Goal: Task Accomplishment & Management: Complete application form

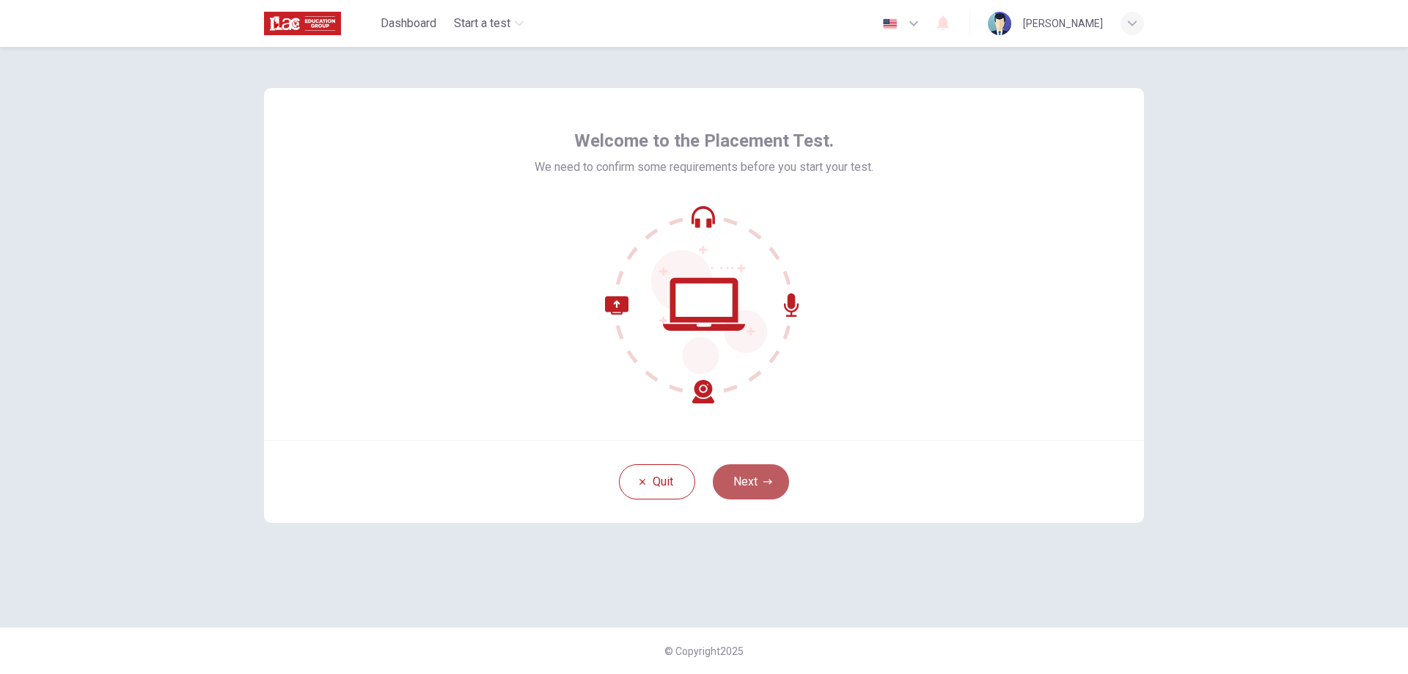
click at [762, 476] on button "Next" at bounding box center [751, 481] width 76 height 35
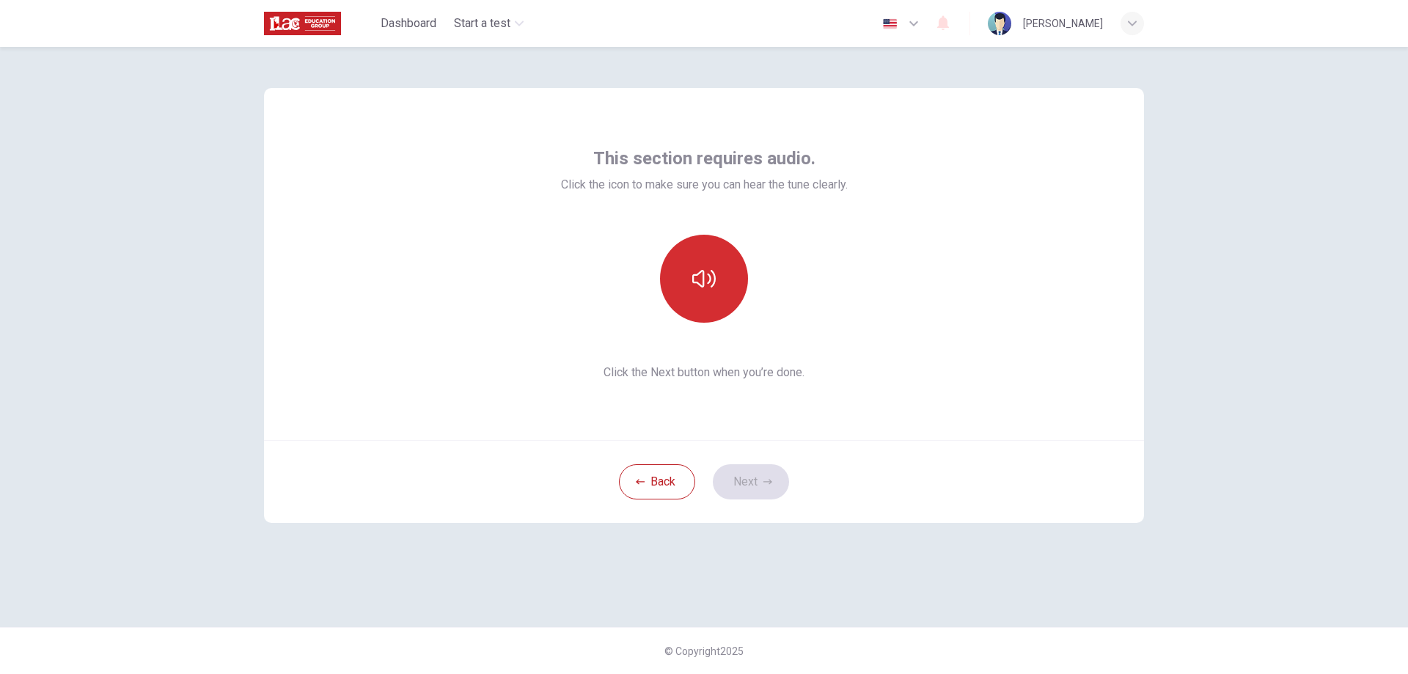
click at [710, 269] on icon "button" at bounding box center [703, 278] width 23 height 23
click at [752, 474] on button "Next" at bounding box center [751, 481] width 76 height 35
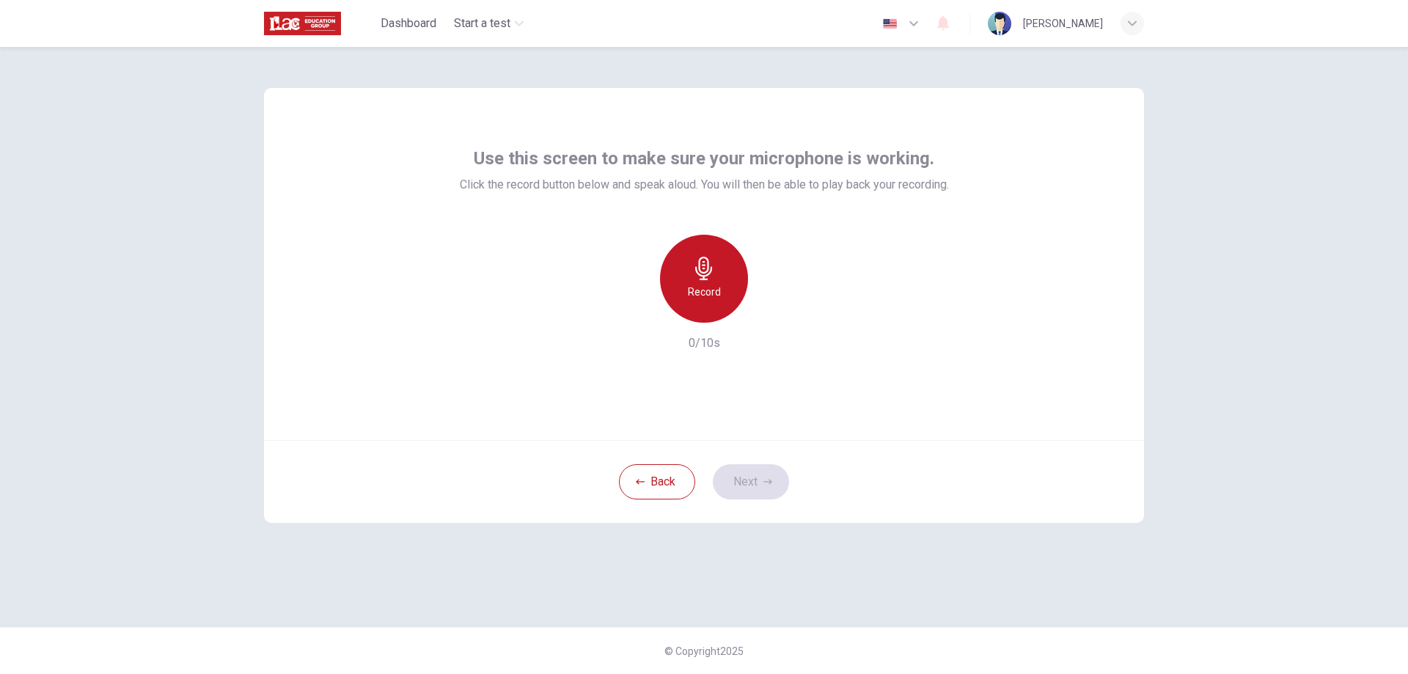
click at [711, 294] on h6 "Record" at bounding box center [704, 292] width 33 height 18
click at [684, 270] on div "Stop" at bounding box center [704, 279] width 88 height 88
click at [770, 315] on icon "button" at bounding box center [771, 311] width 15 height 15
click at [749, 482] on button "Next" at bounding box center [751, 481] width 76 height 35
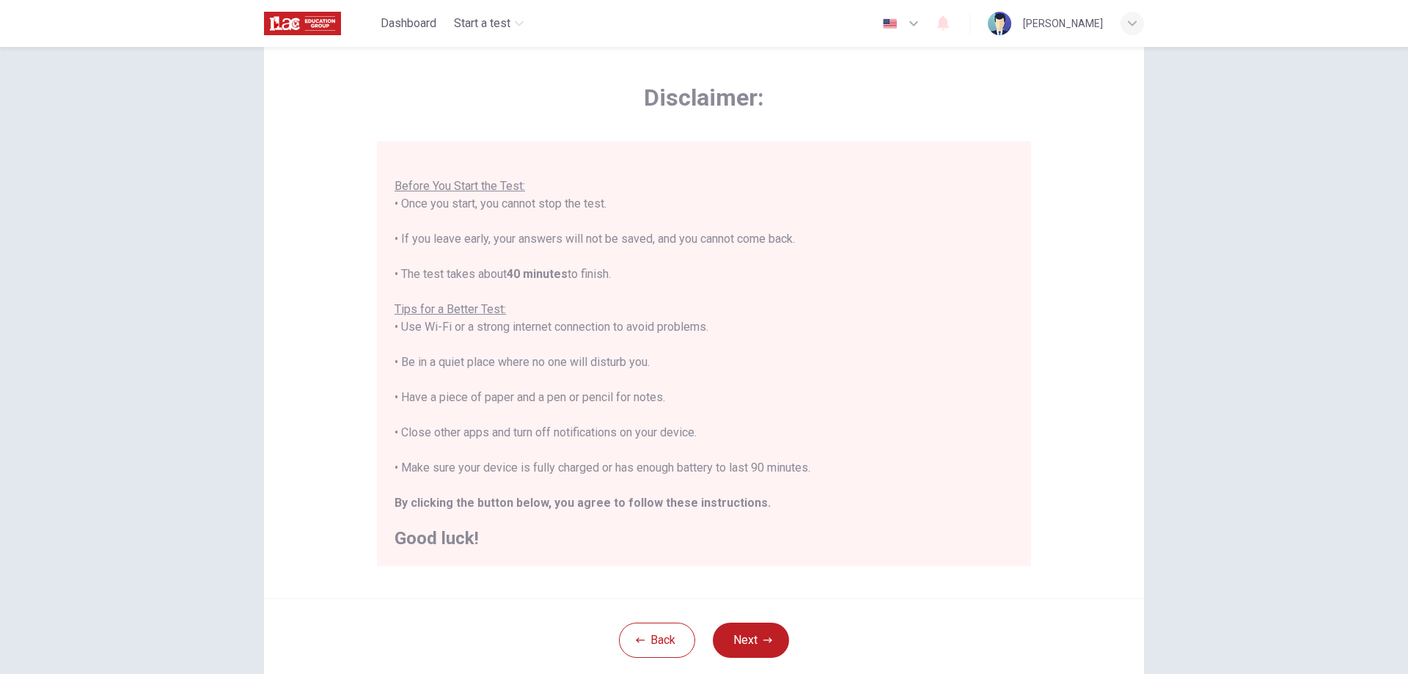
scroll to position [142, 0]
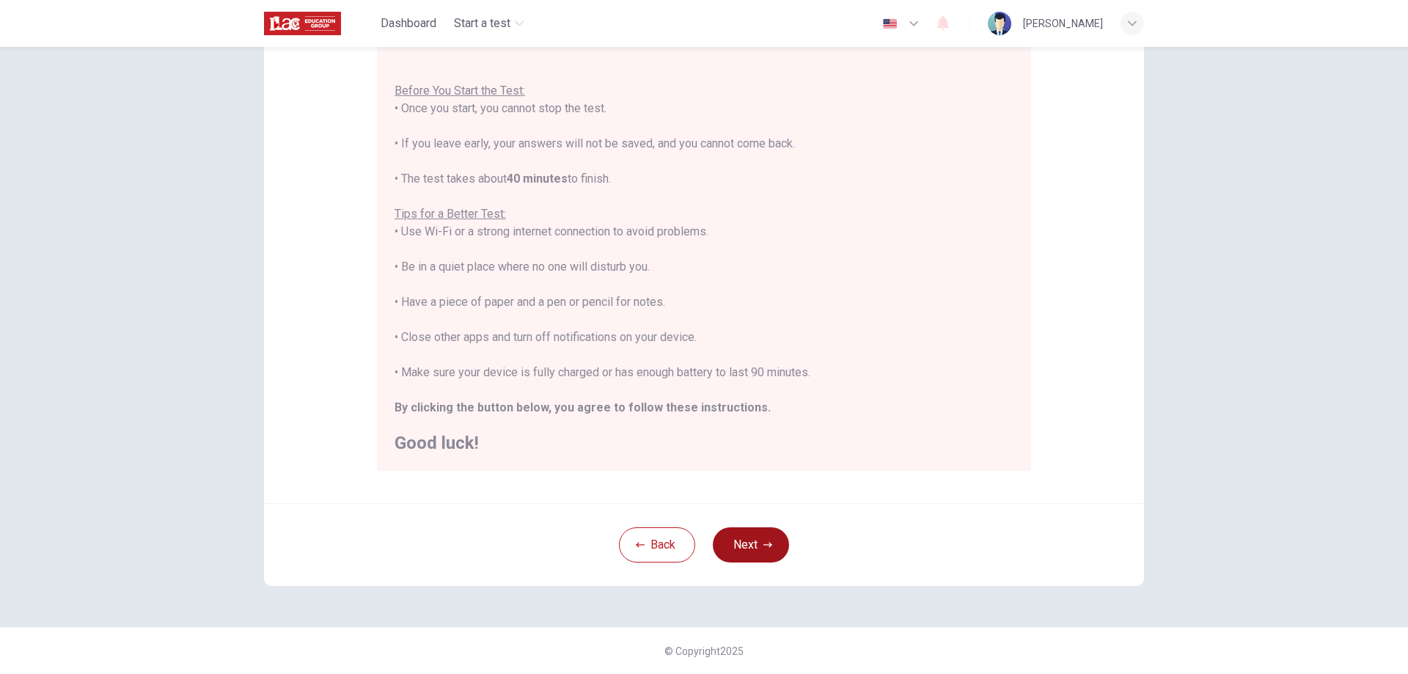
click at [741, 534] on button "Next" at bounding box center [751, 544] width 76 height 35
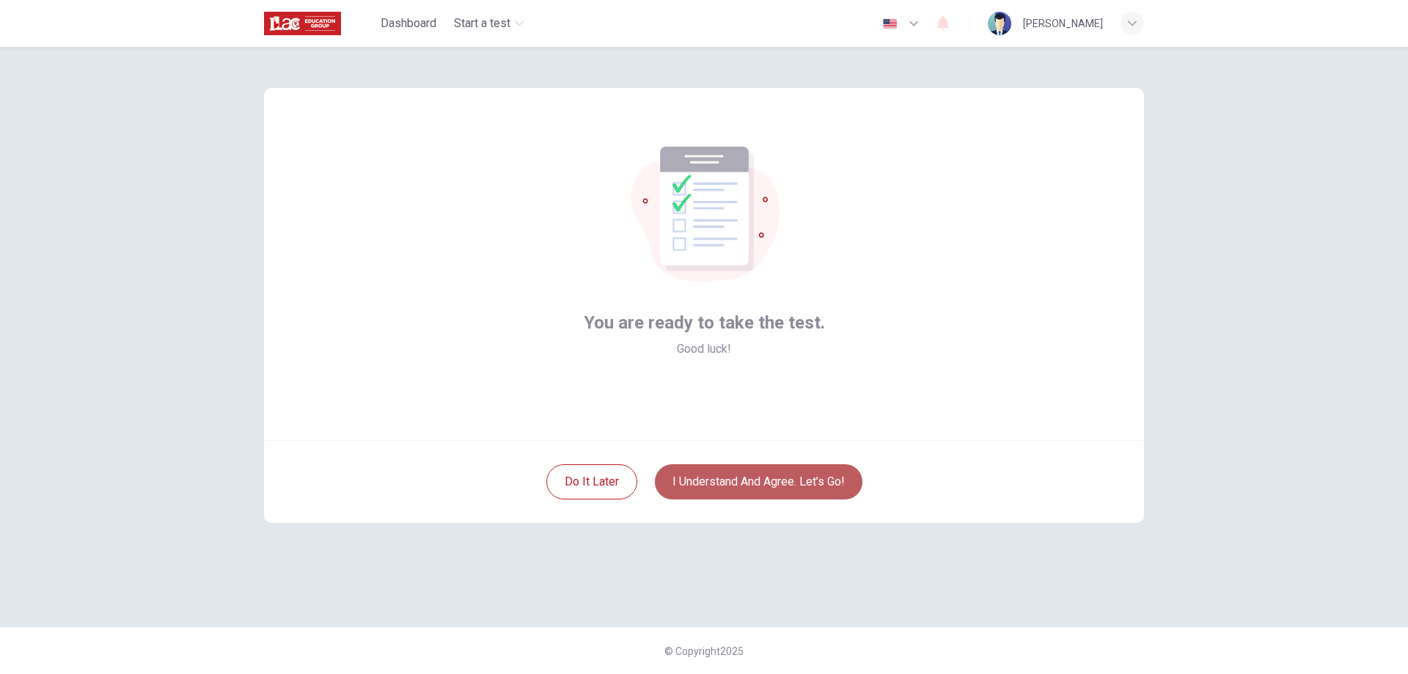
click at [695, 482] on button "I understand and agree. Let’s go!" at bounding box center [758, 481] width 207 height 35
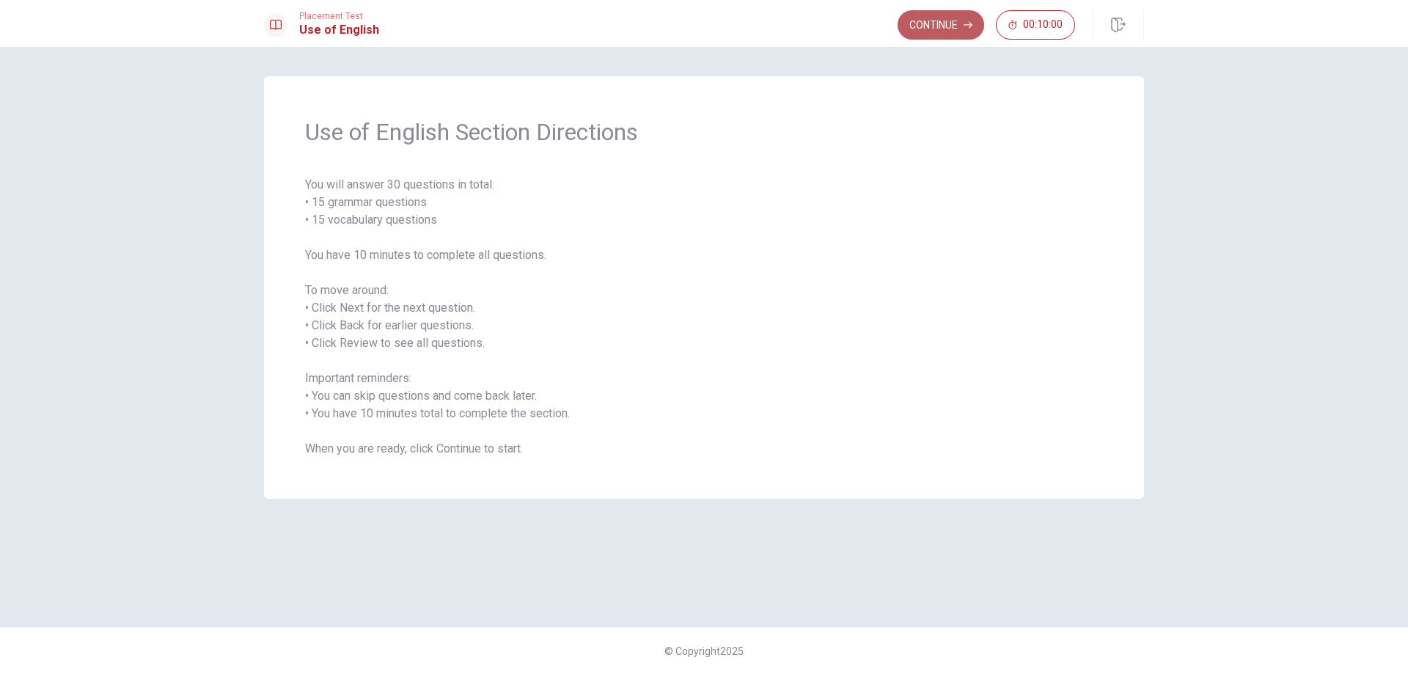
click at [923, 27] on button "Continue" at bounding box center [940, 24] width 87 height 29
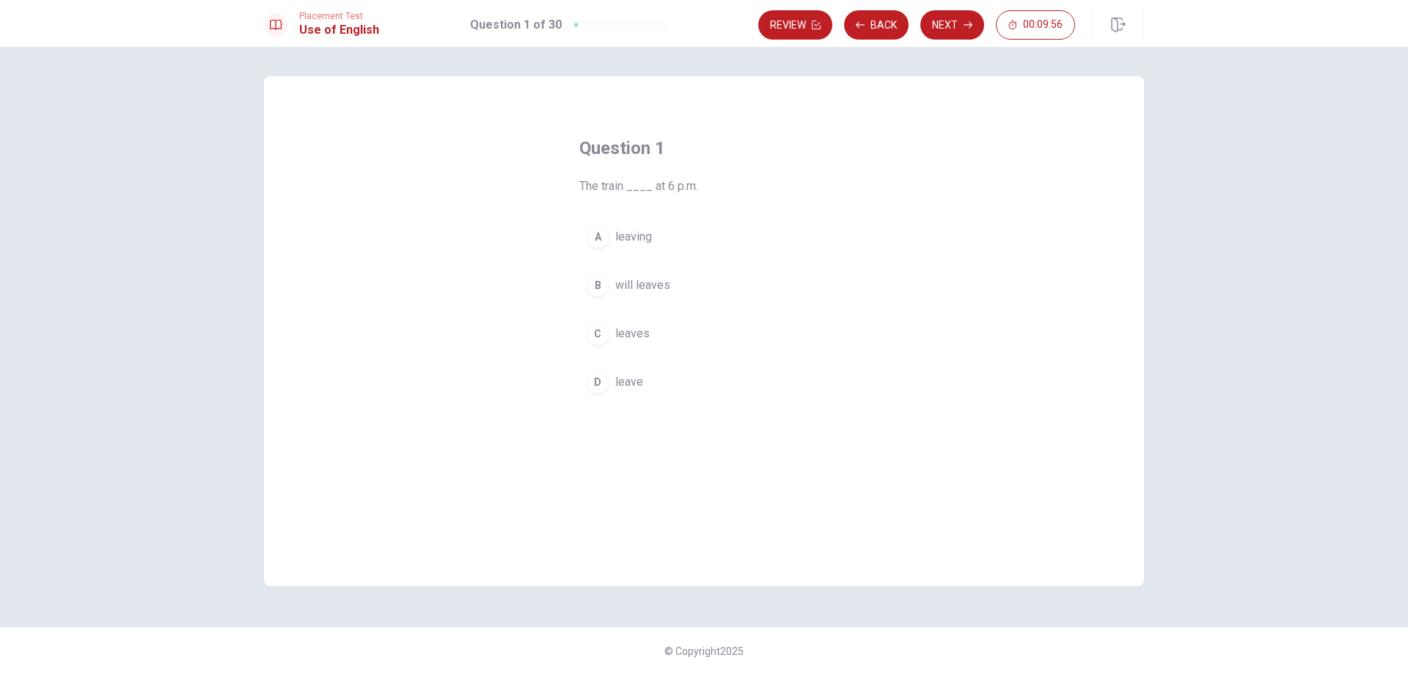
click at [600, 237] on div "A" at bounding box center [597, 236] width 23 height 23
click at [943, 22] on button "Next" at bounding box center [952, 24] width 64 height 29
click at [606, 332] on div "C" at bounding box center [597, 333] width 23 height 23
click at [936, 23] on button "Next" at bounding box center [952, 24] width 64 height 29
click at [602, 383] on div "D" at bounding box center [597, 381] width 23 height 23
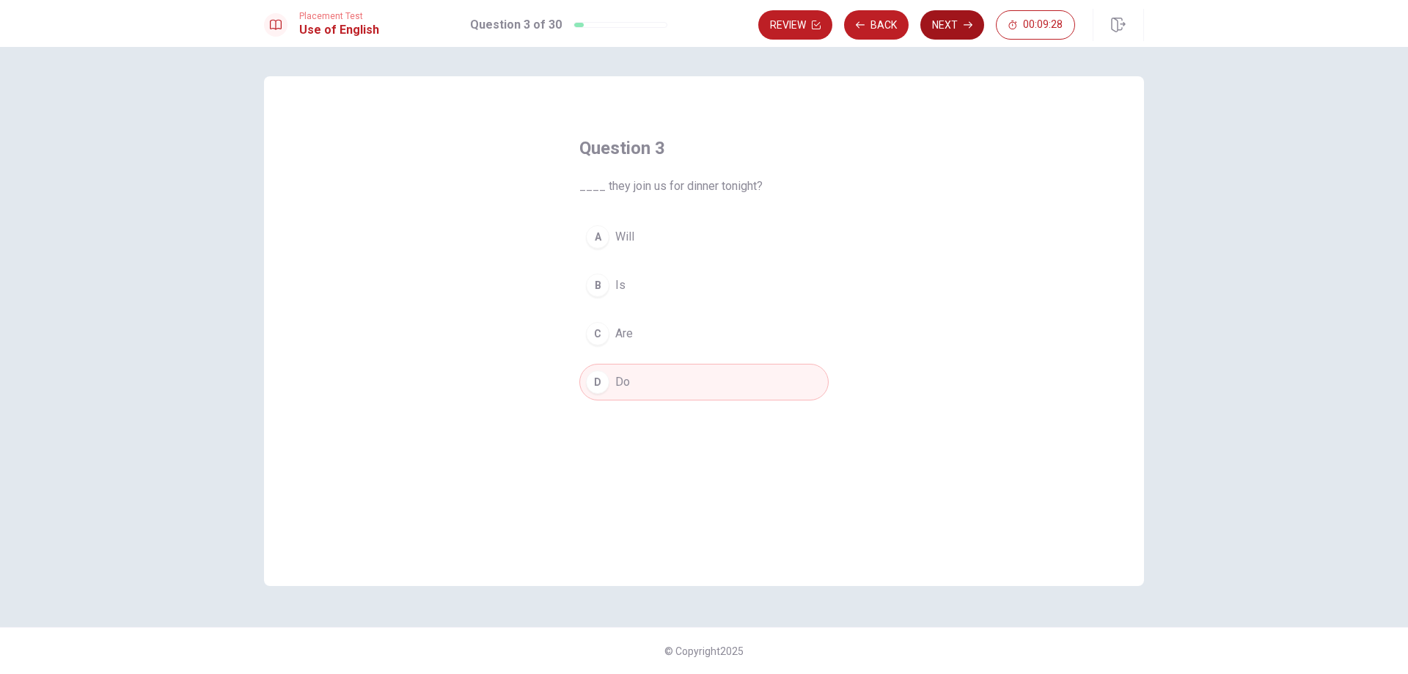
click at [927, 29] on button "Next" at bounding box center [952, 24] width 64 height 29
click at [602, 230] on div "A" at bounding box center [597, 236] width 23 height 23
click at [946, 21] on button "Next" at bounding box center [952, 24] width 64 height 29
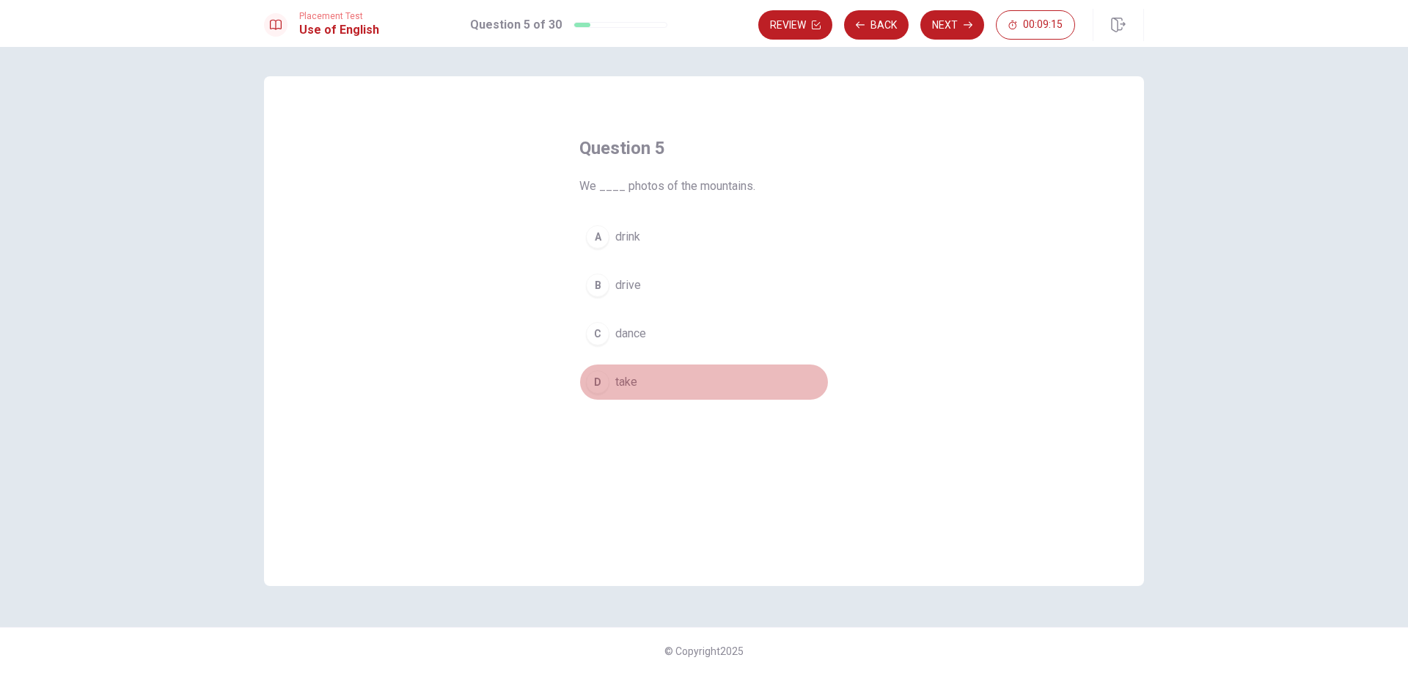
click at [592, 379] on div "D" at bounding box center [597, 381] width 23 height 23
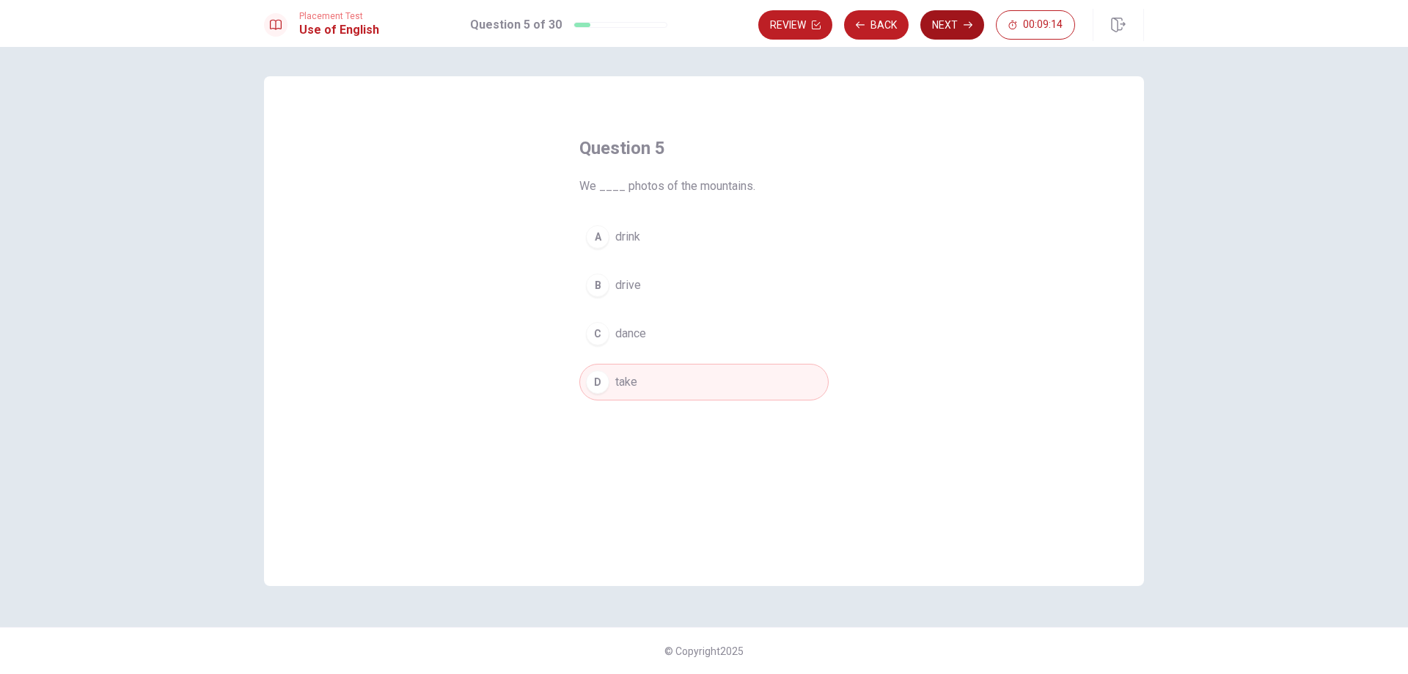
click at [934, 26] on button "Next" at bounding box center [952, 24] width 64 height 29
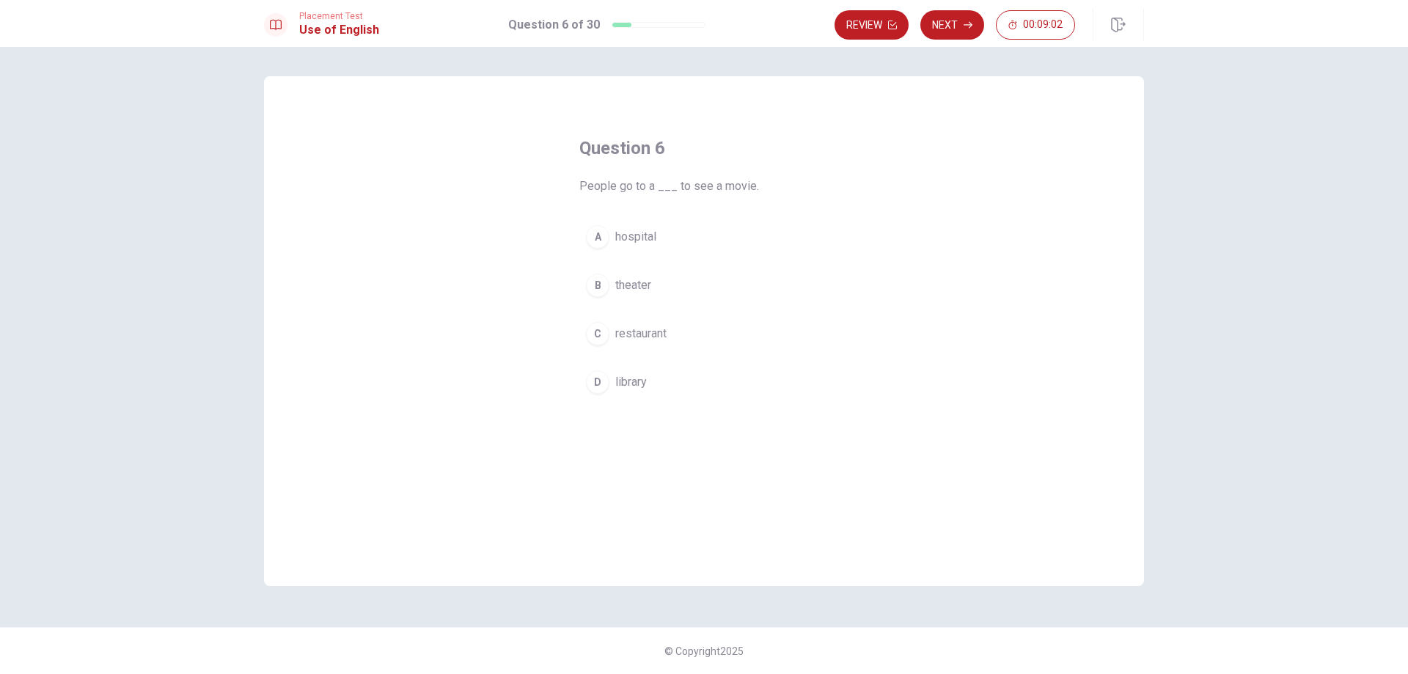
click at [594, 287] on div "B" at bounding box center [597, 284] width 23 height 23
click at [955, 18] on button "Next" at bounding box center [952, 24] width 64 height 29
click at [600, 330] on div "C" at bounding box center [597, 333] width 23 height 23
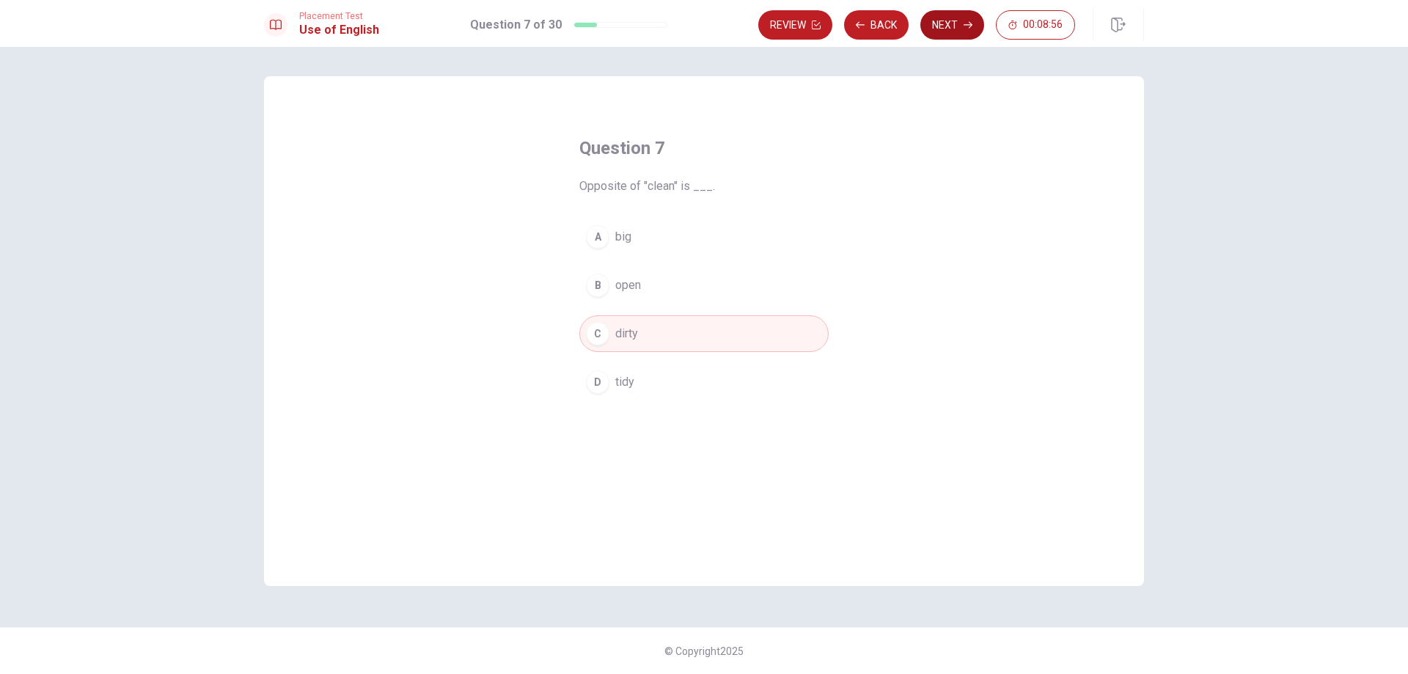
click at [927, 25] on button "Next" at bounding box center [952, 24] width 64 height 29
click at [605, 384] on div "D" at bounding box center [597, 381] width 23 height 23
click at [947, 25] on button "Next" at bounding box center [952, 24] width 64 height 29
click at [600, 283] on div "B" at bounding box center [597, 284] width 23 height 23
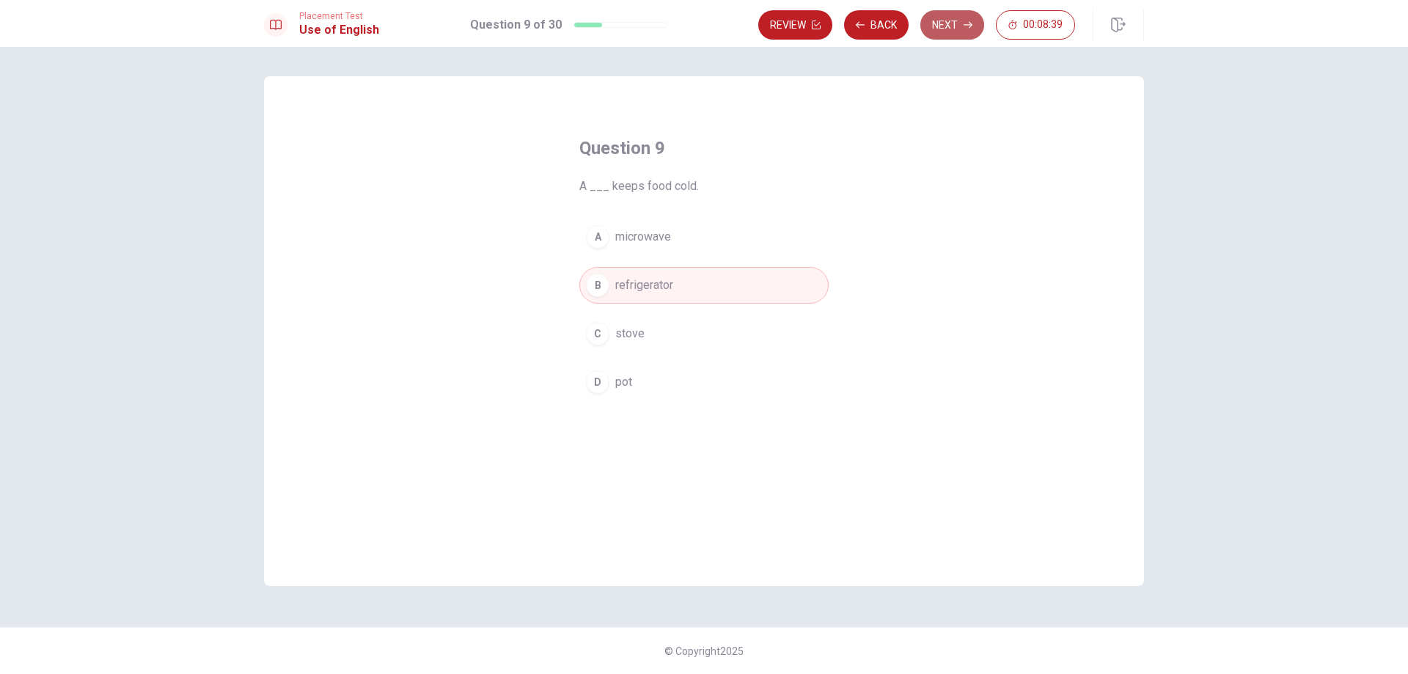
click at [943, 23] on button "Next" at bounding box center [952, 24] width 64 height 29
click at [595, 251] on button "A washed" at bounding box center [703, 236] width 249 height 37
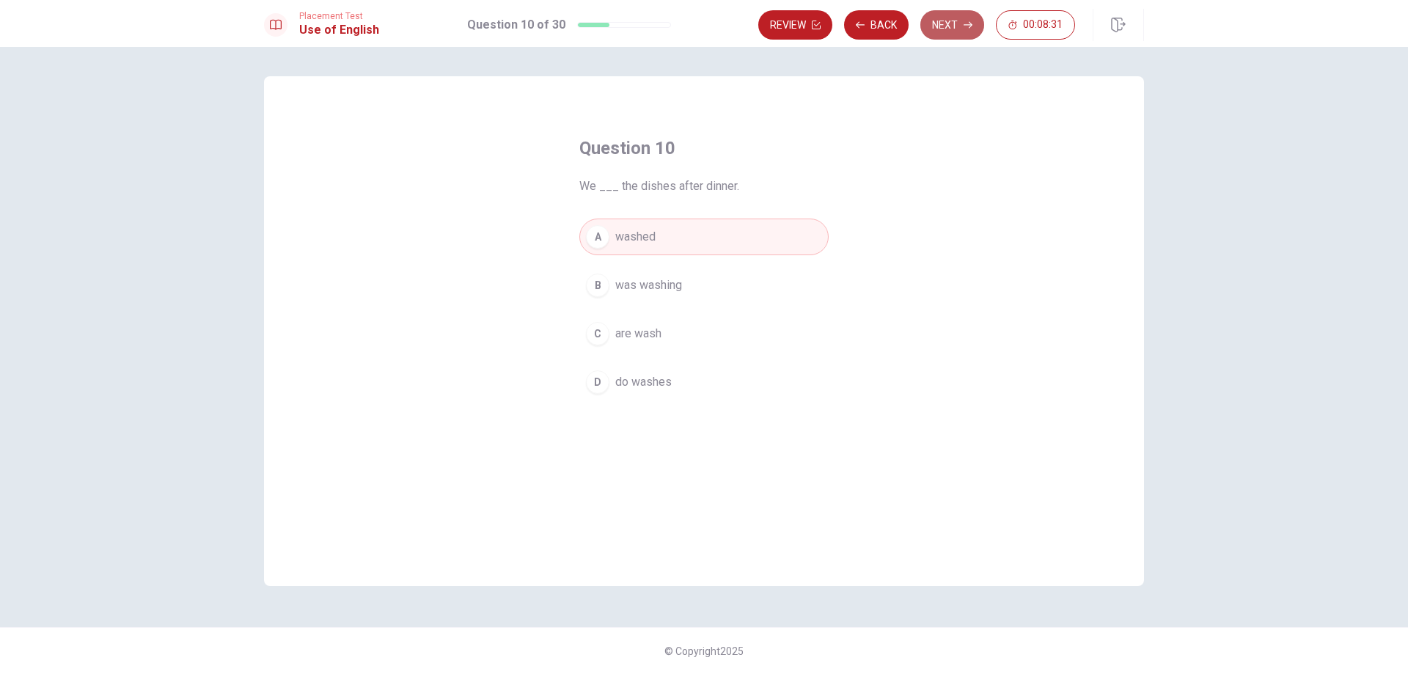
click at [949, 23] on button "Next" at bounding box center [952, 24] width 64 height 29
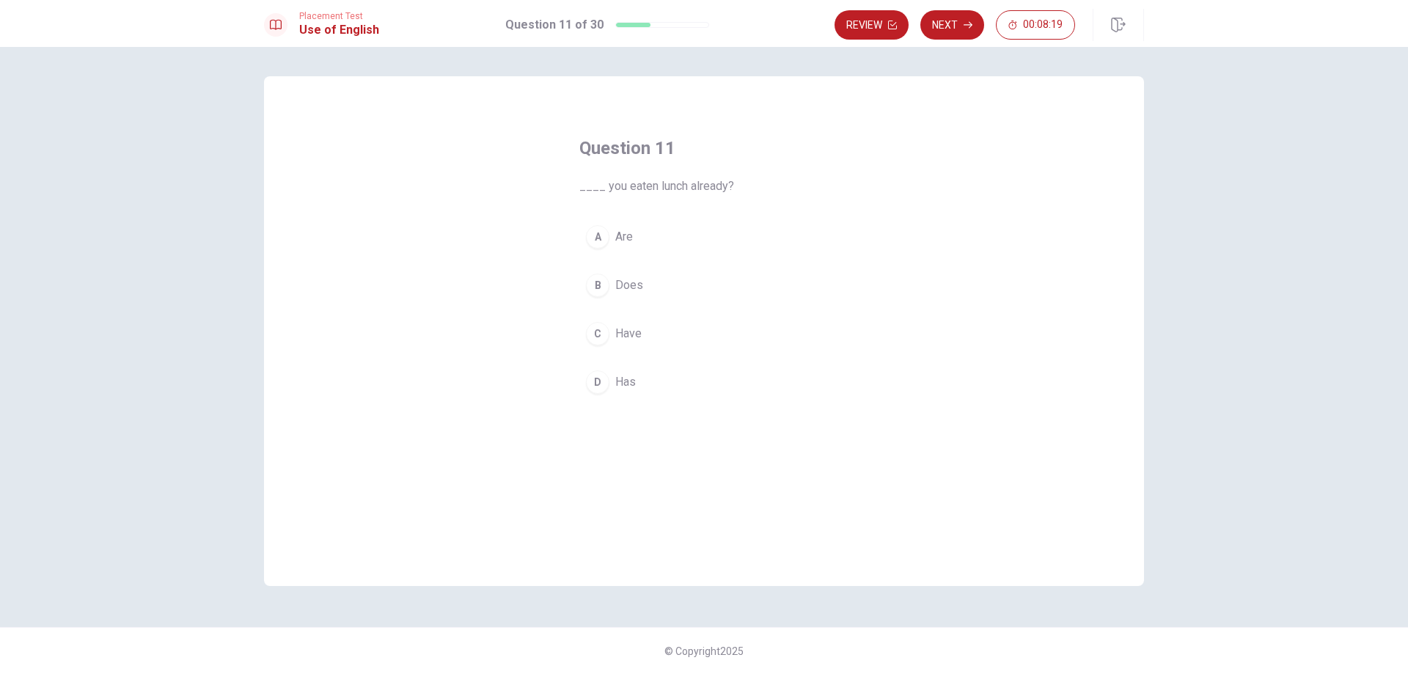
click at [592, 342] on div "C" at bounding box center [597, 333] width 23 height 23
click at [939, 36] on button "Next" at bounding box center [952, 24] width 64 height 29
click at [601, 384] on div "D" at bounding box center [597, 381] width 23 height 23
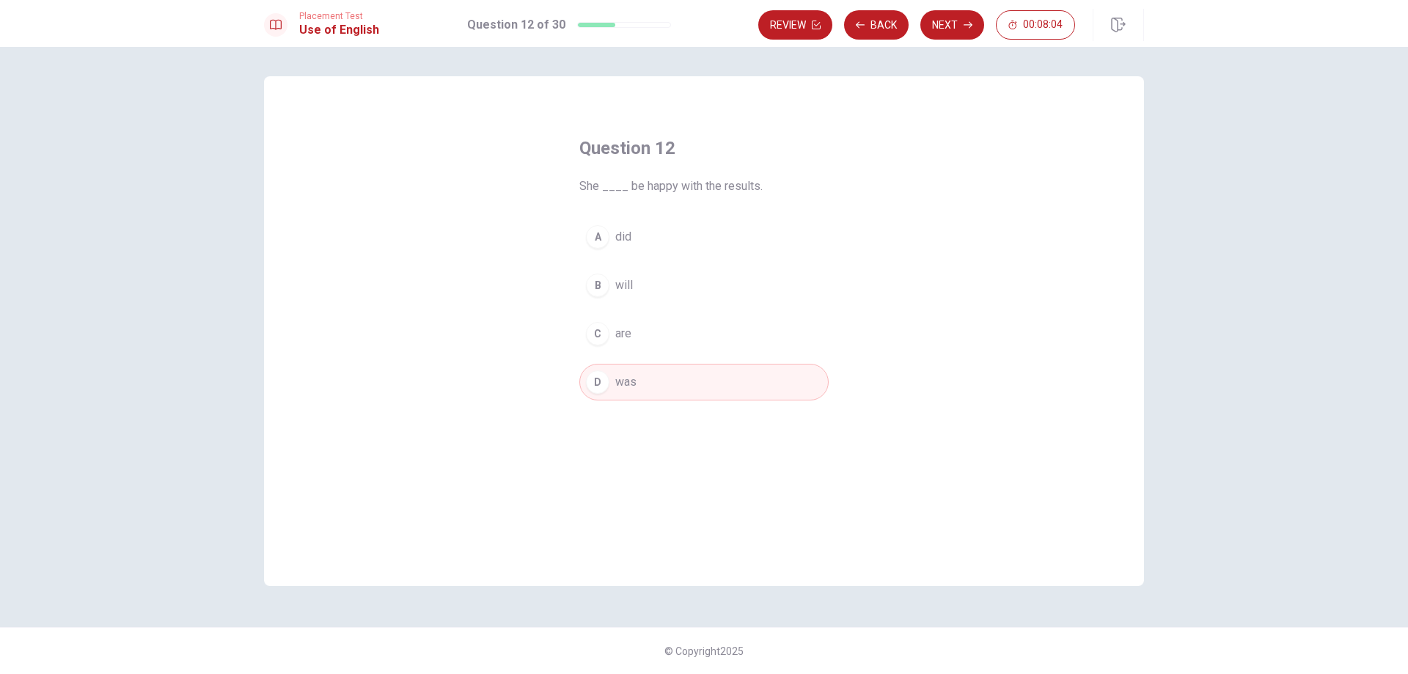
drag, startPoint x: 943, startPoint y: 18, endPoint x: 944, endPoint y: 30, distance: 12.5
click at [944, 18] on button "Next" at bounding box center [952, 24] width 64 height 29
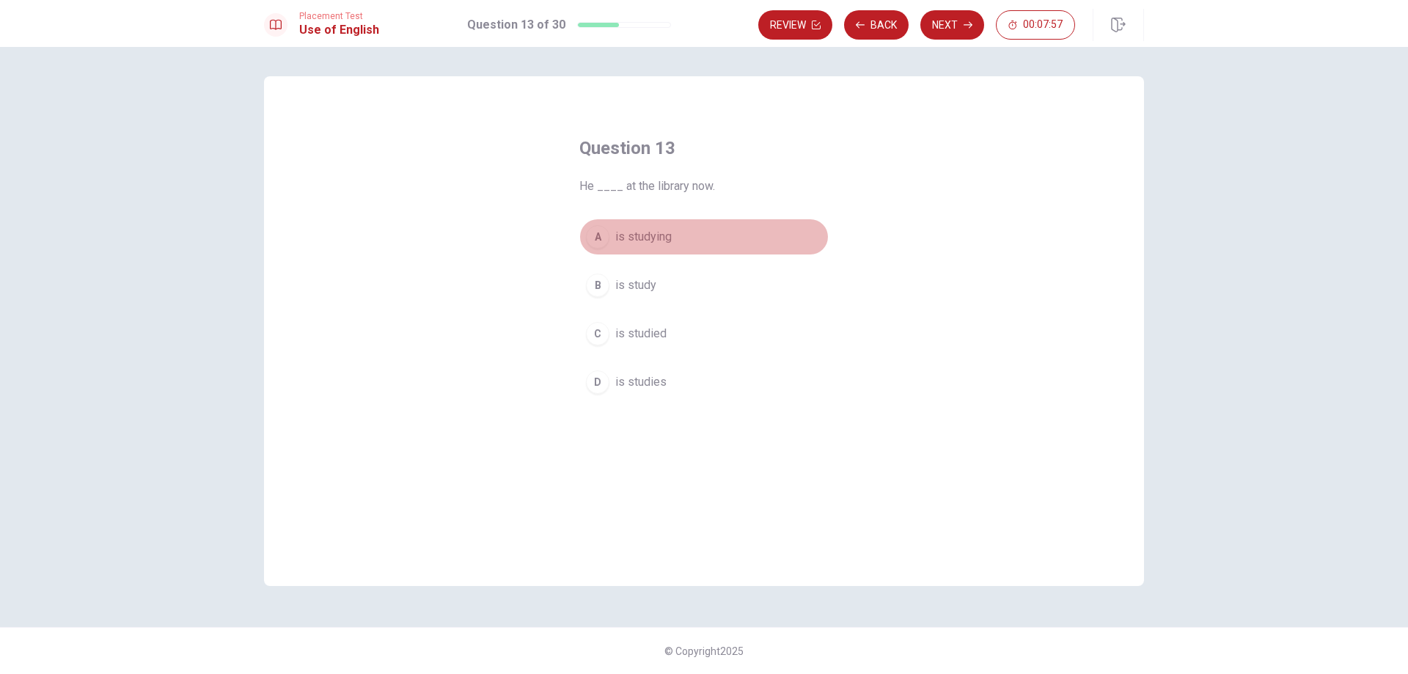
click at [596, 238] on div "A" at bounding box center [597, 236] width 23 height 23
click at [936, 15] on button "Next" at bounding box center [952, 24] width 64 height 29
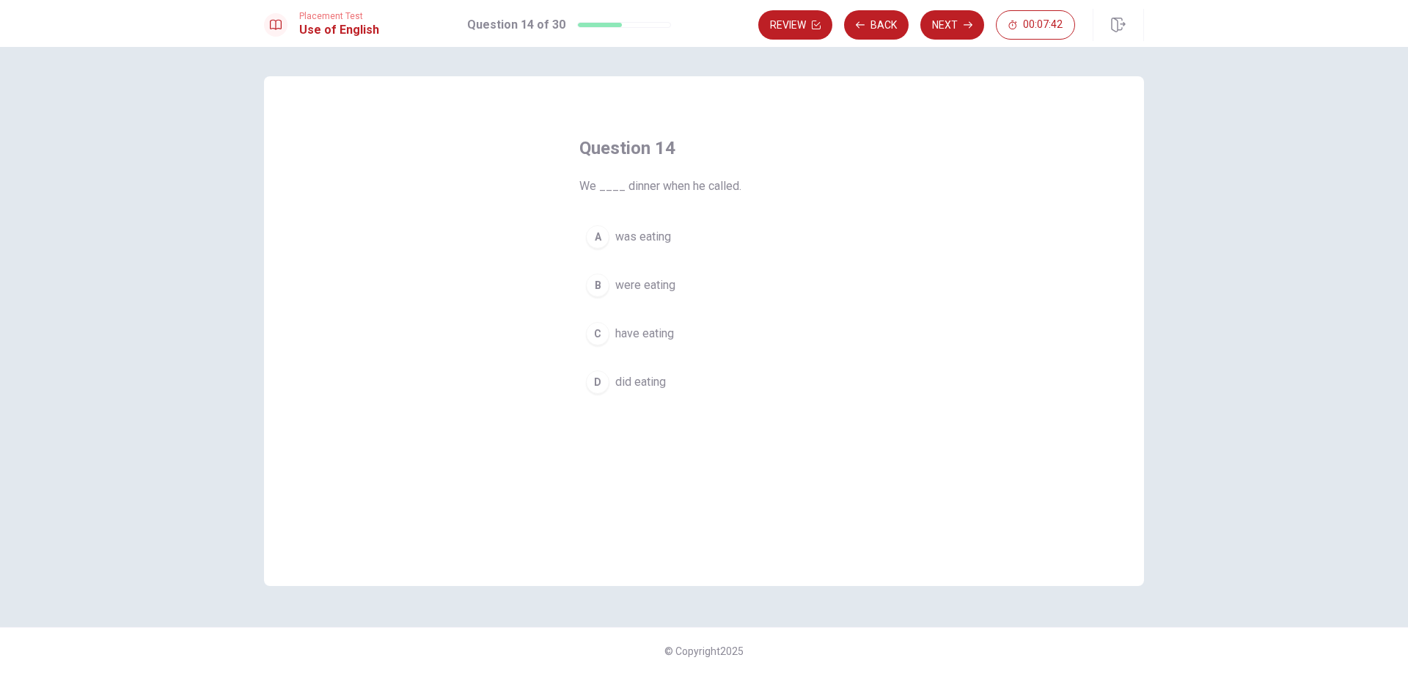
click at [595, 376] on div "D" at bounding box center [597, 381] width 23 height 23
click at [944, 23] on button "Next" at bounding box center [952, 24] width 64 height 29
click at [594, 386] on div "D" at bounding box center [597, 381] width 23 height 23
click at [930, 31] on button "Next" at bounding box center [952, 24] width 64 height 29
click at [590, 333] on div "C" at bounding box center [597, 333] width 23 height 23
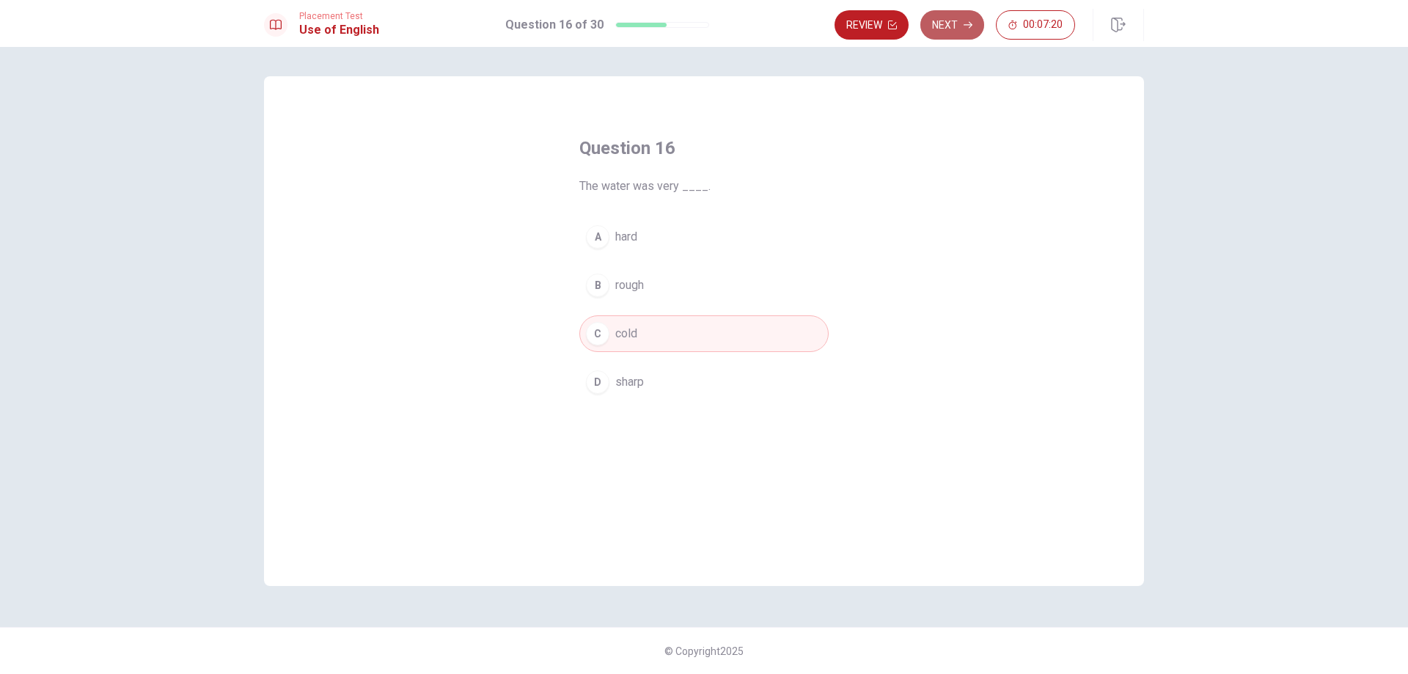
click at [946, 23] on button "Next" at bounding box center [952, 24] width 64 height 29
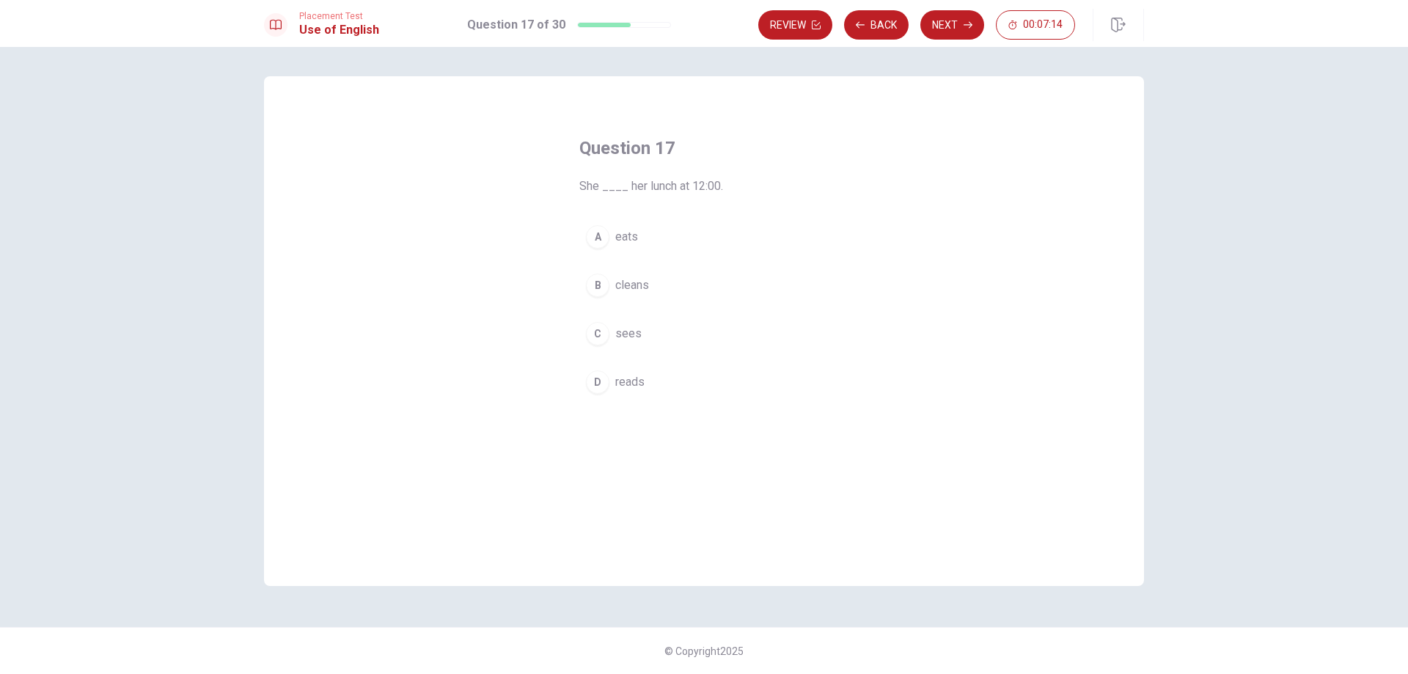
click at [593, 242] on div "A" at bounding box center [597, 236] width 23 height 23
click at [946, 16] on button "Next" at bounding box center [952, 24] width 64 height 29
click at [595, 285] on div "B" at bounding box center [597, 284] width 23 height 23
click at [936, 39] on button "Next" at bounding box center [952, 24] width 64 height 29
click at [597, 328] on div "C" at bounding box center [597, 333] width 23 height 23
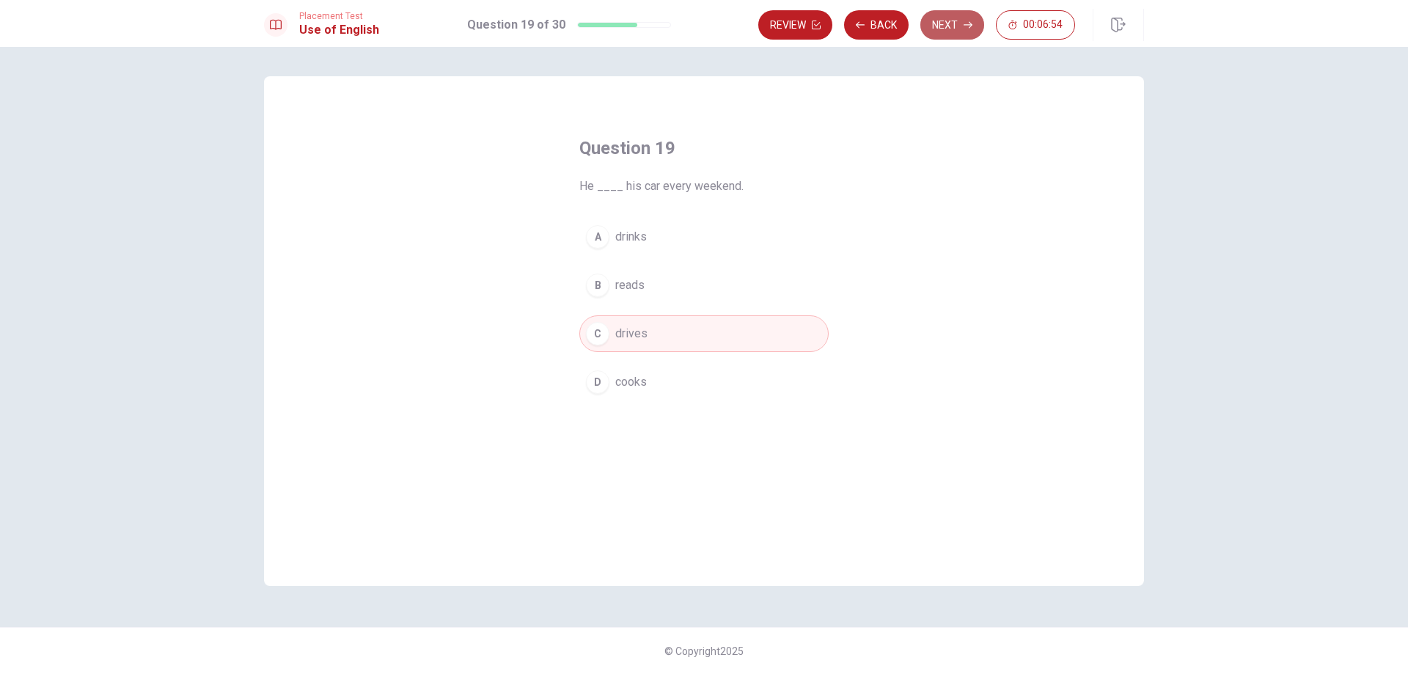
click at [932, 33] on button "Next" at bounding box center [952, 24] width 64 height 29
click at [592, 236] on div "A" at bounding box center [597, 236] width 23 height 23
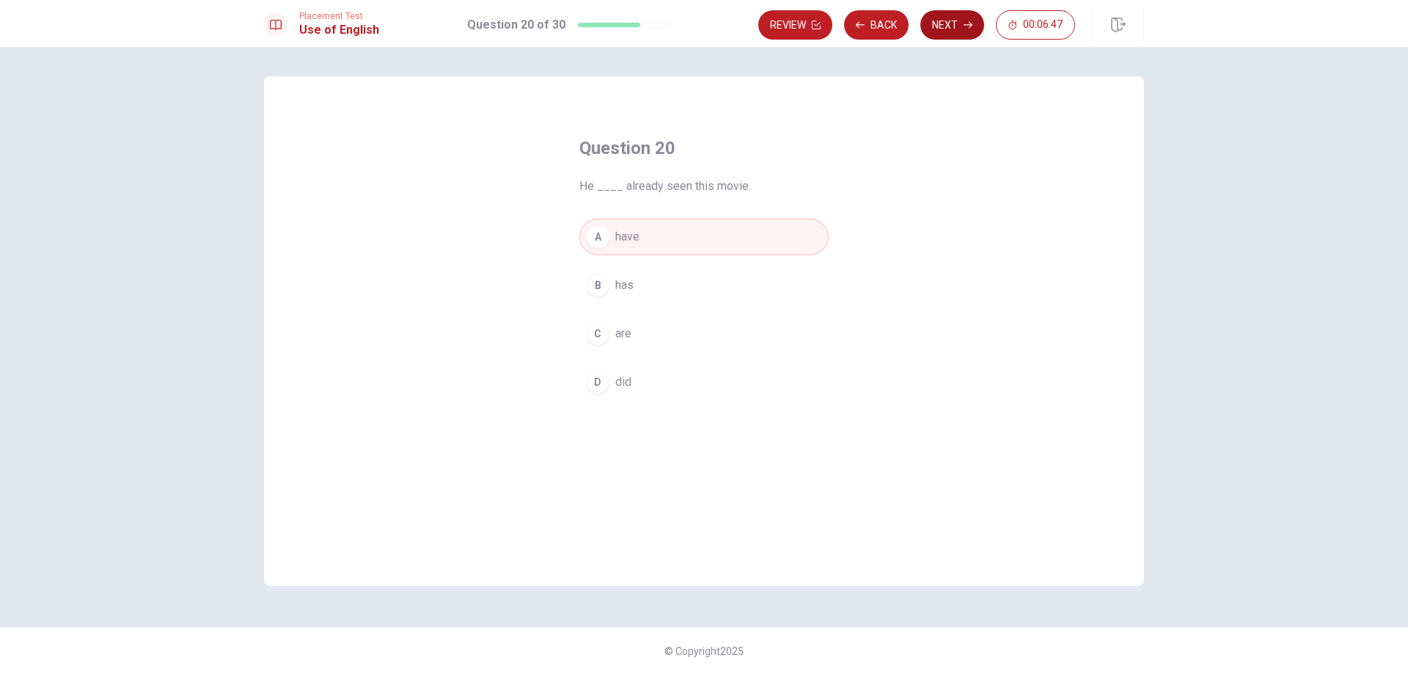
click at [931, 30] on button "Next" at bounding box center [952, 24] width 64 height 29
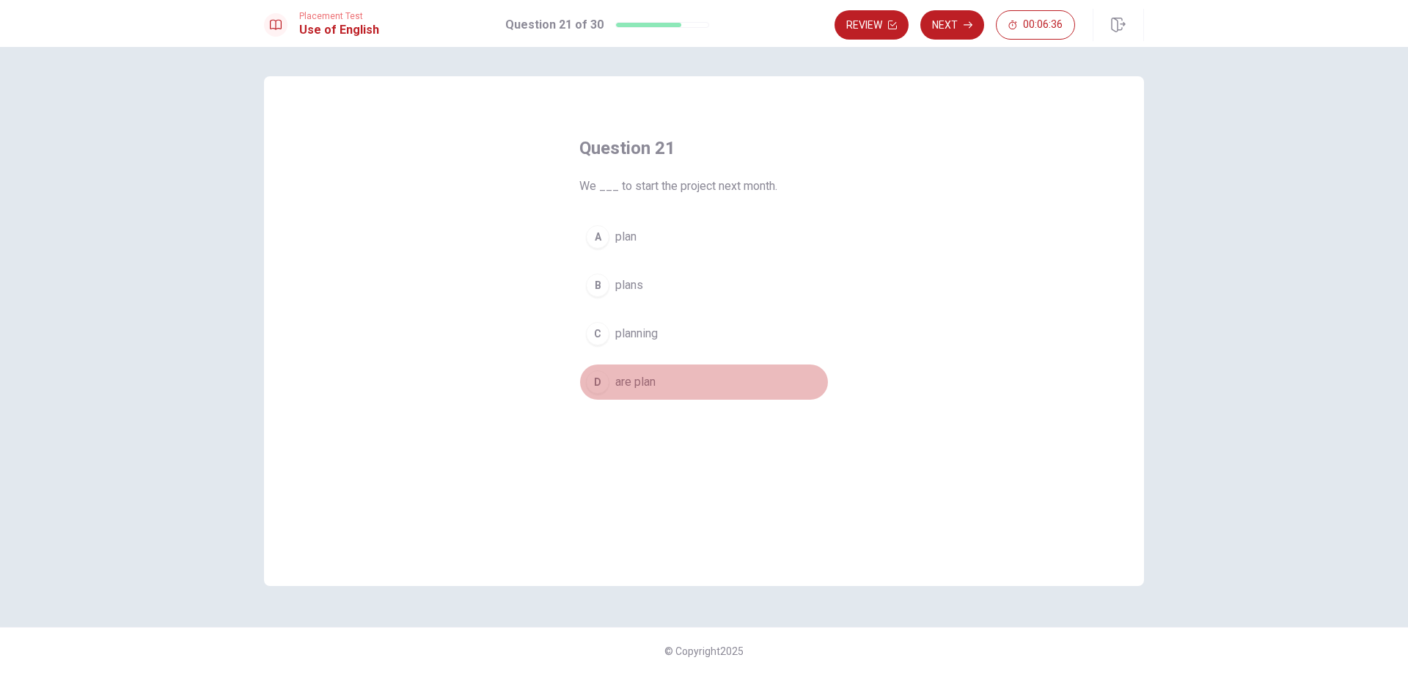
click at [589, 386] on div "D" at bounding box center [597, 381] width 23 height 23
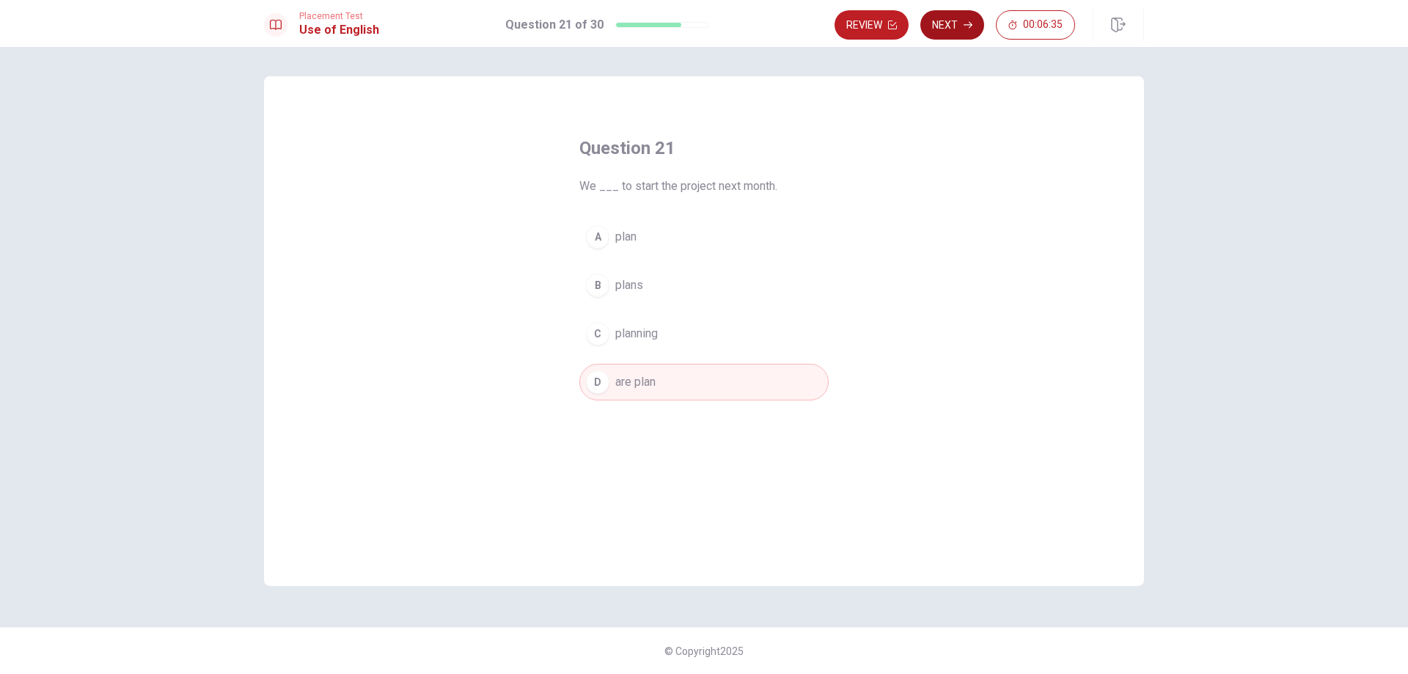
click at [936, 21] on button "Next" at bounding box center [952, 24] width 64 height 29
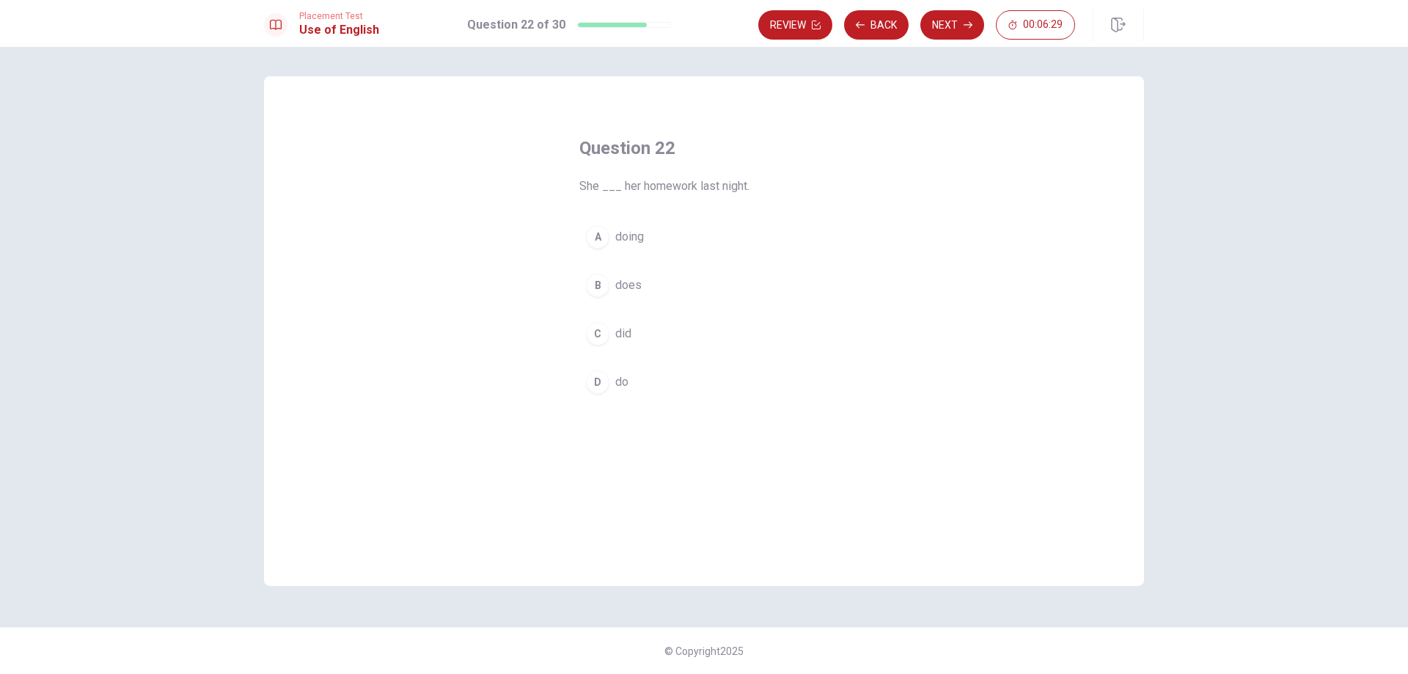
click at [598, 237] on div "A" at bounding box center [597, 236] width 23 height 23
click at [929, 26] on button "Next" at bounding box center [952, 24] width 64 height 29
click at [596, 279] on div "B" at bounding box center [597, 284] width 23 height 23
click at [929, 21] on button "Next" at bounding box center [952, 24] width 64 height 29
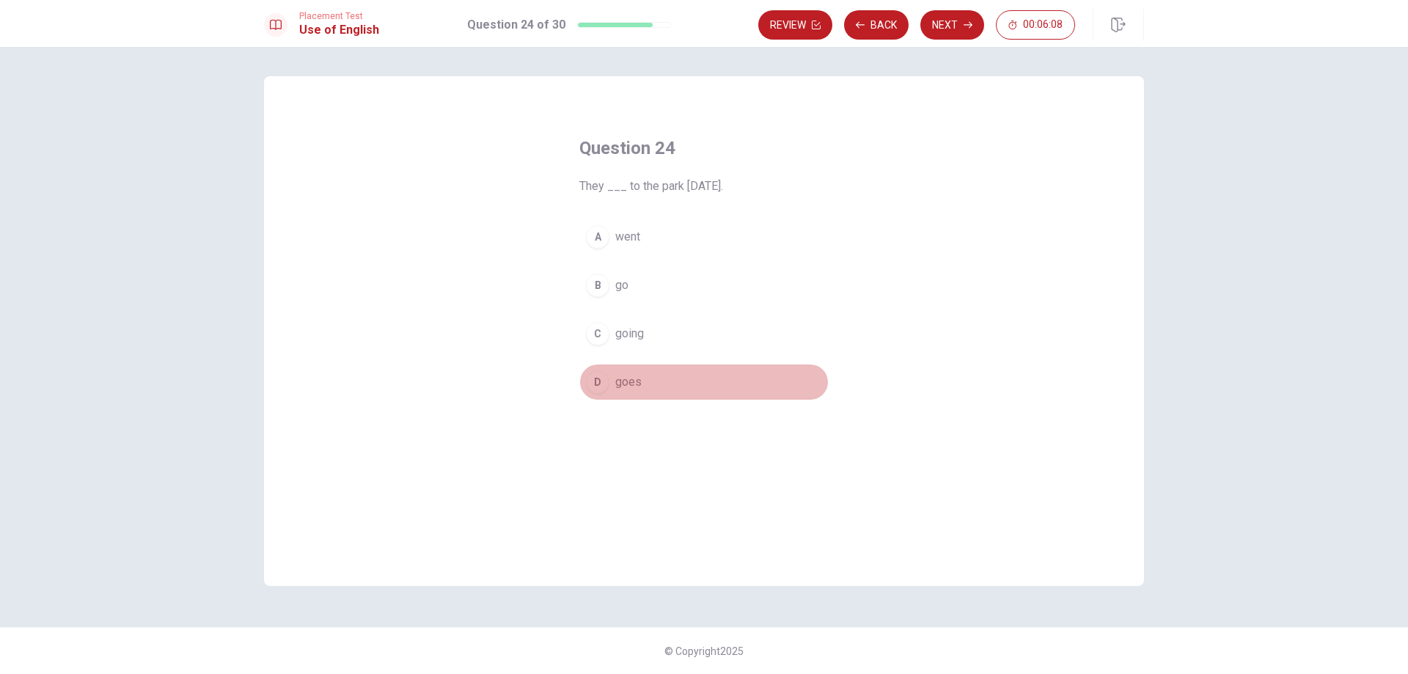
click at [591, 386] on div "D" at bounding box center [597, 381] width 23 height 23
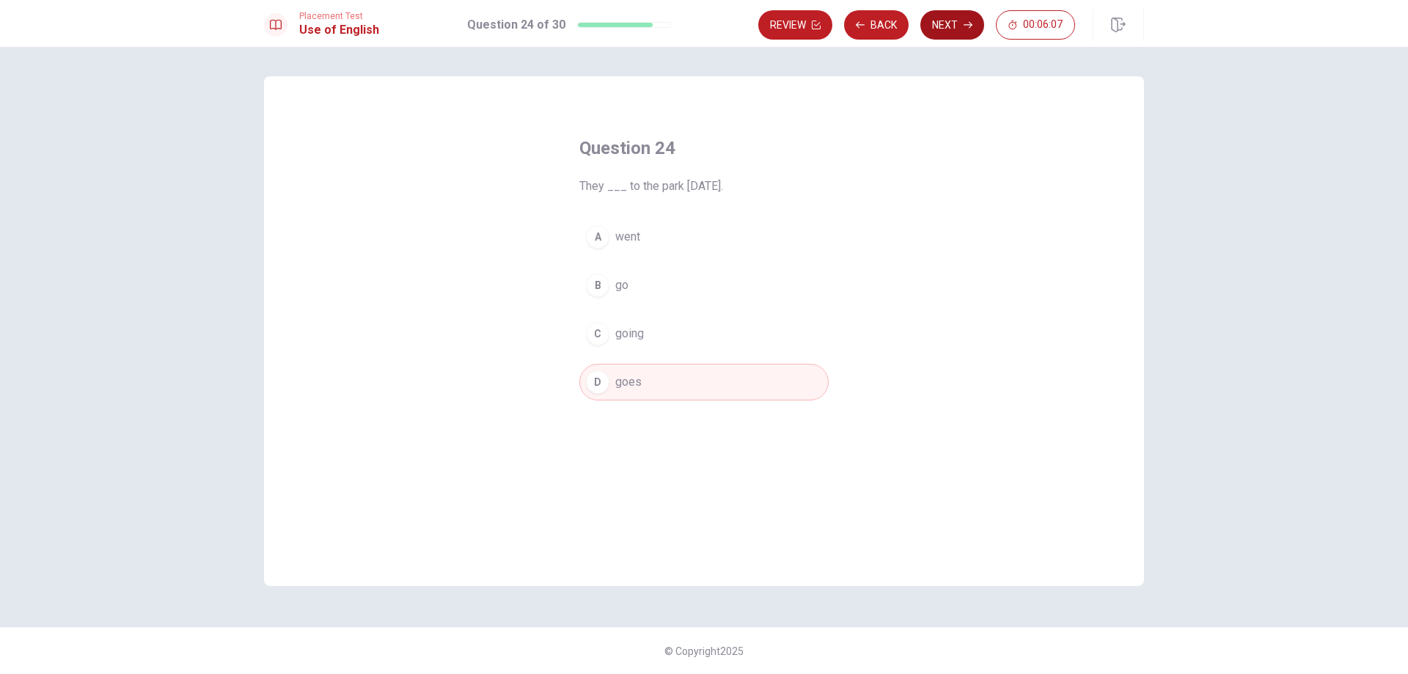
click at [944, 26] on button "Next" at bounding box center [952, 24] width 64 height 29
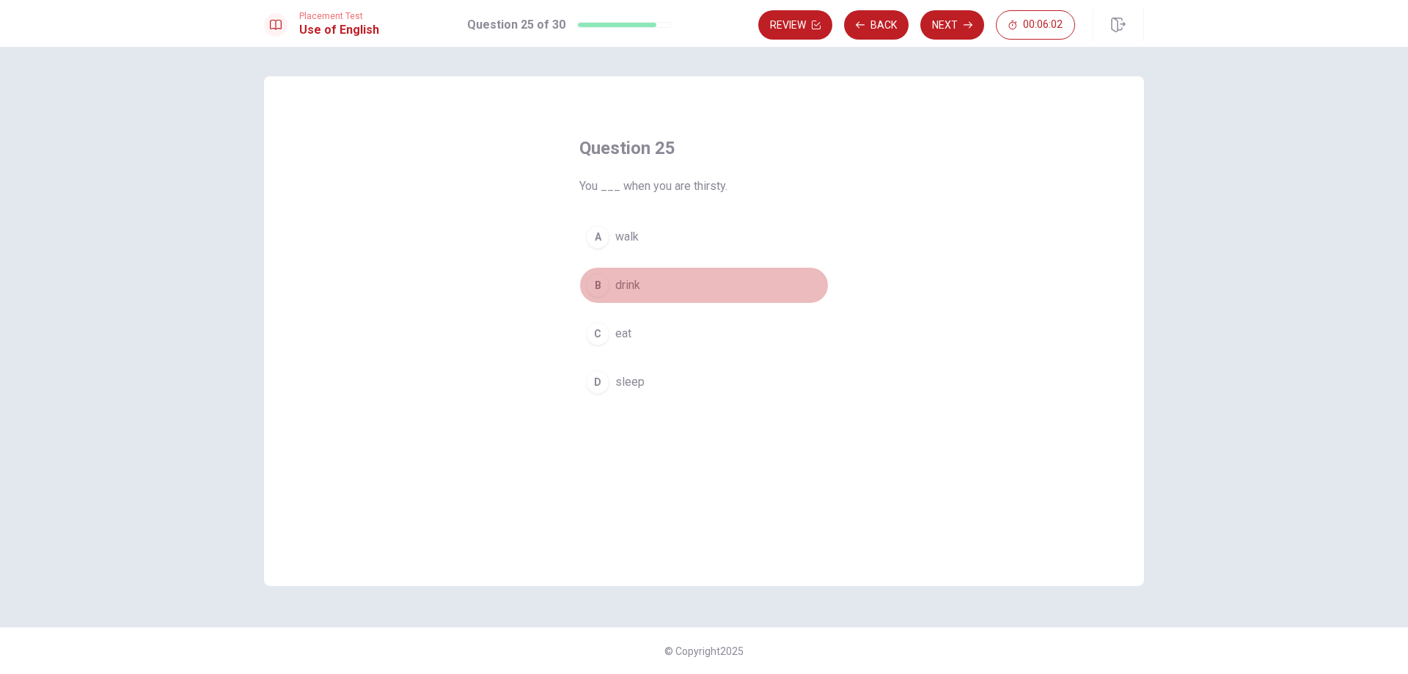
click at [594, 290] on div "B" at bounding box center [597, 284] width 23 height 23
click at [933, 34] on button "Next" at bounding box center [952, 24] width 64 height 29
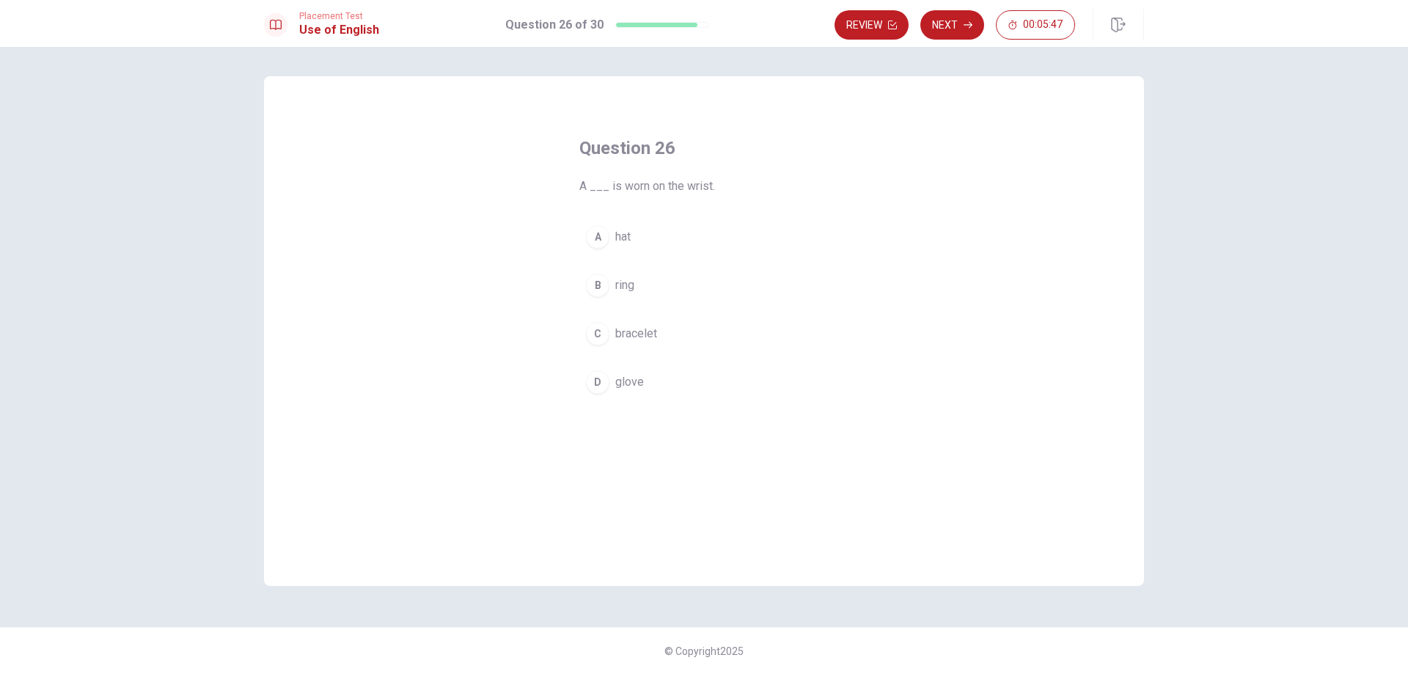
click at [595, 376] on div "D" at bounding box center [597, 381] width 23 height 23
click at [935, 32] on button "Next" at bounding box center [952, 24] width 64 height 29
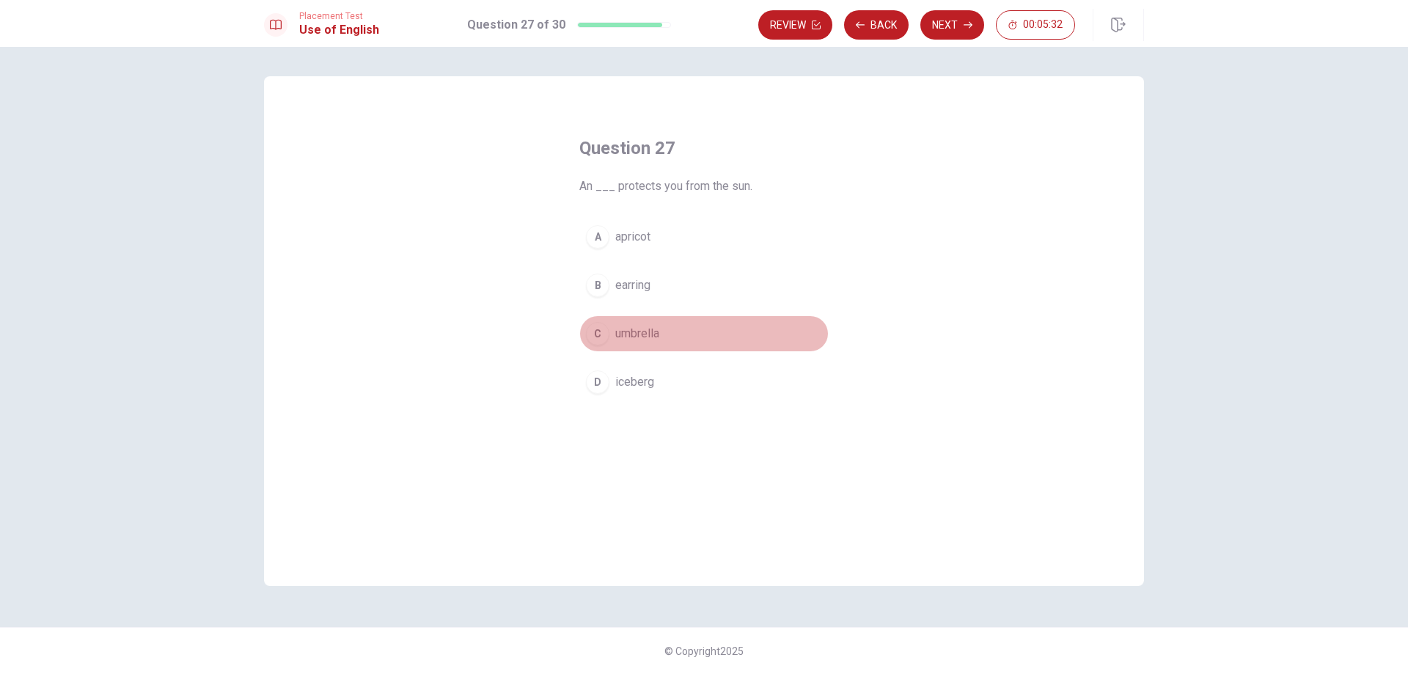
click at [592, 335] on div "C" at bounding box center [597, 333] width 23 height 23
click at [937, 21] on button "Next" at bounding box center [952, 24] width 64 height 29
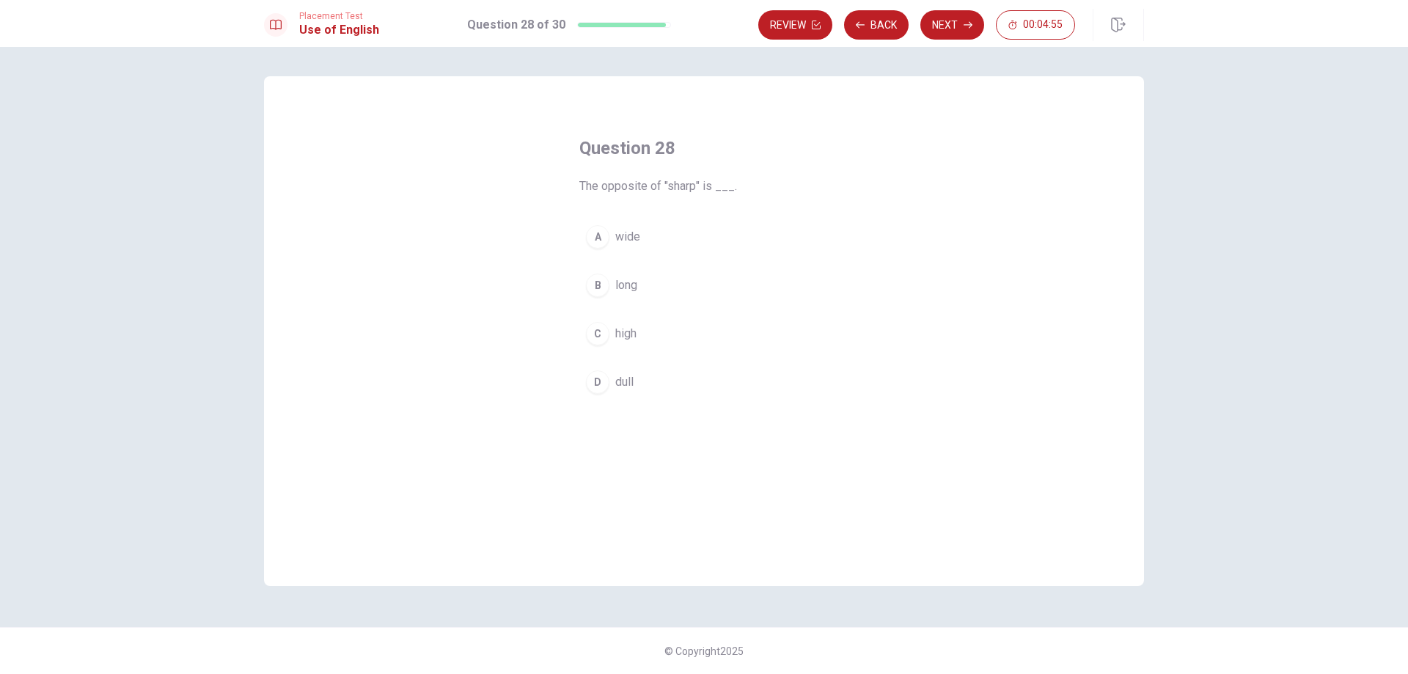
click at [598, 392] on div "D" at bounding box center [597, 381] width 23 height 23
click at [927, 20] on button "Next" at bounding box center [952, 24] width 64 height 29
click at [599, 386] on div "D" at bounding box center [597, 381] width 23 height 23
click at [933, 26] on button "Next" at bounding box center [952, 24] width 64 height 29
click at [604, 233] on div "A" at bounding box center [597, 236] width 23 height 23
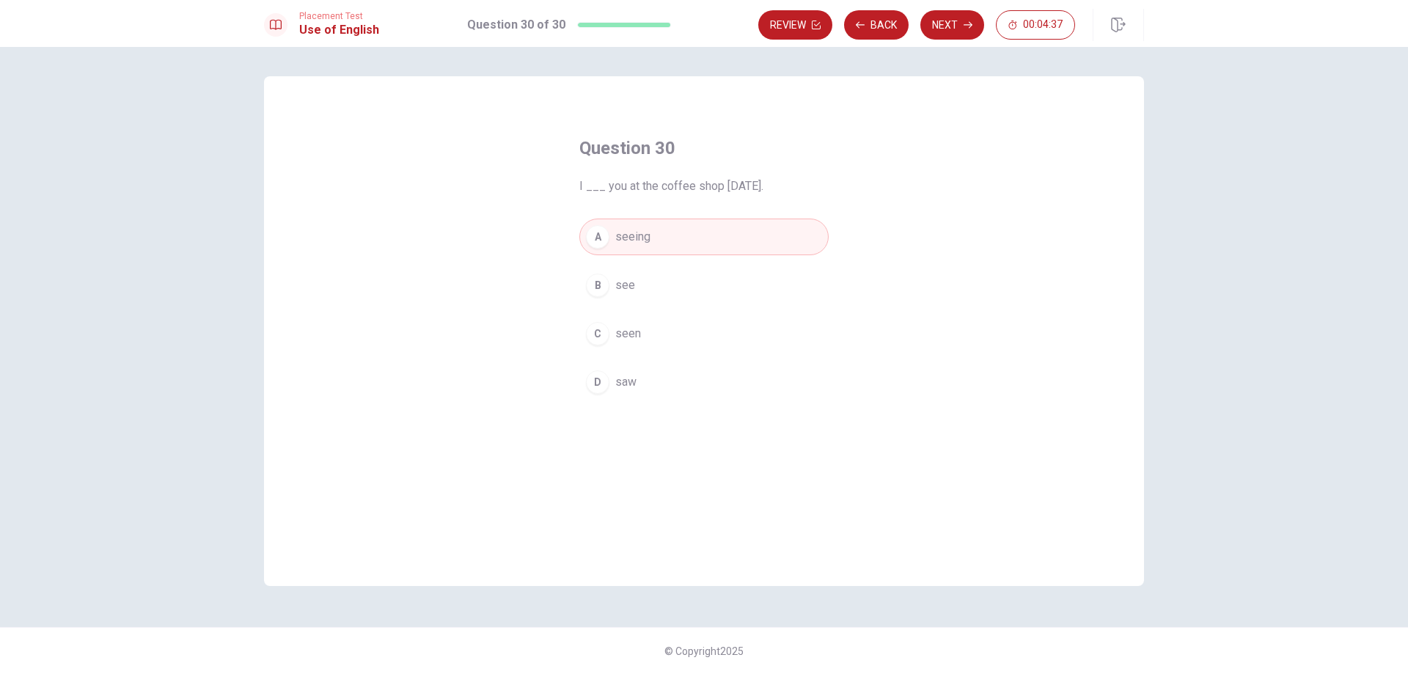
click at [593, 369] on button "D saw" at bounding box center [703, 382] width 249 height 37
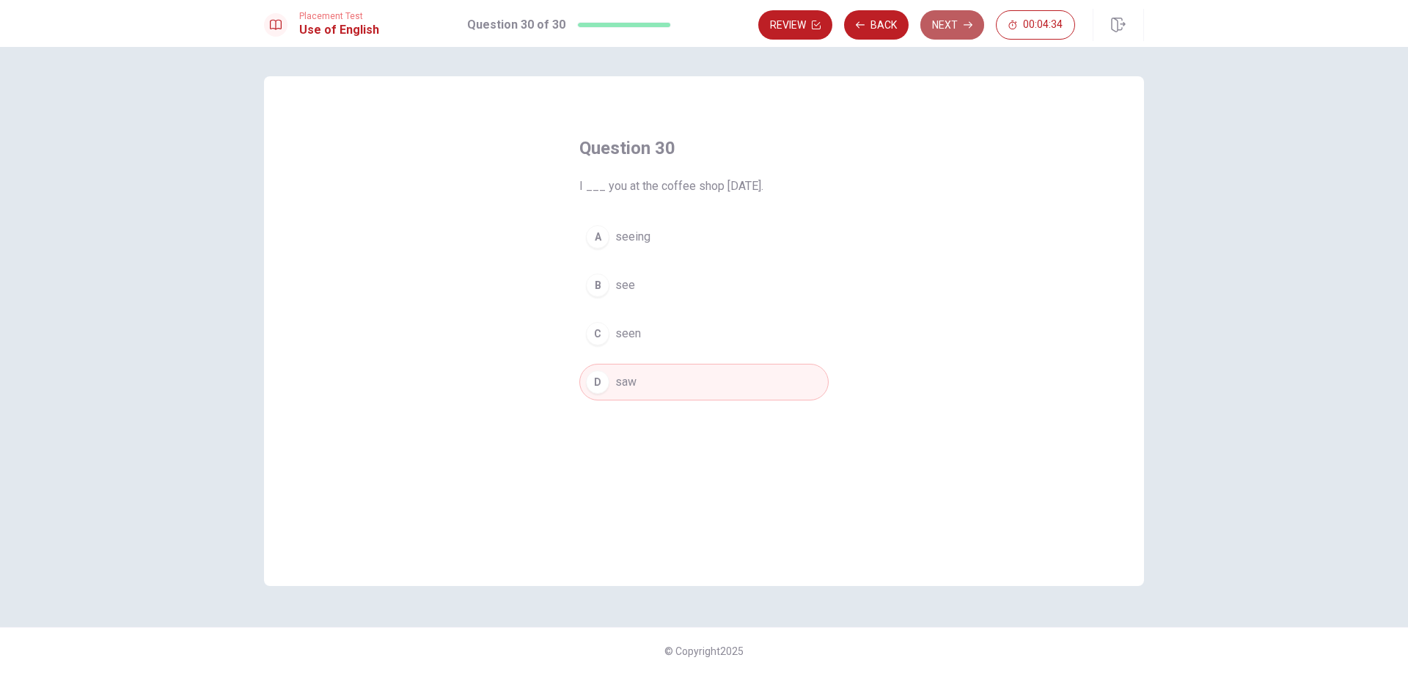
click at [940, 20] on button "Next" at bounding box center [952, 24] width 64 height 29
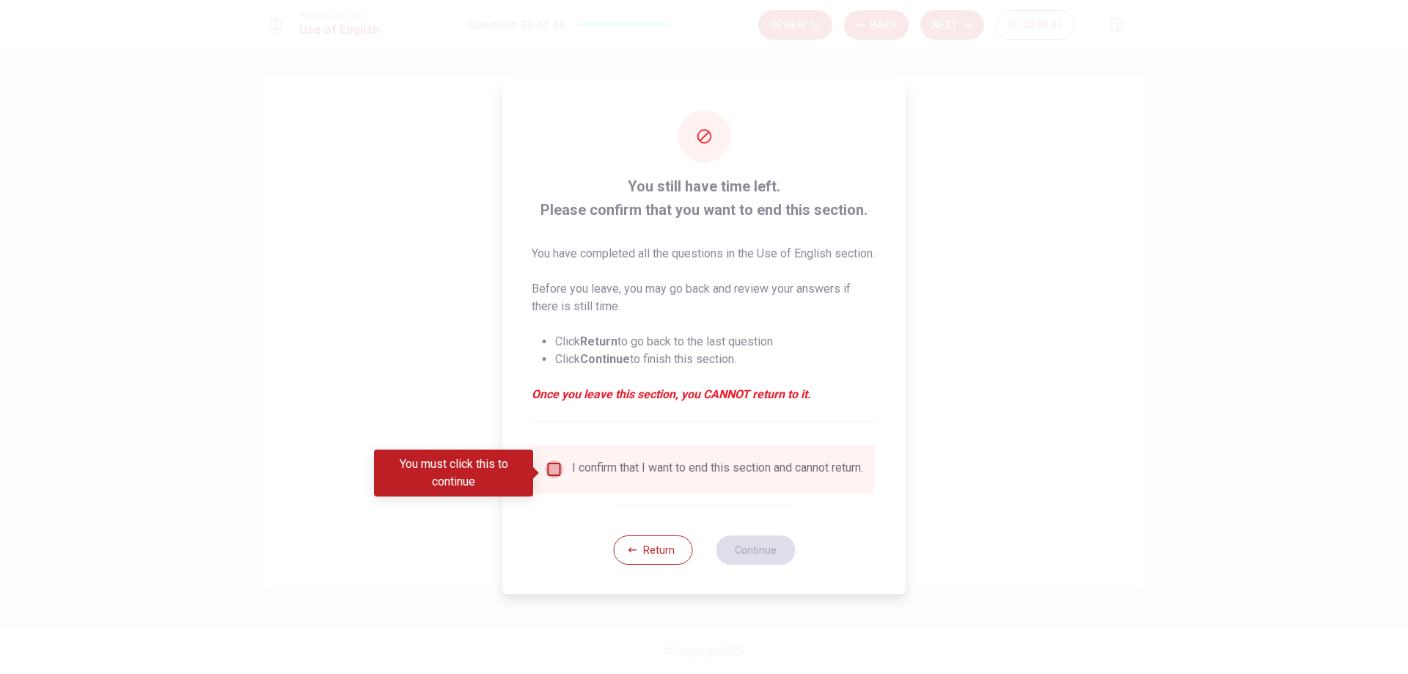
click at [551, 472] on input "You must click this to continue" at bounding box center [554, 469] width 18 height 18
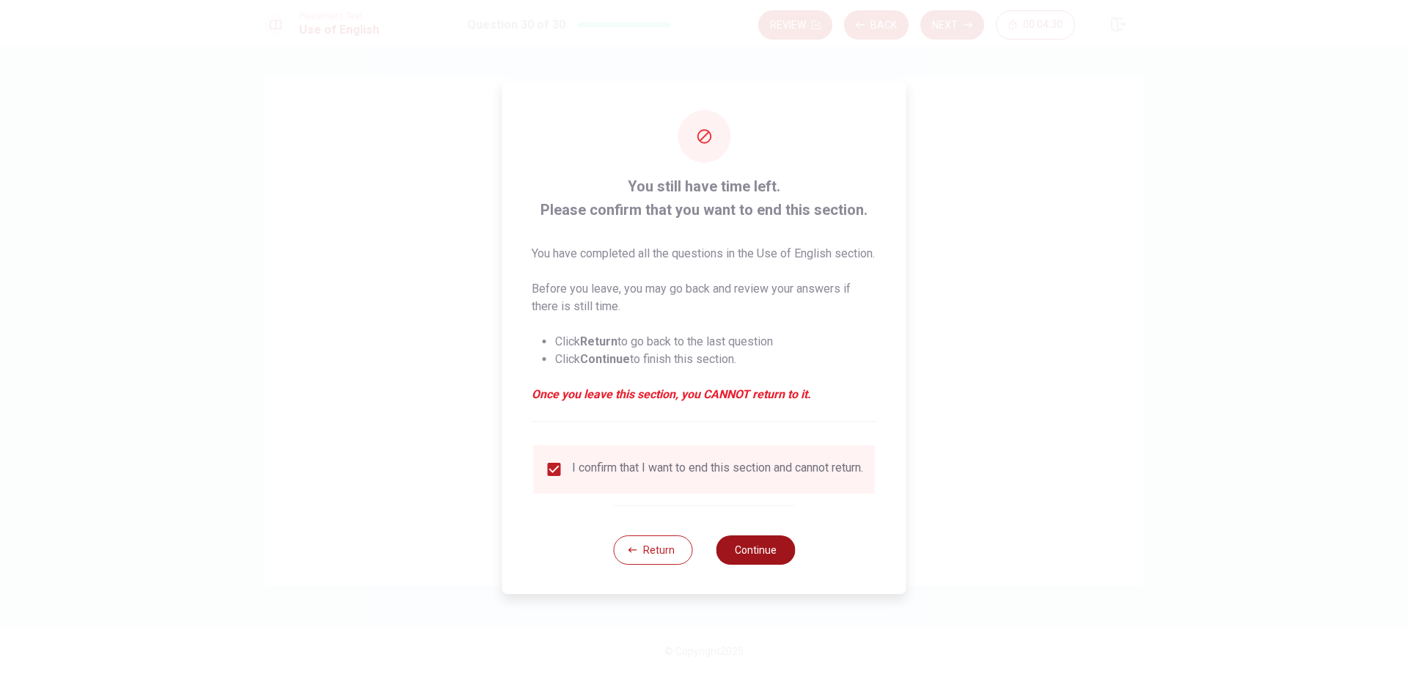
click at [760, 565] on button "Continue" at bounding box center [755, 549] width 79 height 29
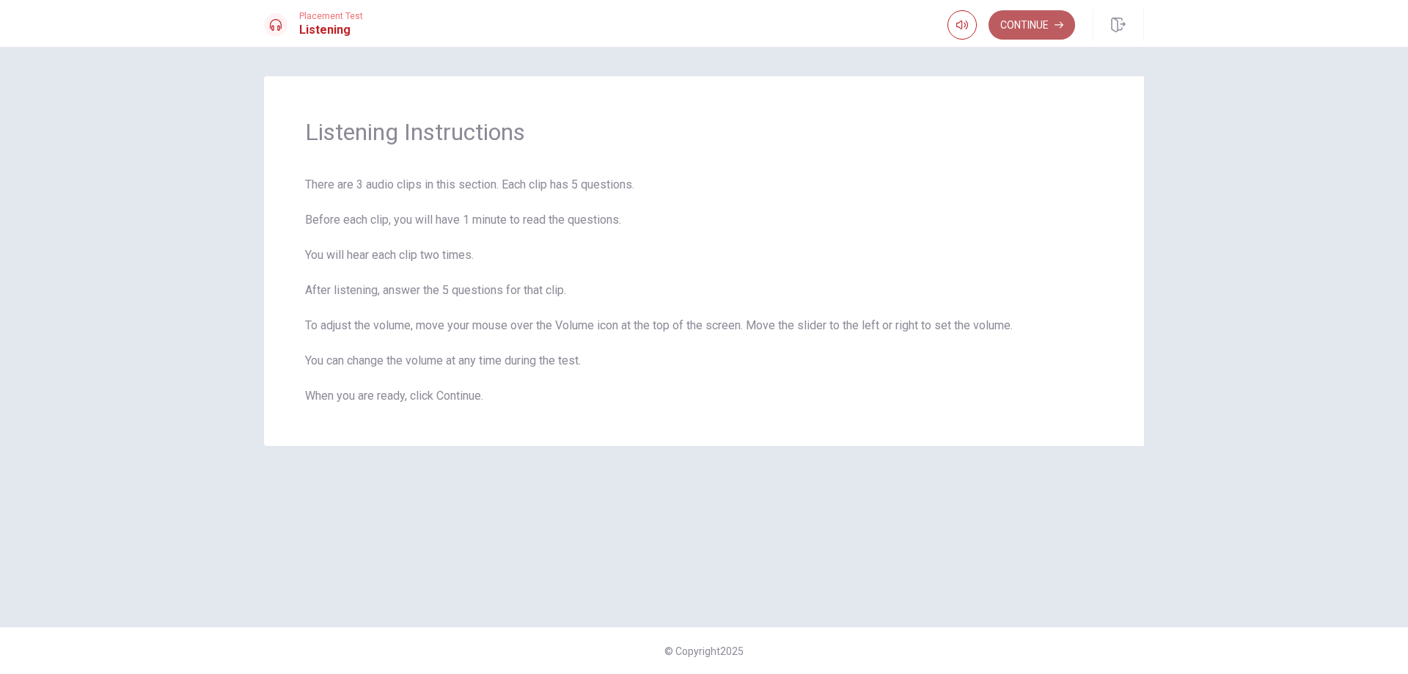
click at [1024, 27] on button "Continue" at bounding box center [1031, 24] width 87 height 29
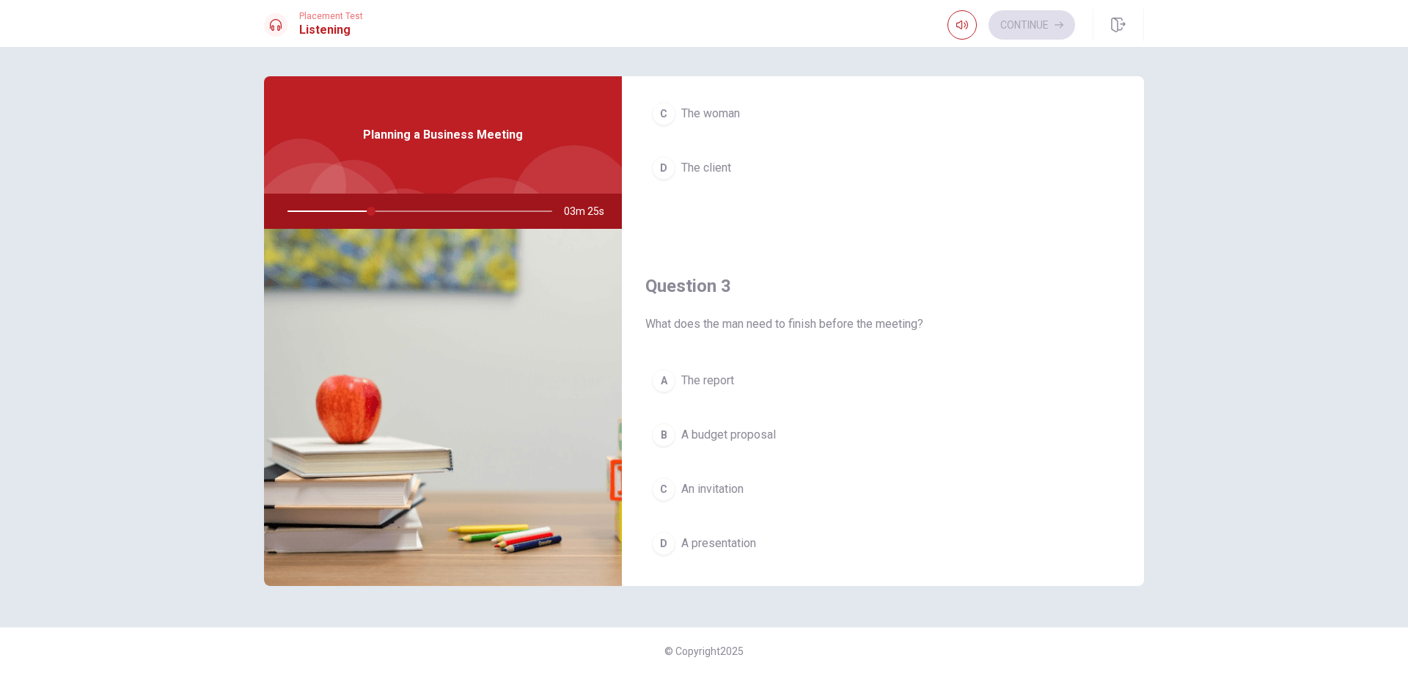
scroll to position [585, 0]
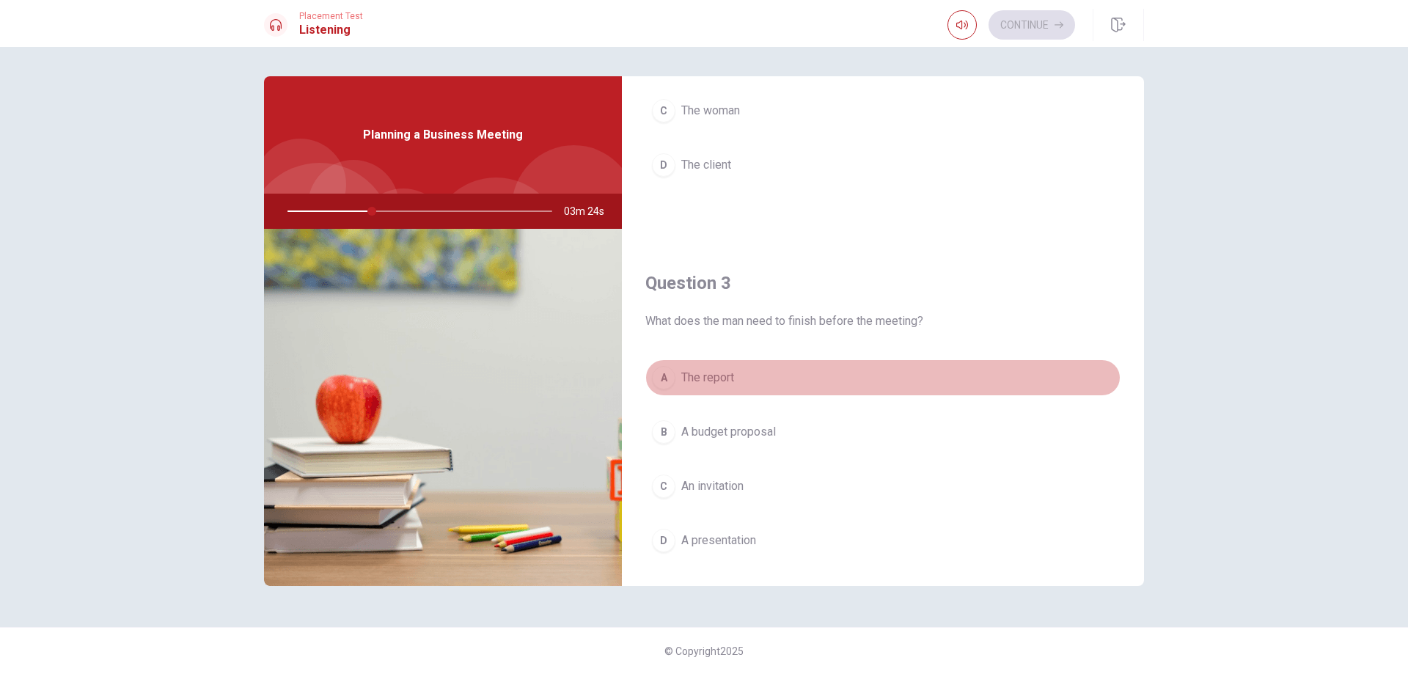
click at [661, 381] on div "A" at bounding box center [663, 377] width 23 height 23
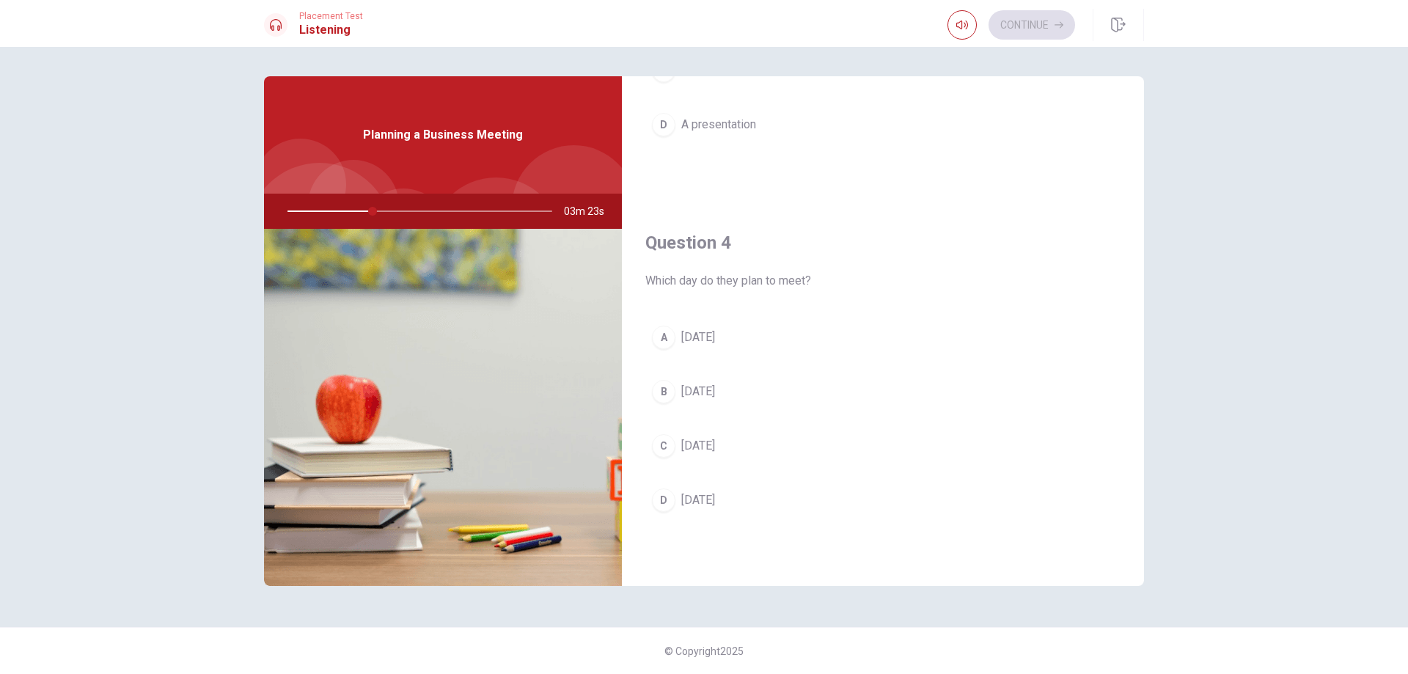
scroll to position [1003, 0]
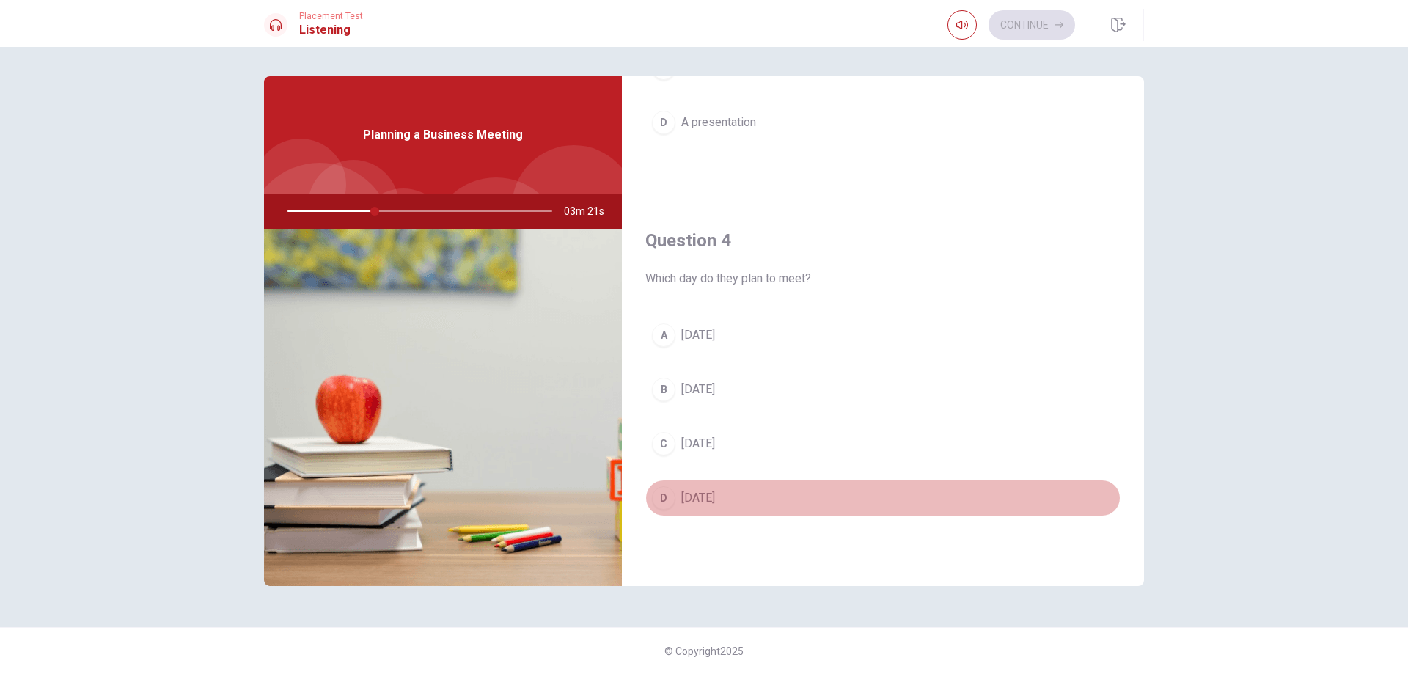
click at [662, 489] on div "D" at bounding box center [663, 497] width 23 height 23
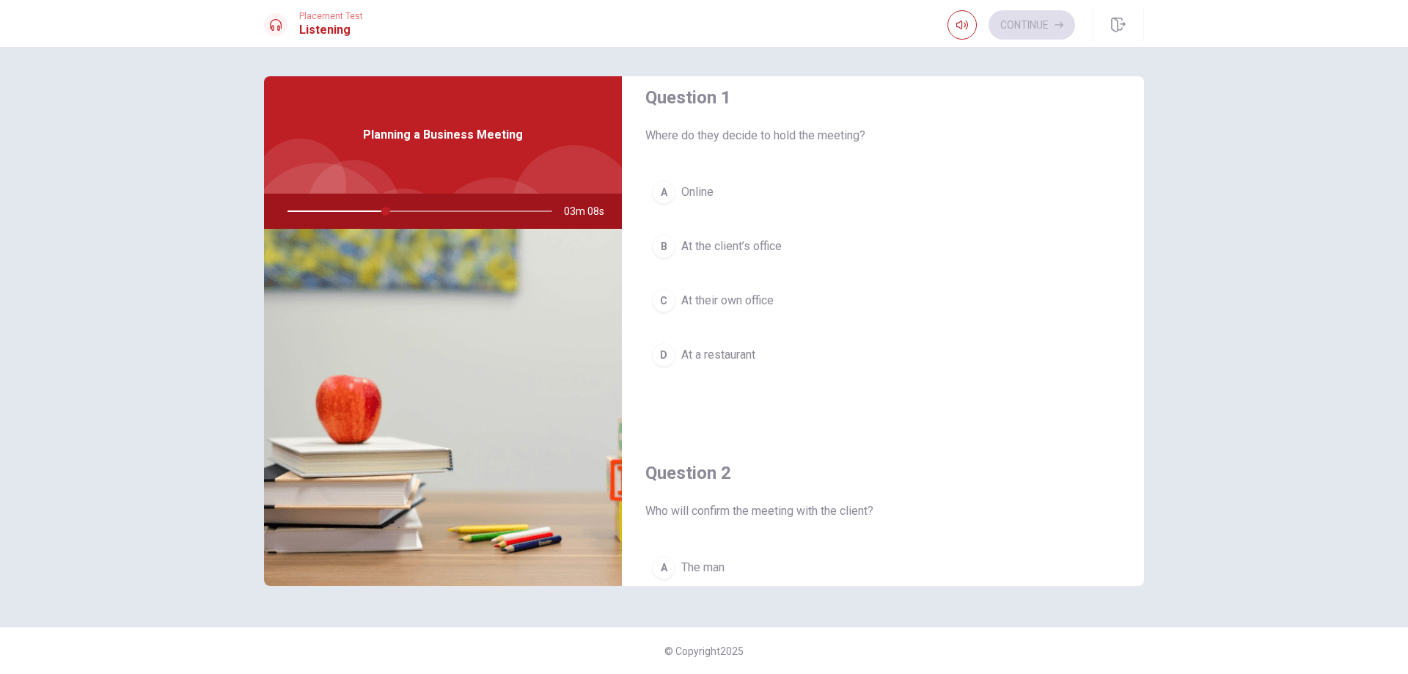
scroll to position [0, 0]
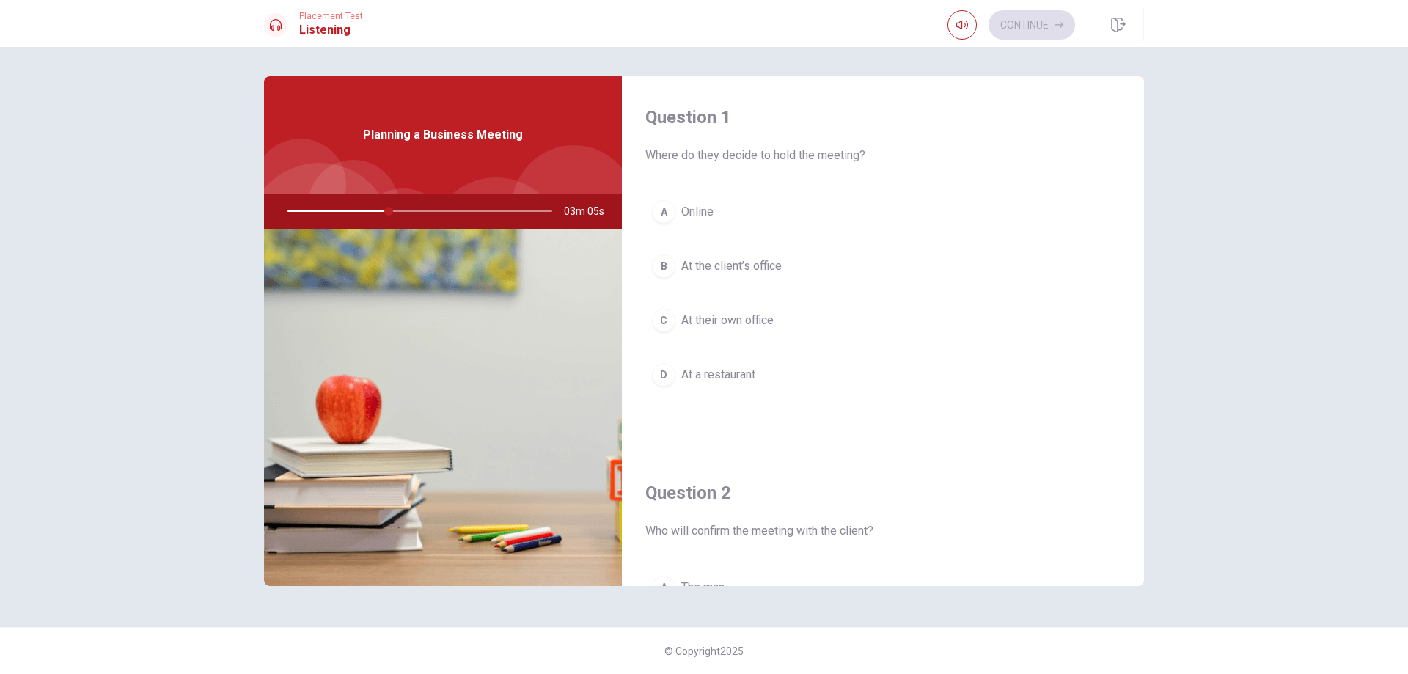
click at [659, 322] on div "C" at bounding box center [663, 320] width 23 height 23
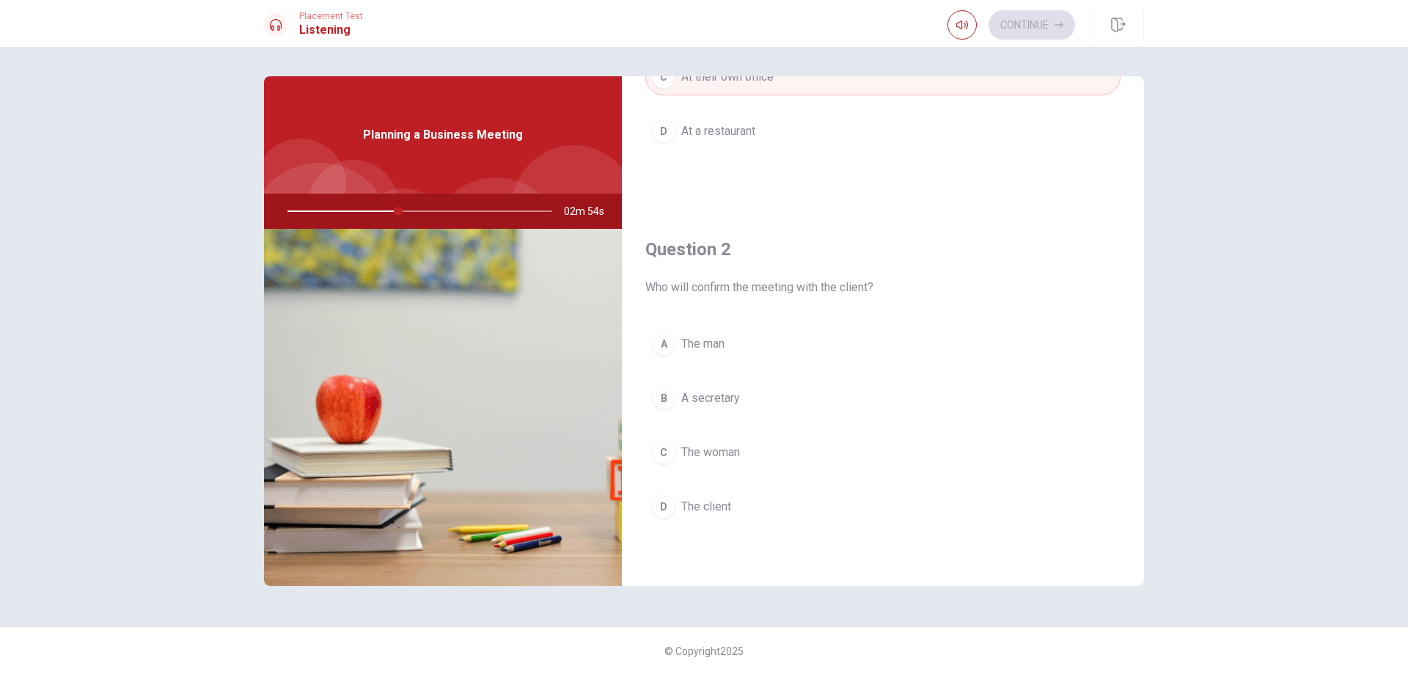
scroll to position [251, 0]
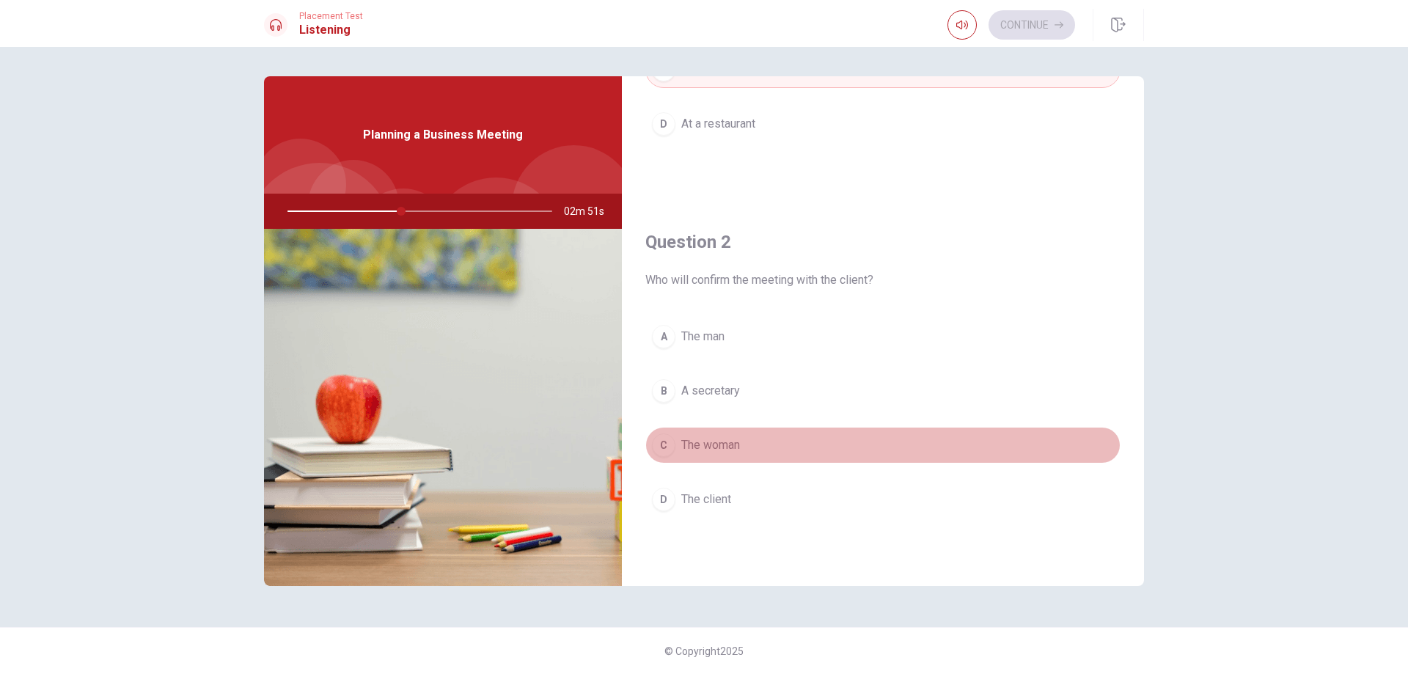
click at [664, 443] on div "C" at bounding box center [663, 444] width 23 height 23
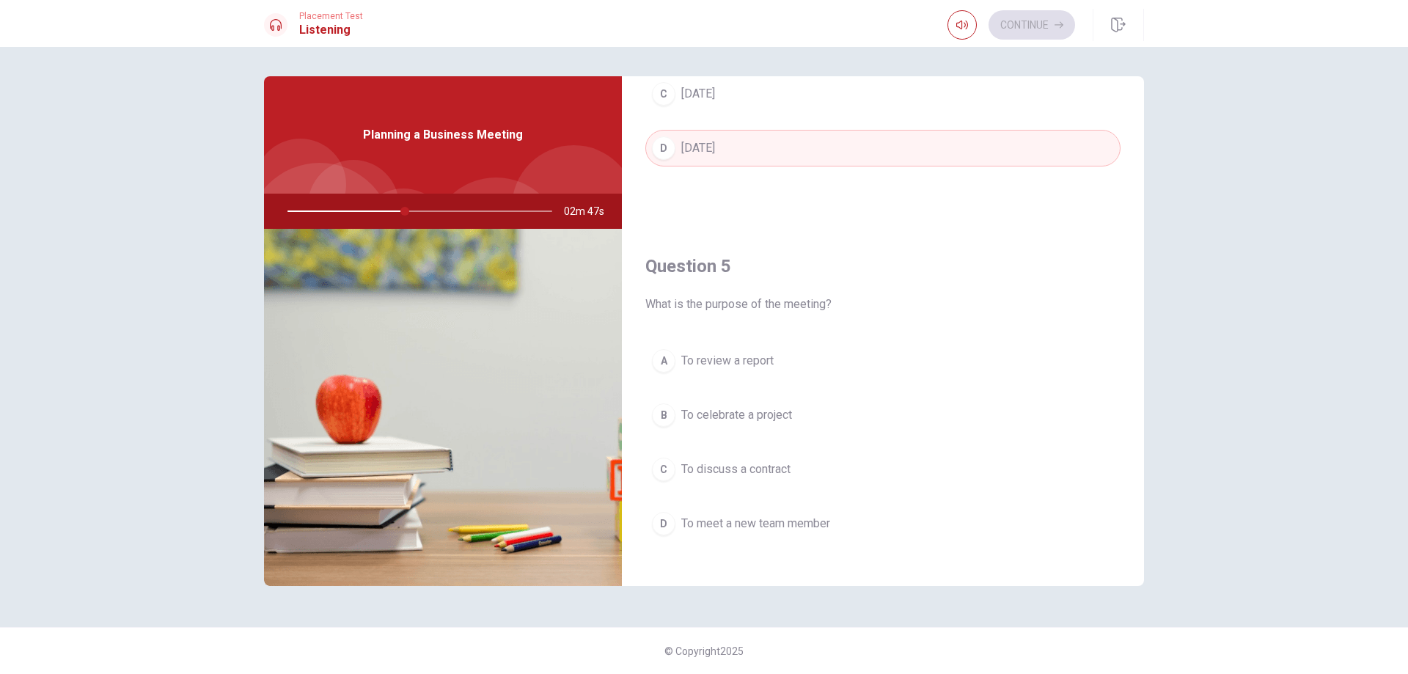
scroll to position [1367, 0]
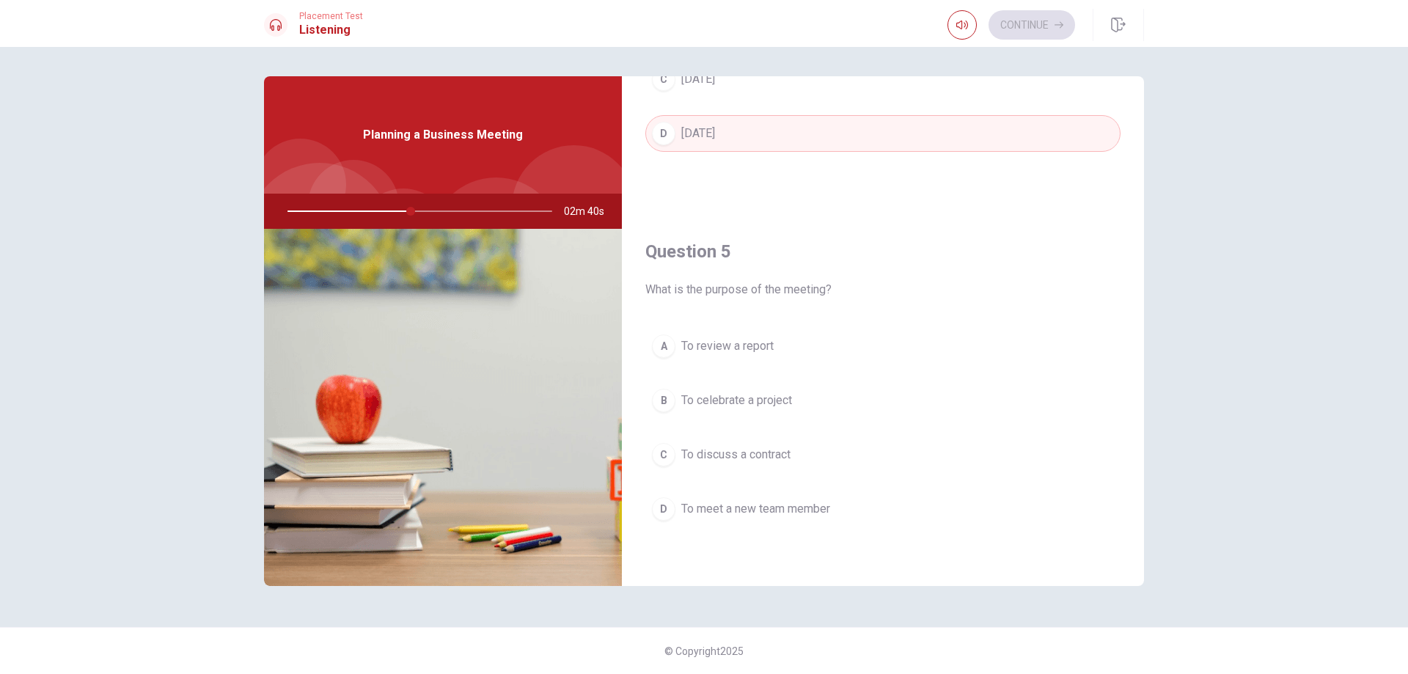
drag, startPoint x: 408, startPoint y: 210, endPoint x: 367, endPoint y: 211, distance: 41.8
click at [367, 211] on div at bounding box center [417, 211] width 294 height 35
click at [655, 349] on div "A" at bounding box center [663, 345] width 23 height 23
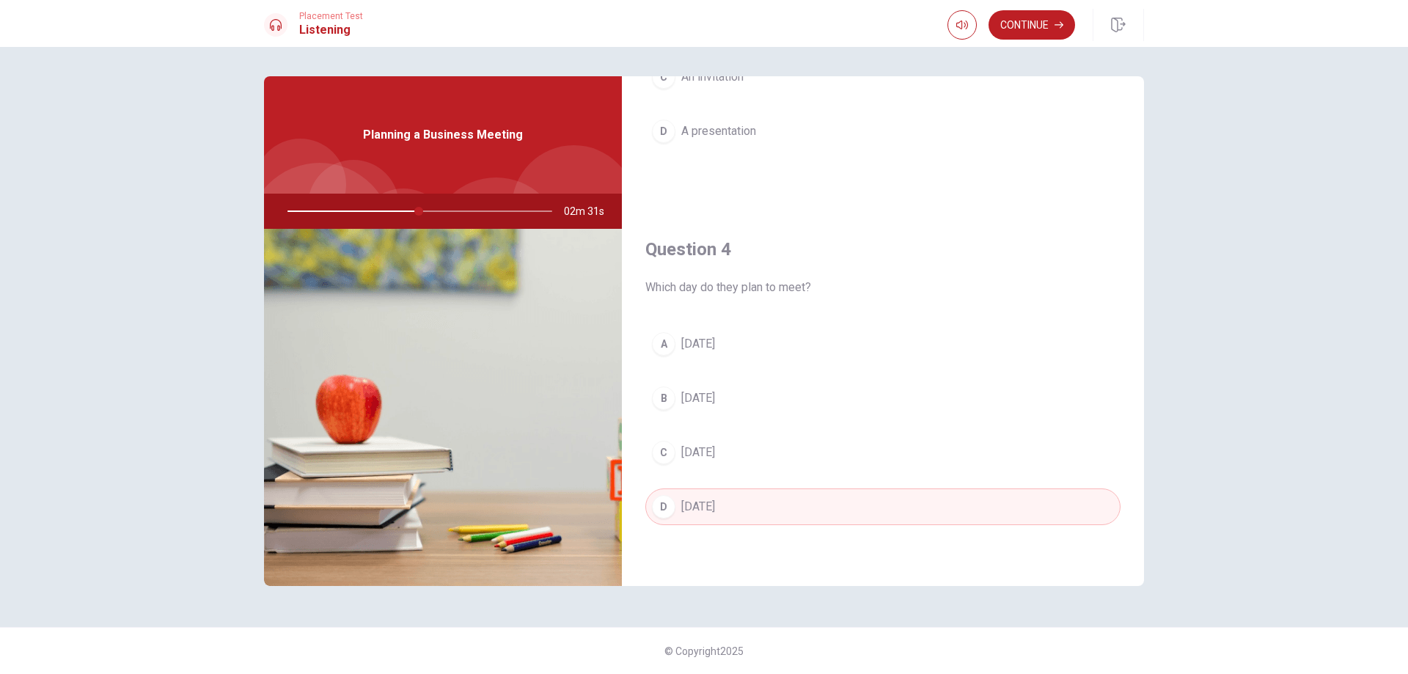
scroll to position [949, 0]
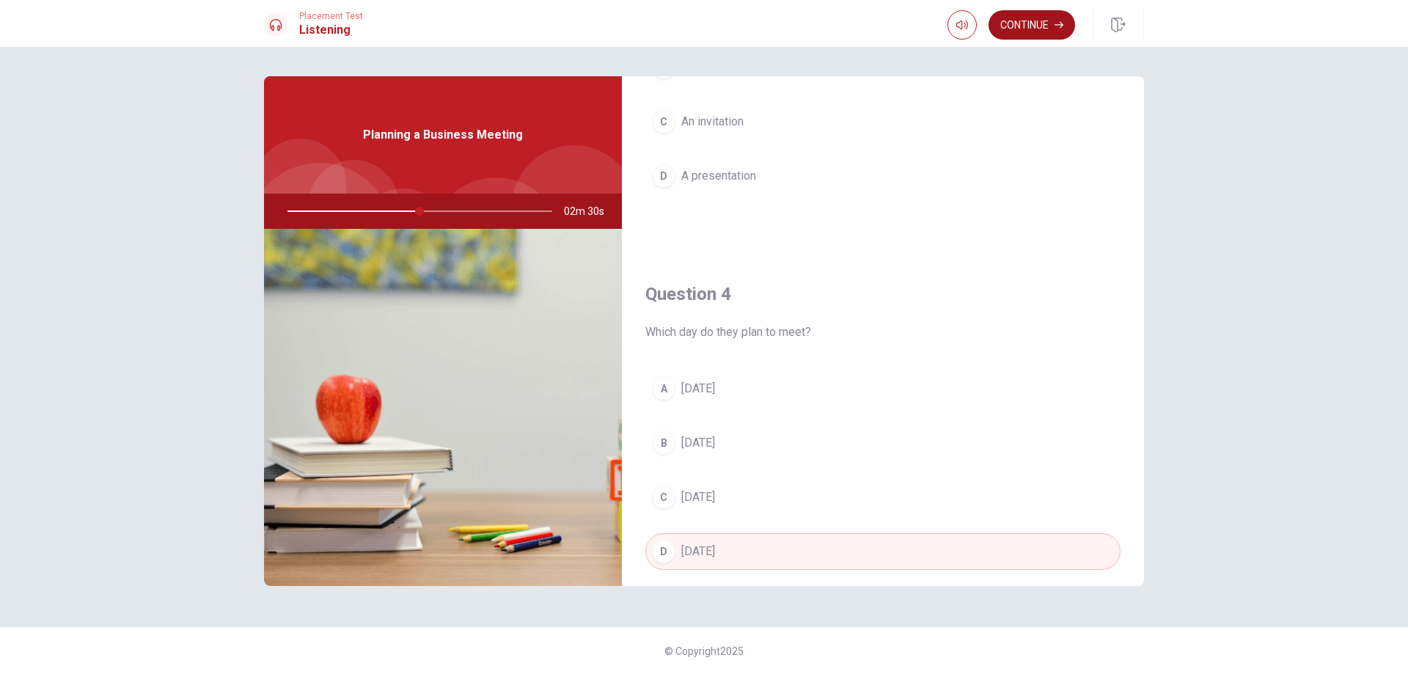
click at [1031, 19] on button "Continue" at bounding box center [1031, 24] width 87 height 29
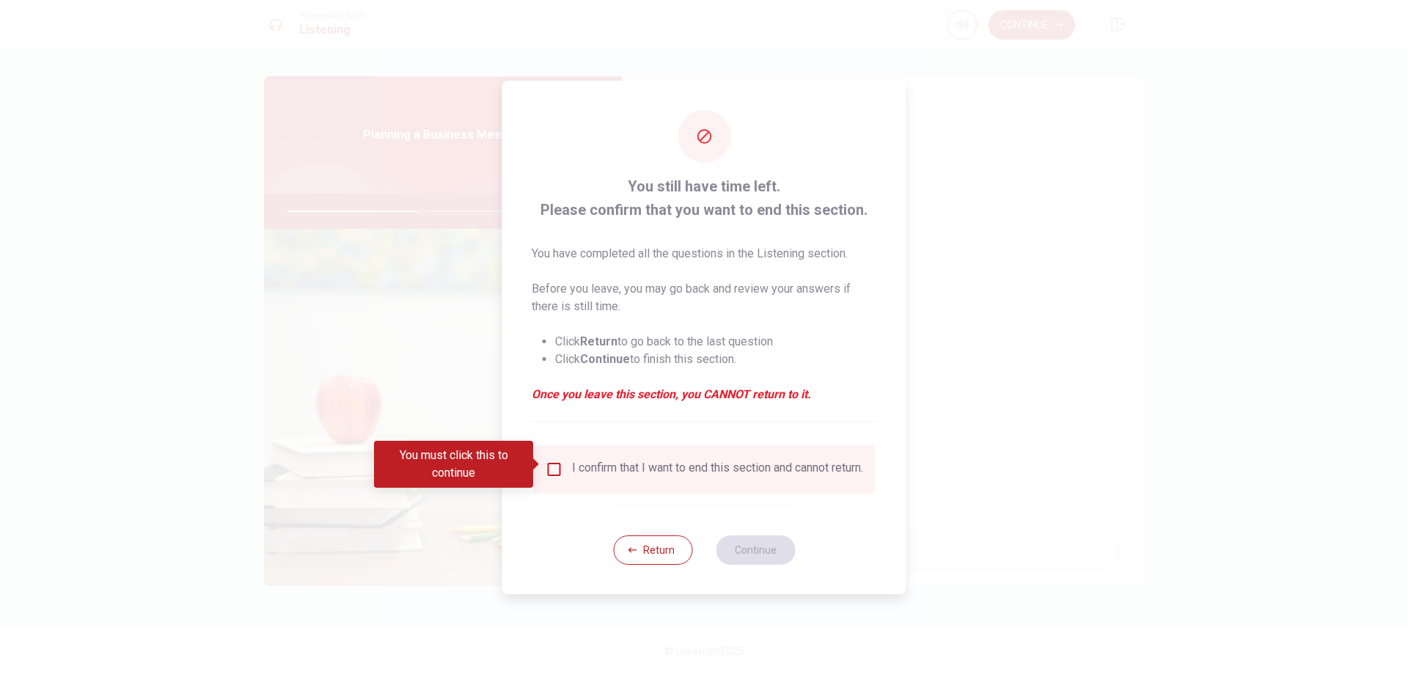
click at [555, 455] on div "I confirm that I want to end this section and cannot return." at bounding box center [704, 469] width 341 height 48
click at [554, 469] on input "You must click this to continue" at bounding box center [554, 469] width 18 height 18
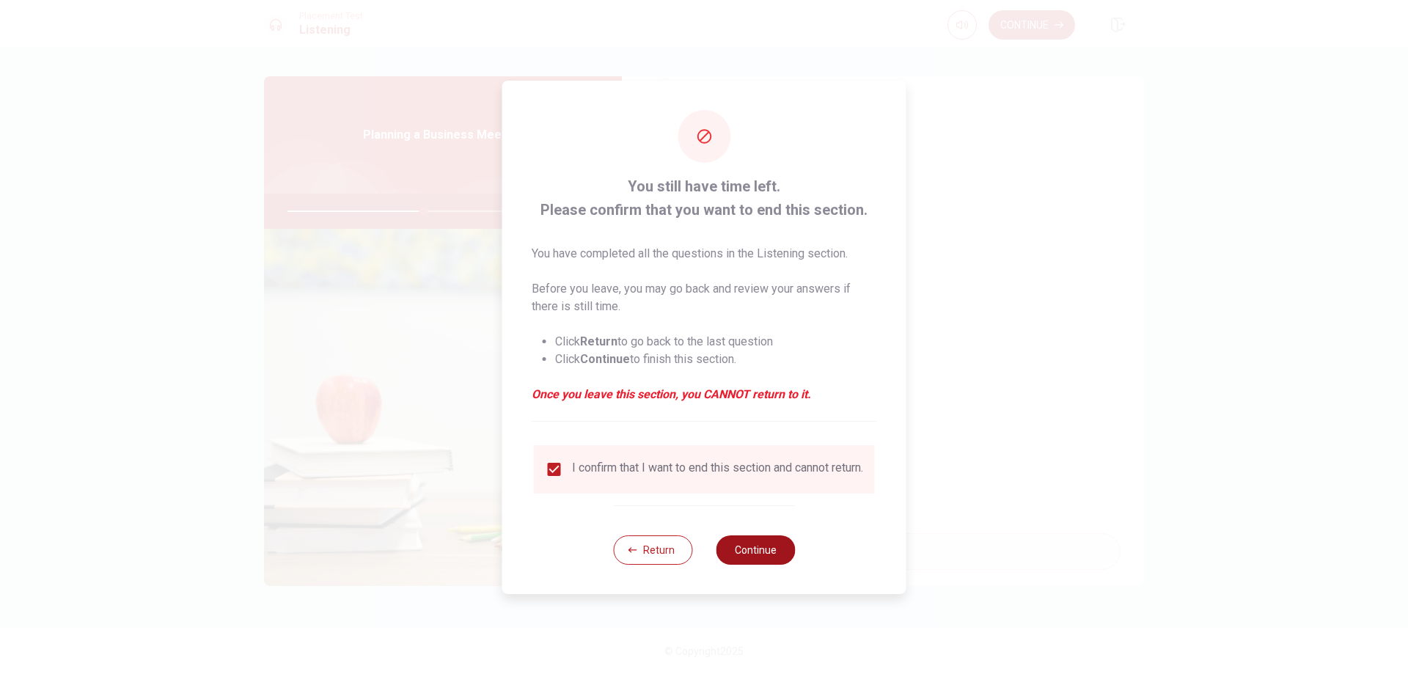
click at [742, 559] on button "Continue" at bounding box center [755, 549] width 79 height 29
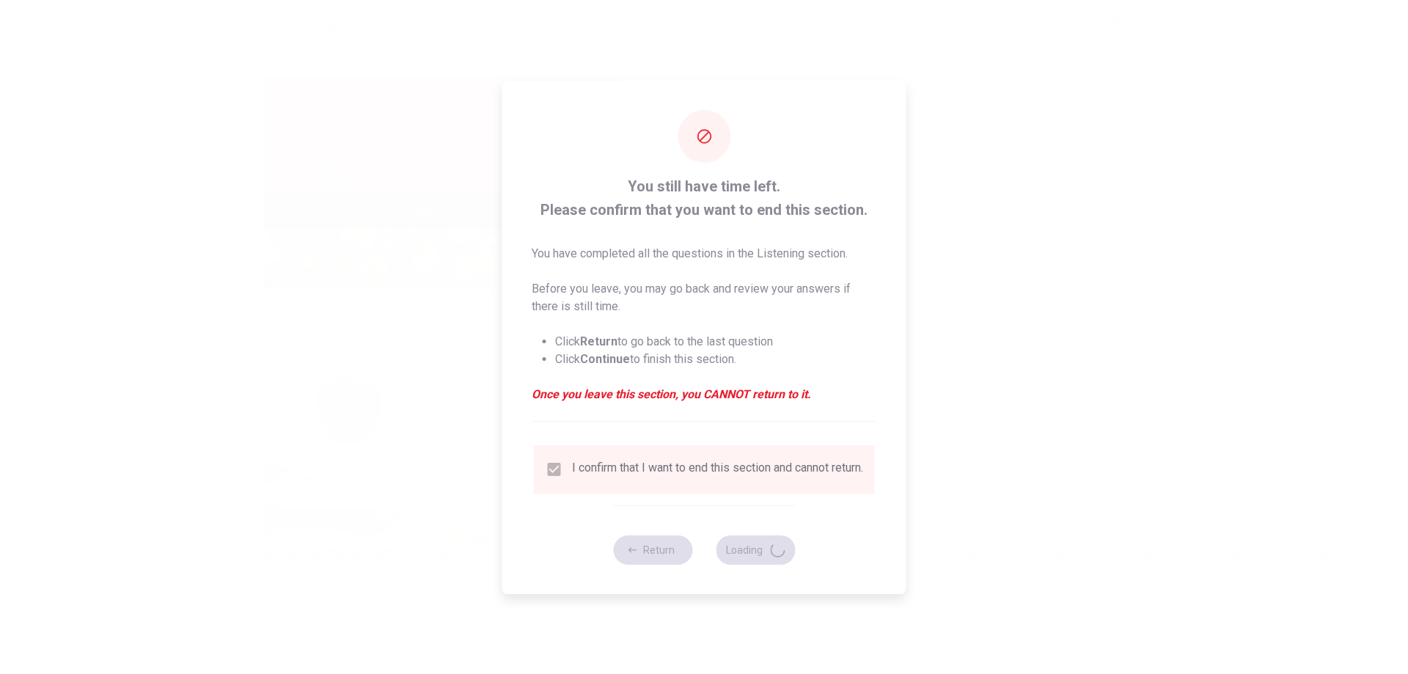
type input "52"
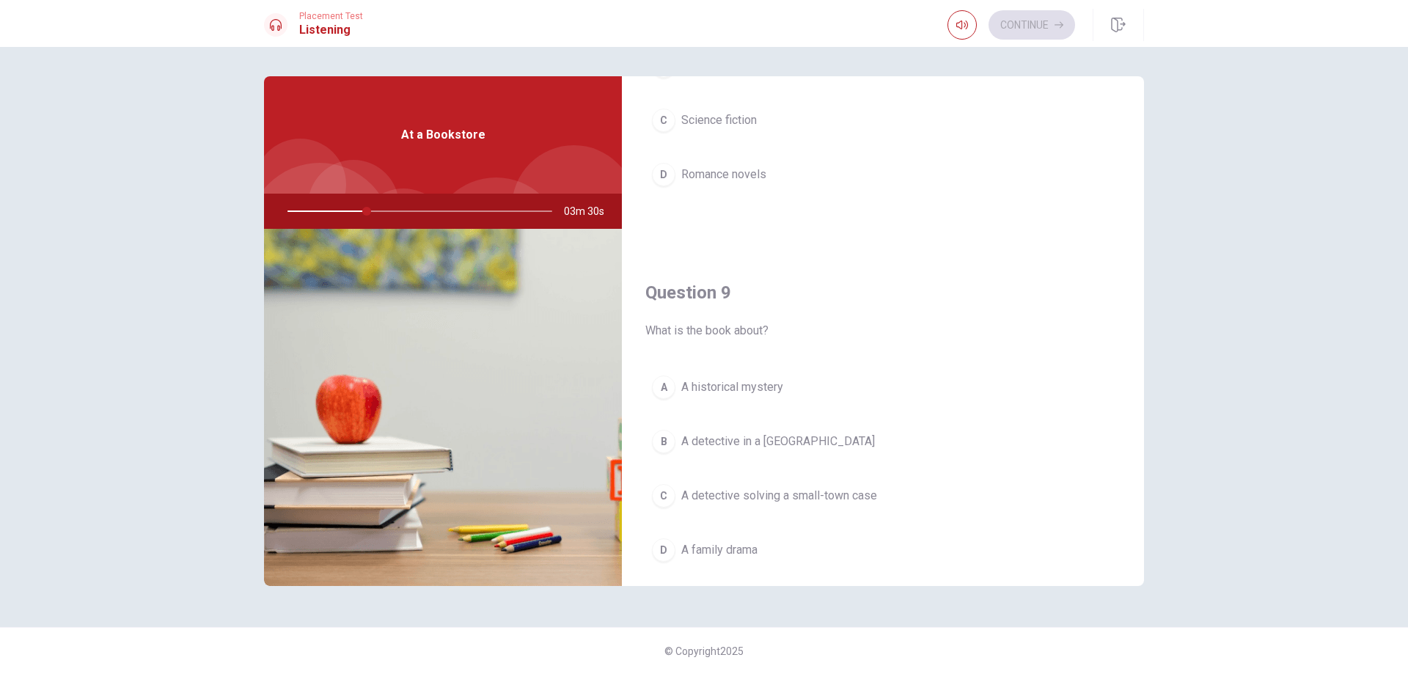
scroll to position [1337, 0]
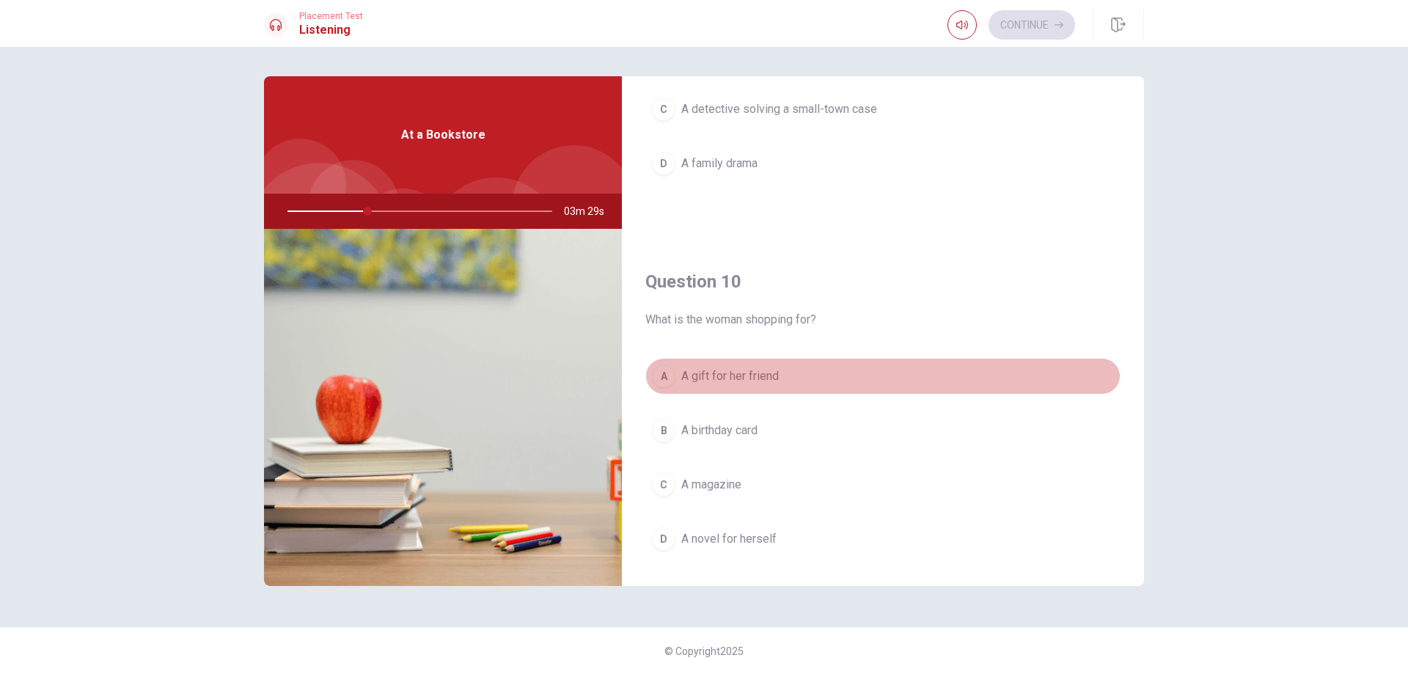
click at [680, 369] on button "A A gift for her friend" at bounding box center [882, 376] width 475 height 37
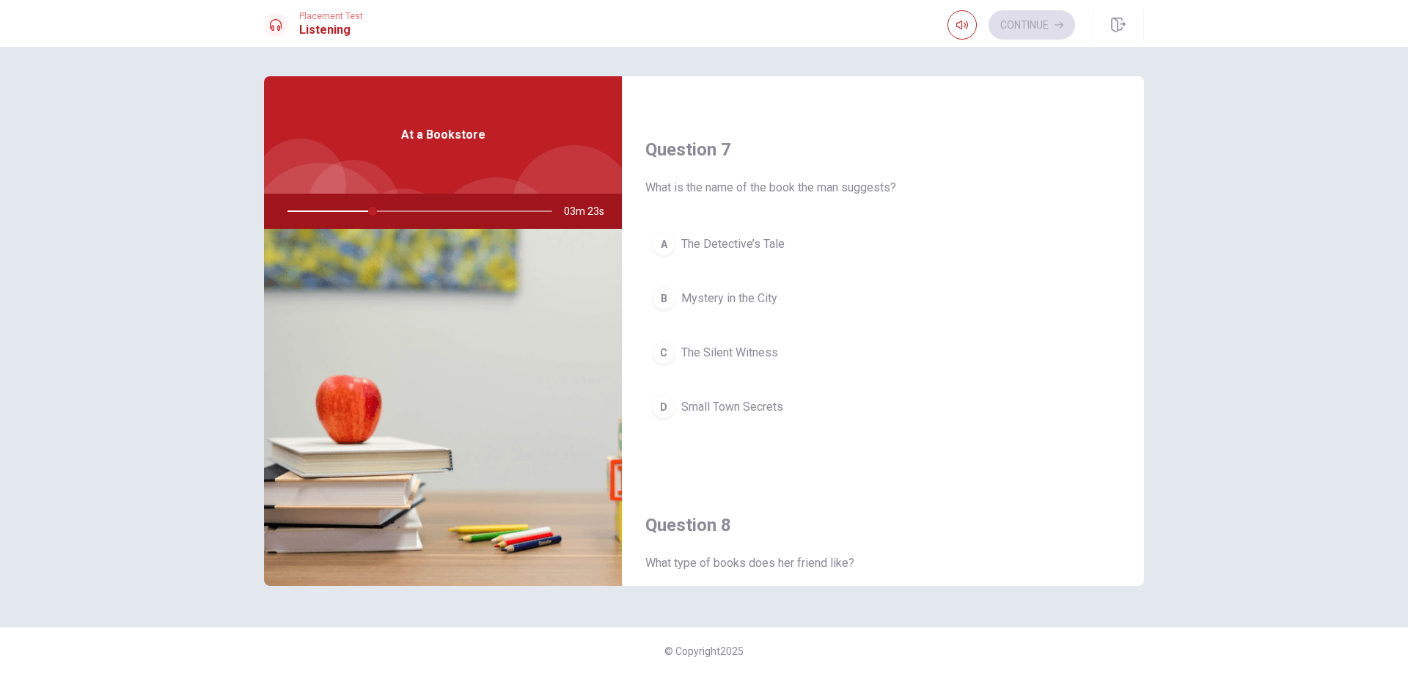
scroll to position [334, 0]
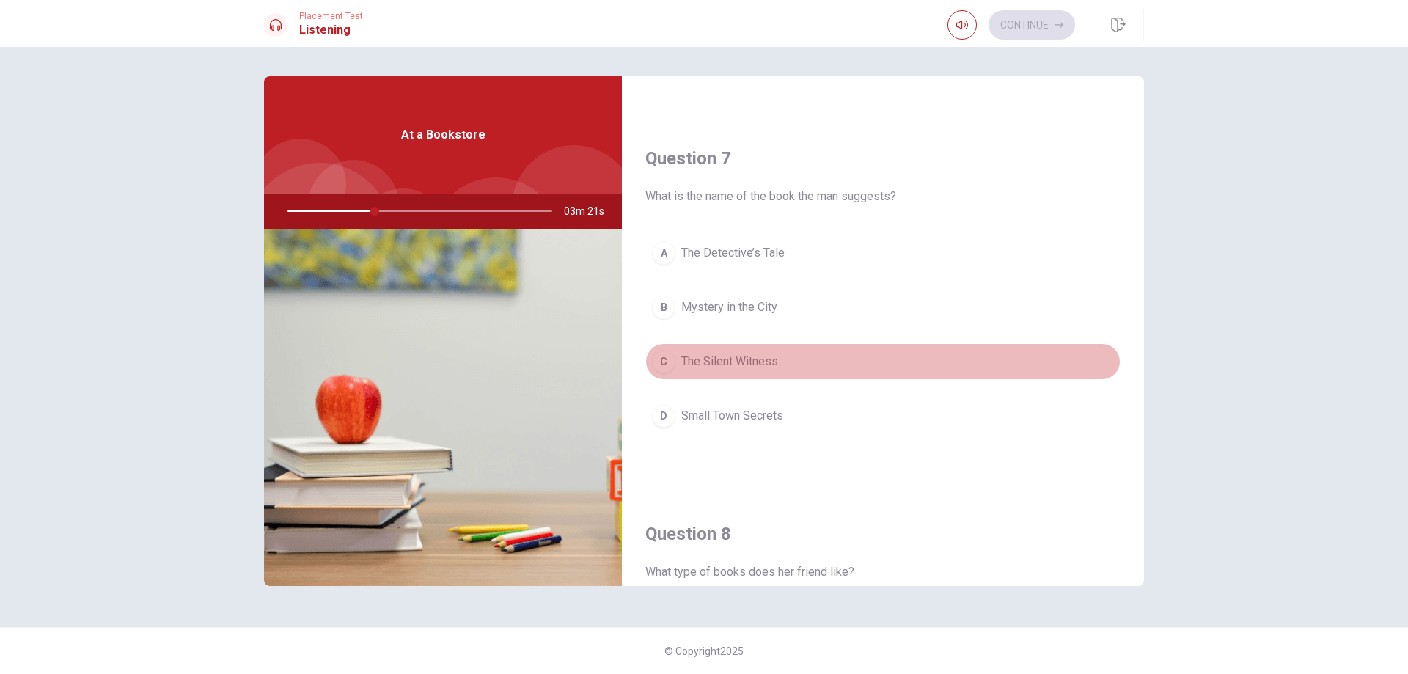
click at [665, 372] on div "C" at bounding box center [663, 361] width 23 height 23
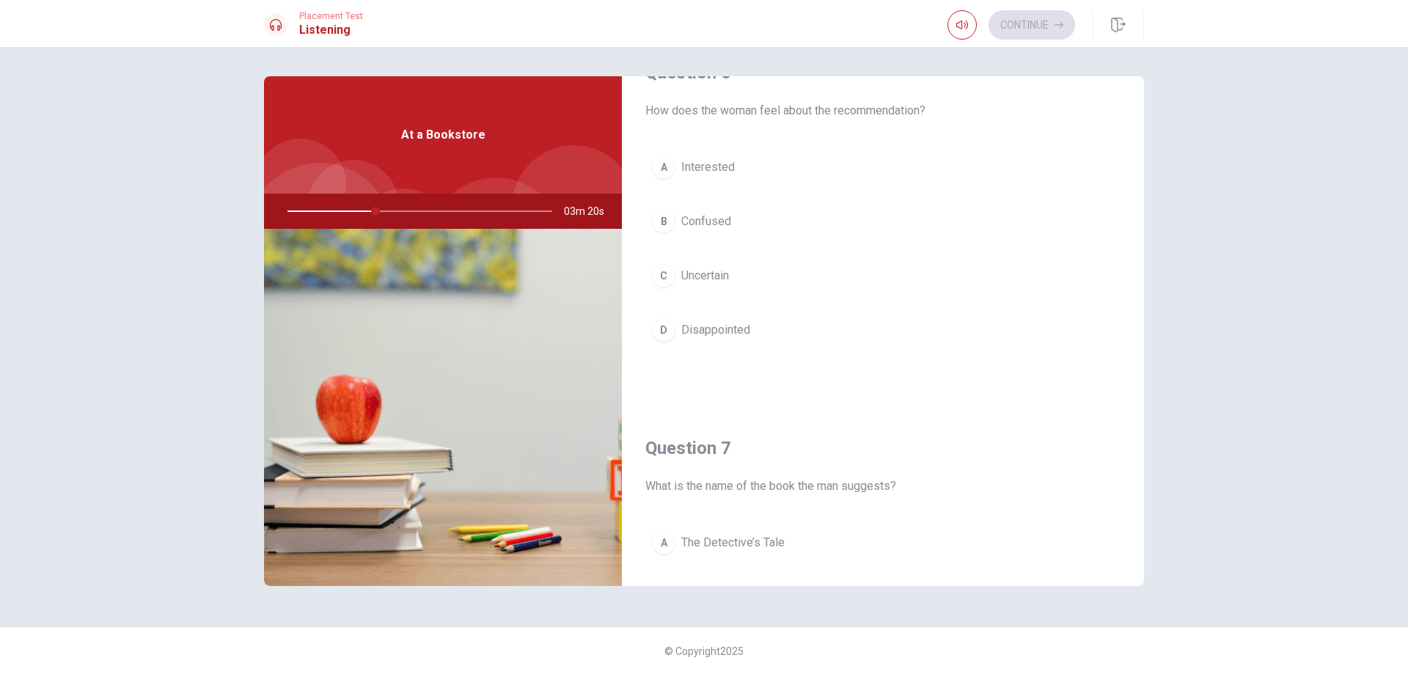
scroll to position [0, 0]
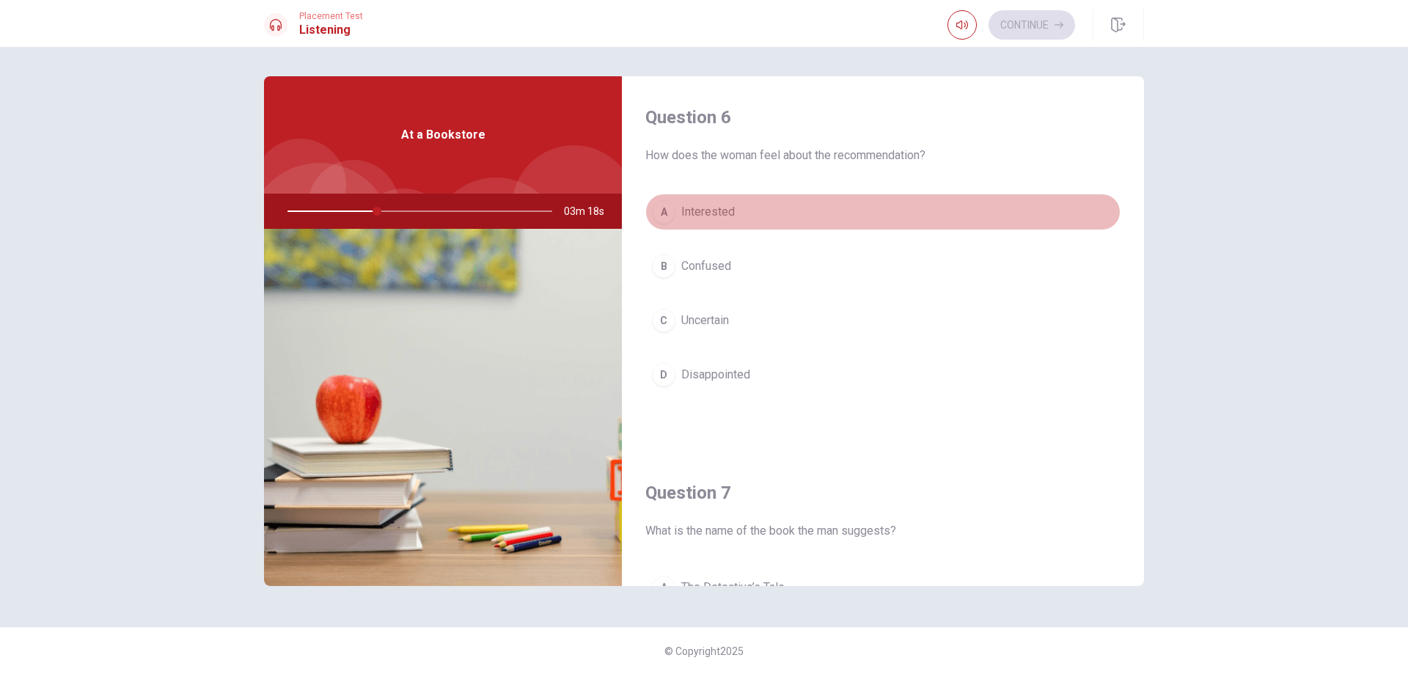
click at [669, 206] on div "A" at bounding box center [663, 211] width 23 height 23
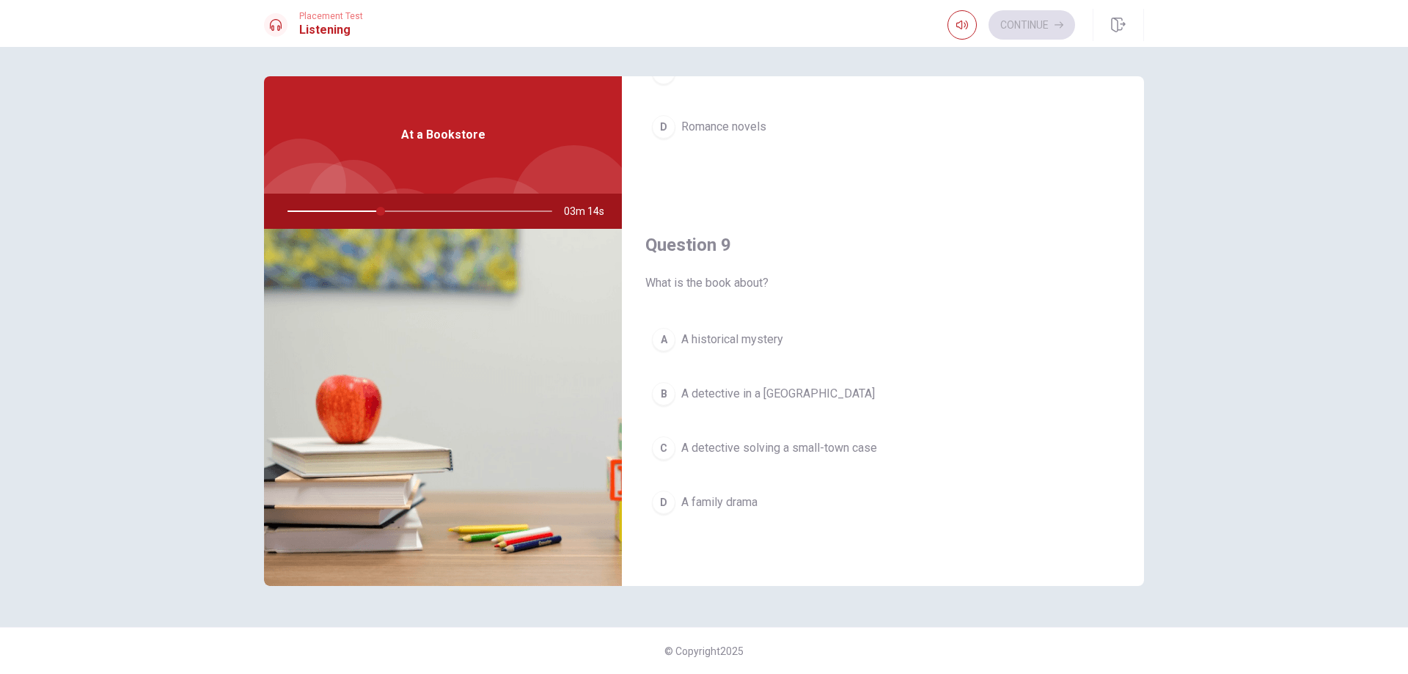
scroll to position [1003, 0]
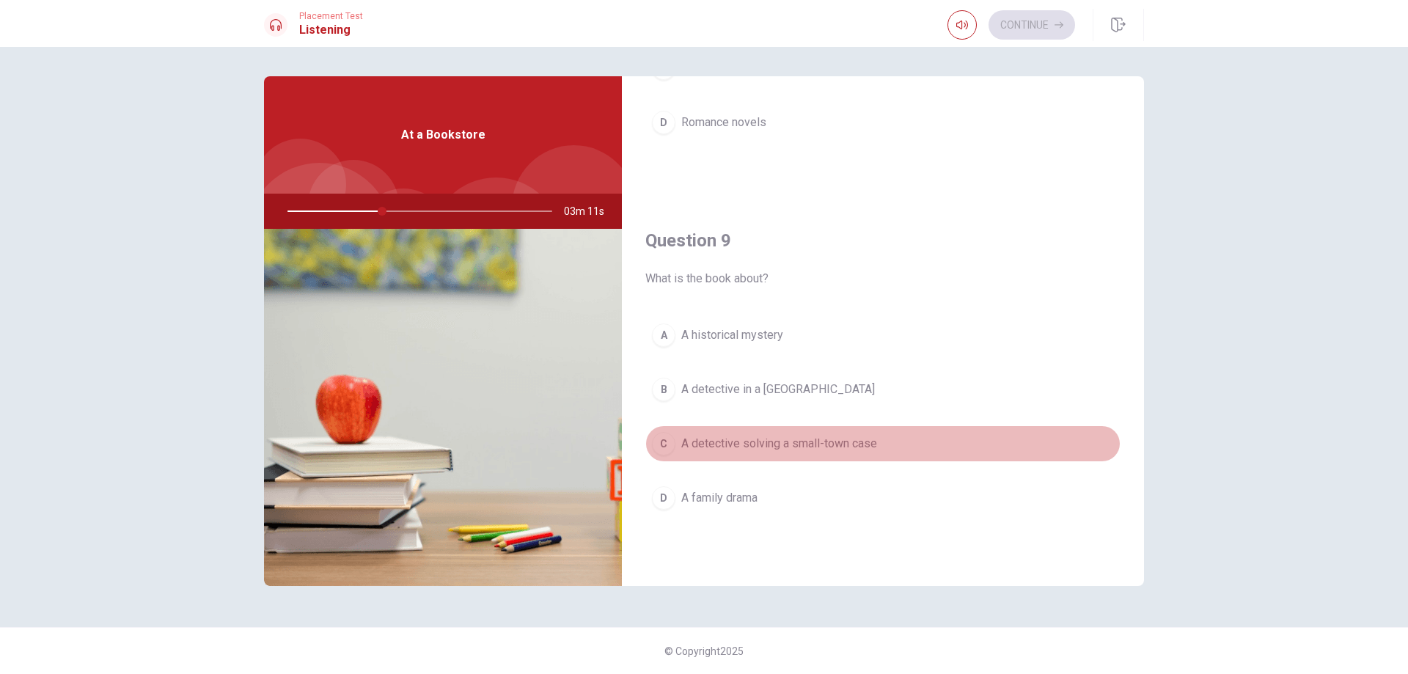
click at [691, 439] on span "A detective solving a small-town case" at bounding box center [779, 444] width 196 height 18
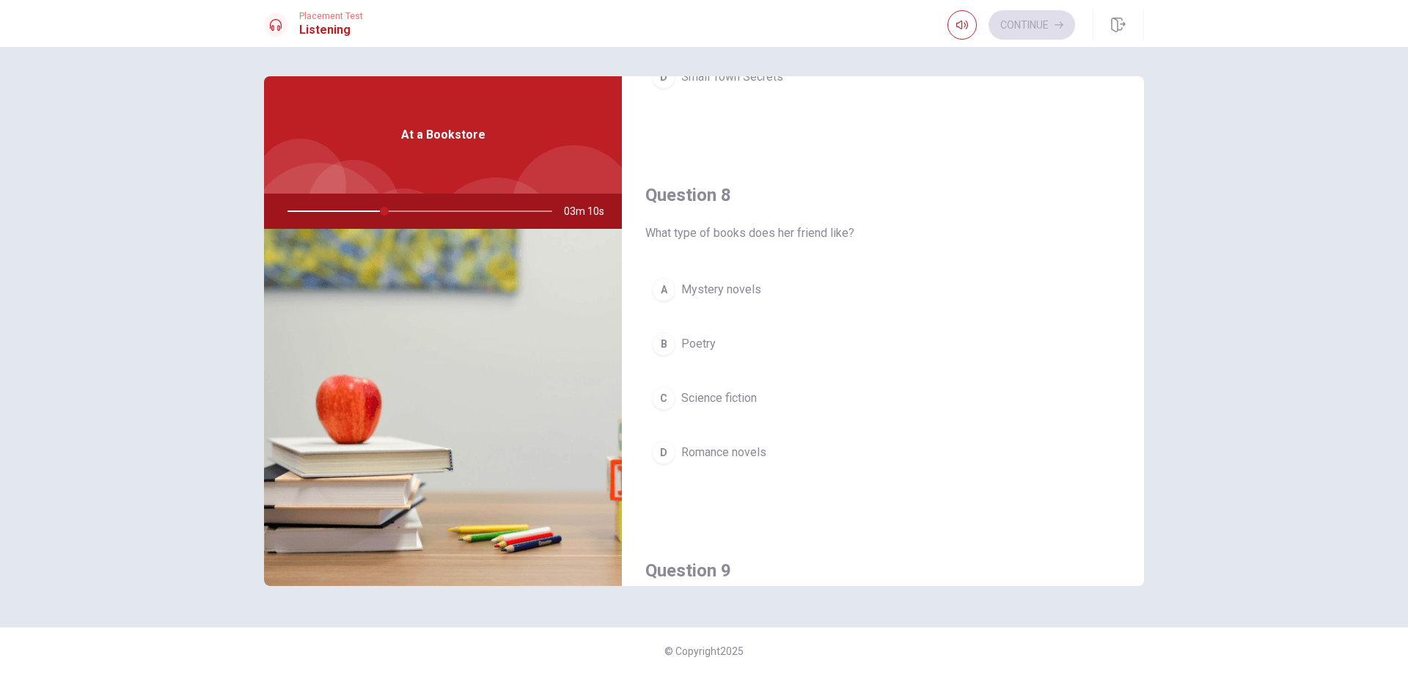
scroll to position [669, 0]
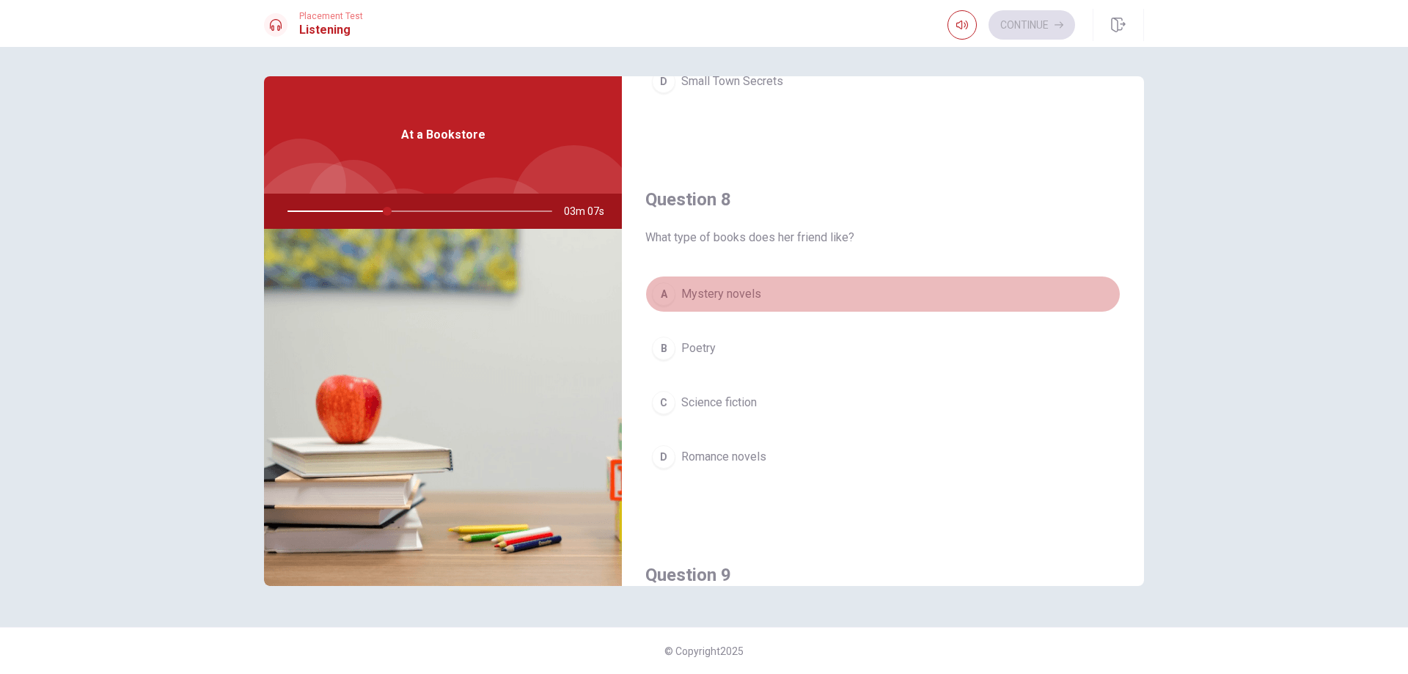
click at [735, 296] on span "Mystery novels" at bounding box center [721, 294] width 80 height 18
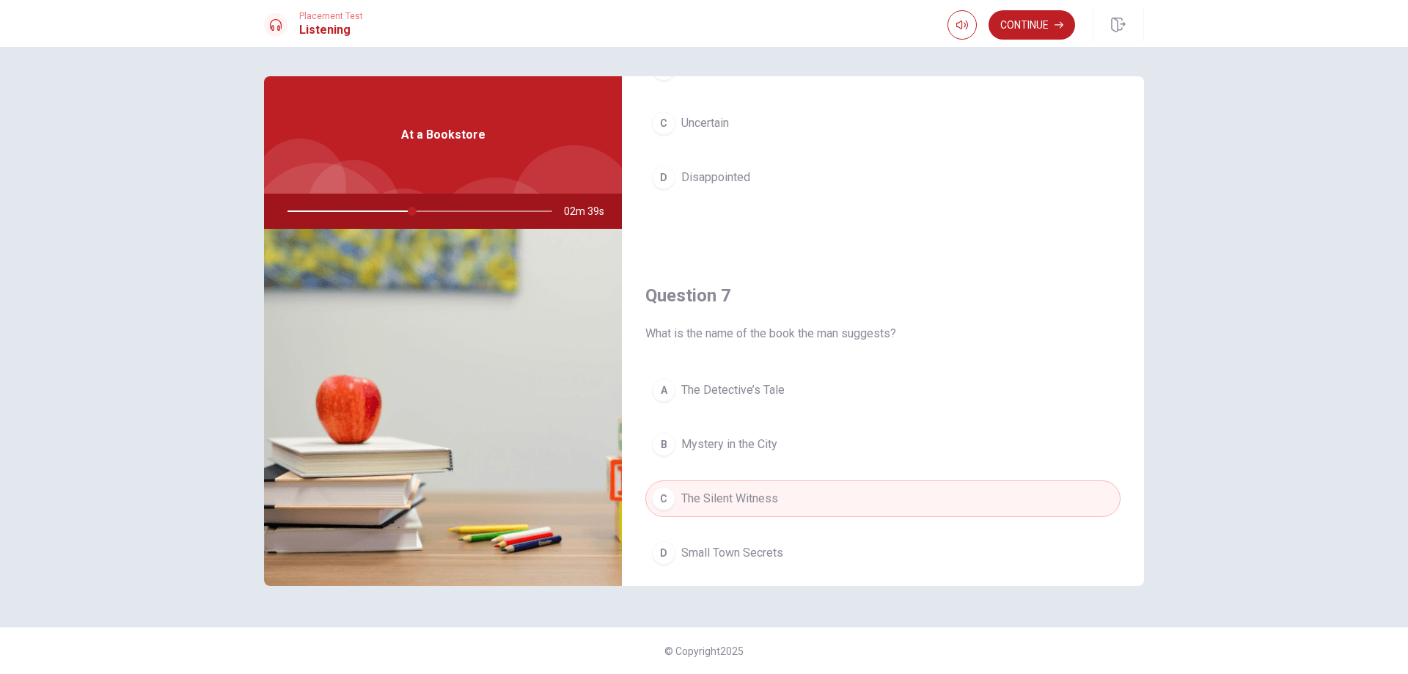
scroll to position [0, 0]
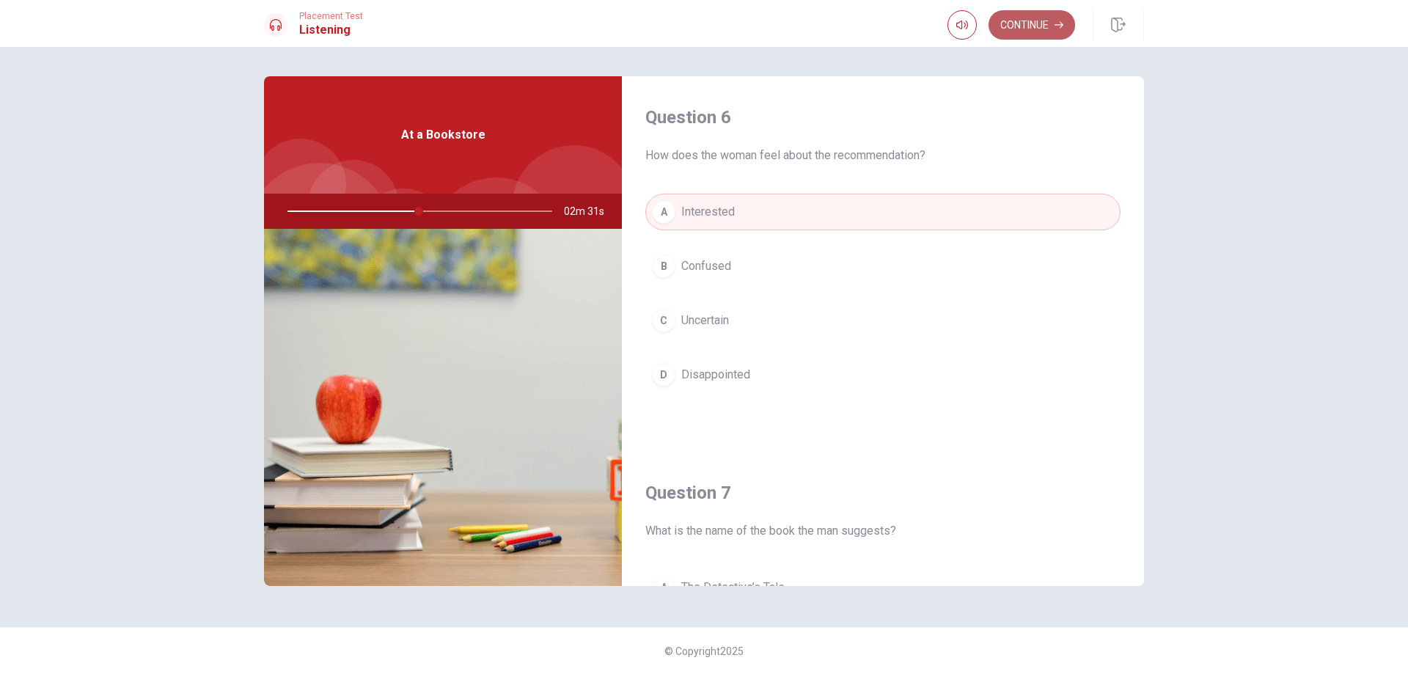
click at [1042, 18] on button "Continue" at bounding box center [1031, 24] width 87 height 29
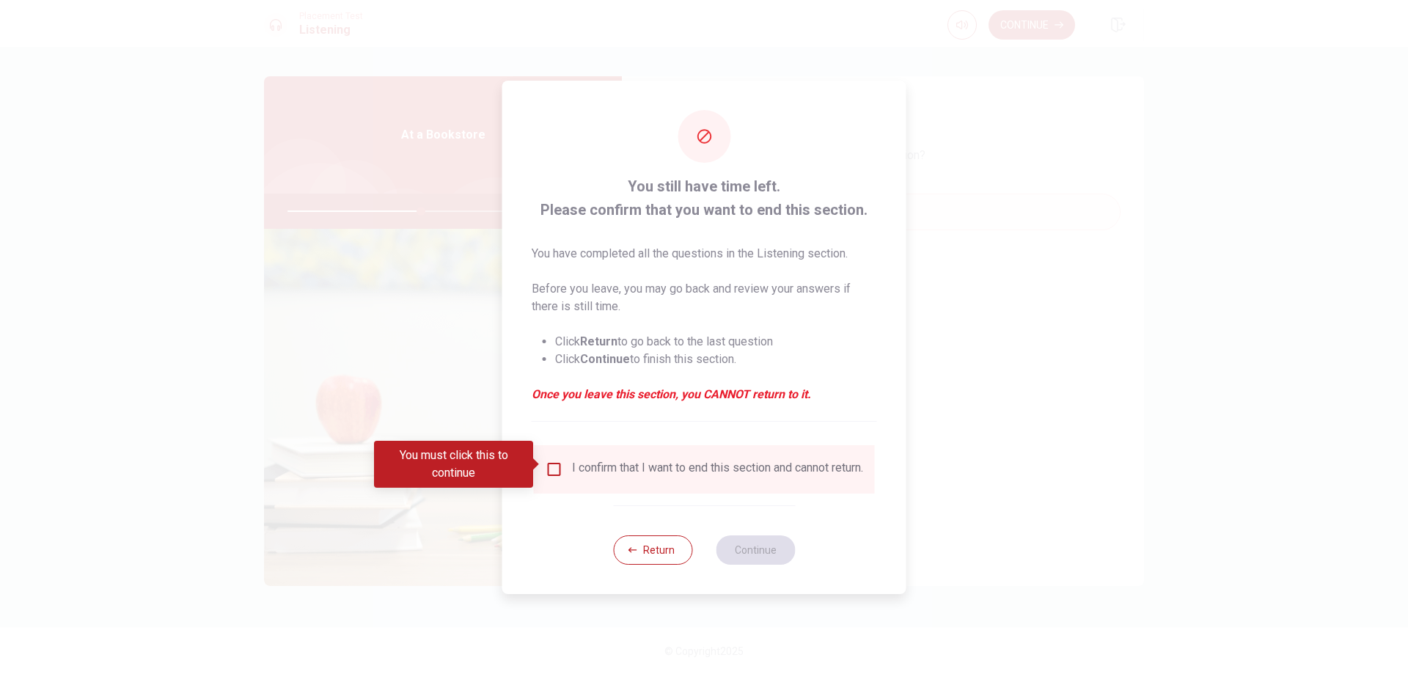
click at [545, 465] on input "You must click this to continue" at bounding box center [554, 469] width 18 height 18
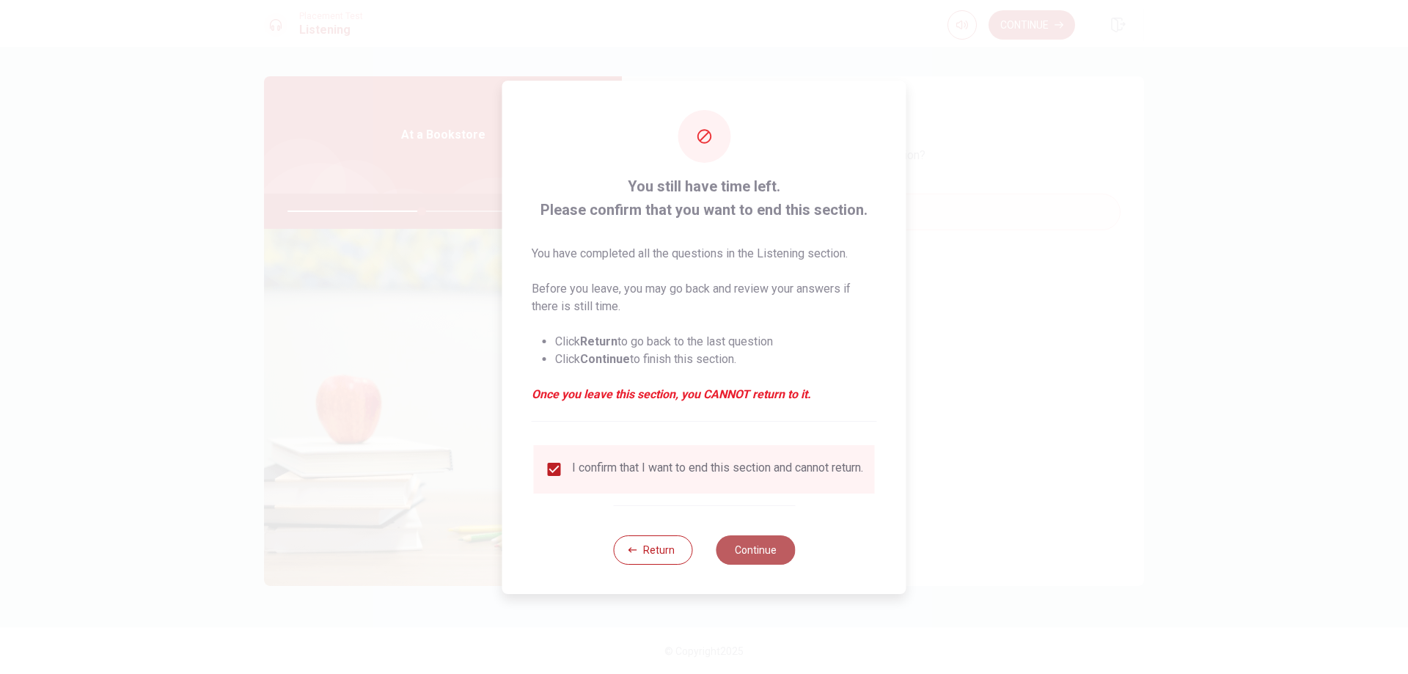
click at [754, 557] on button "Continue" at bounding box center [755, 549] width 79 height 29
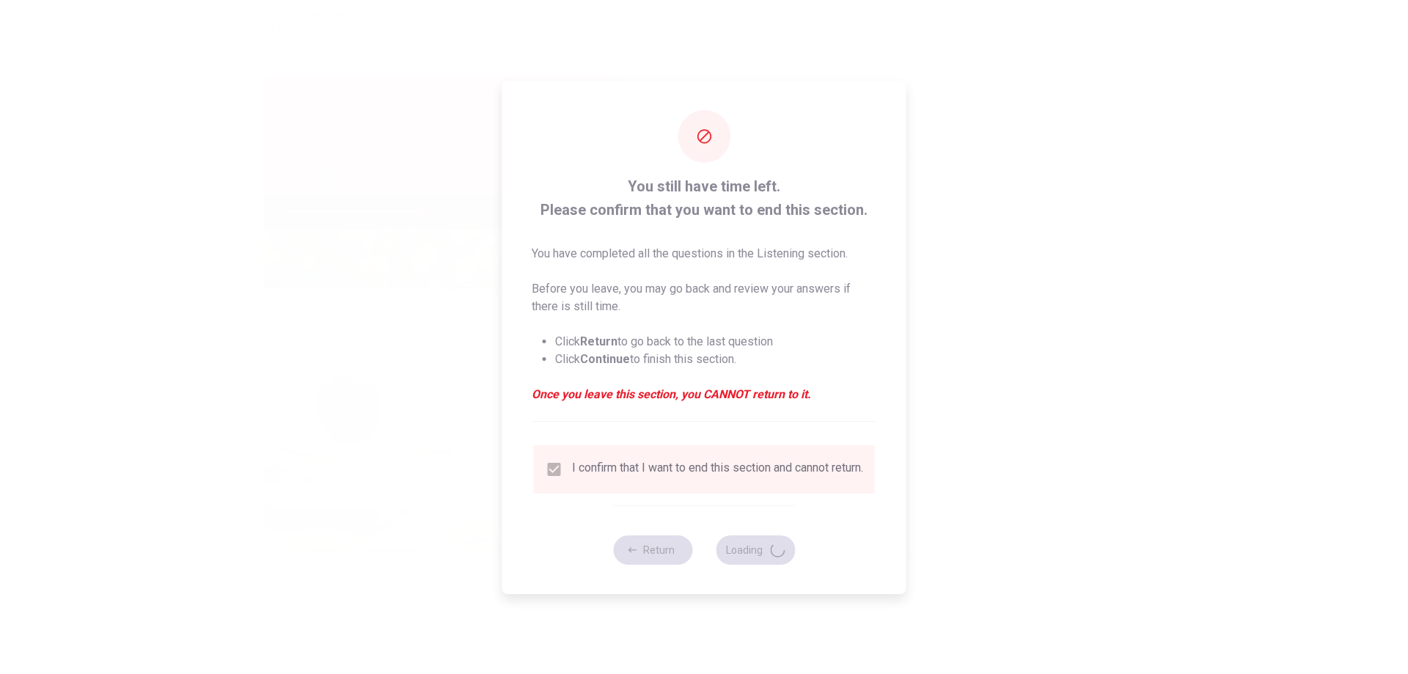
type input "51"
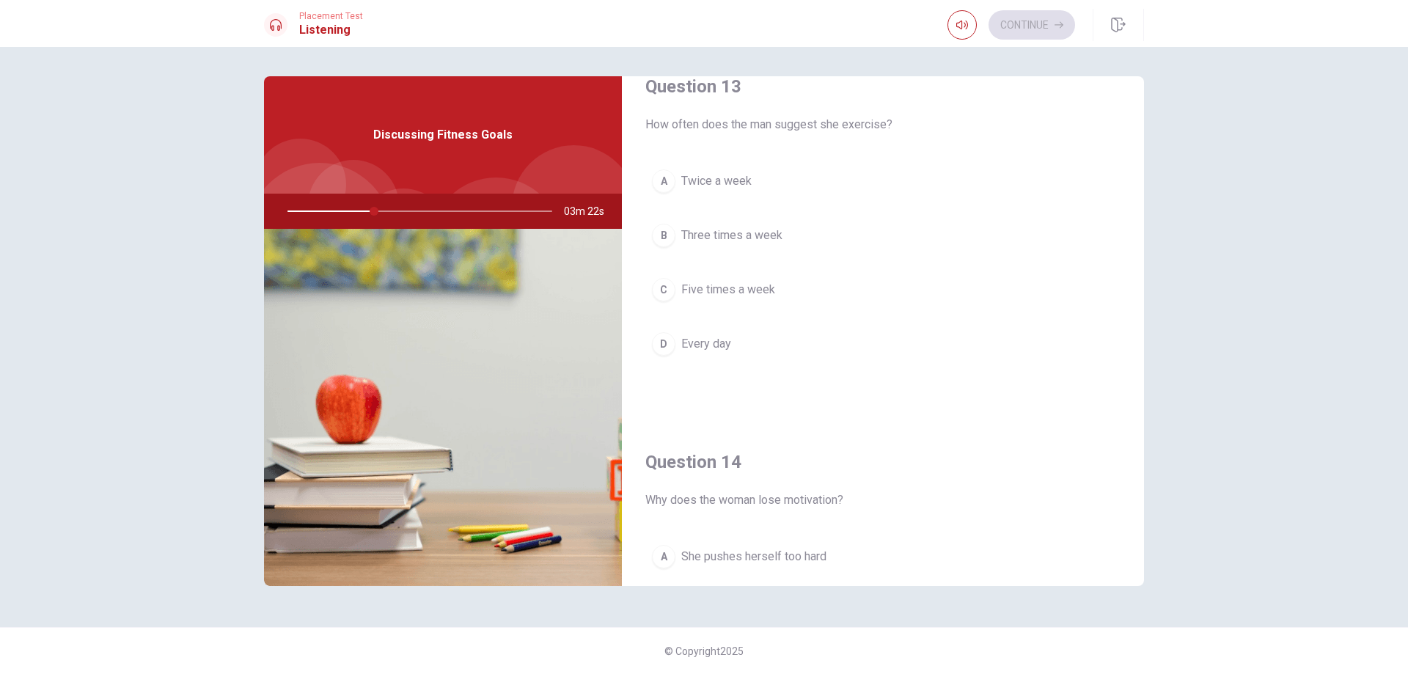
scroll to position [752, 0]
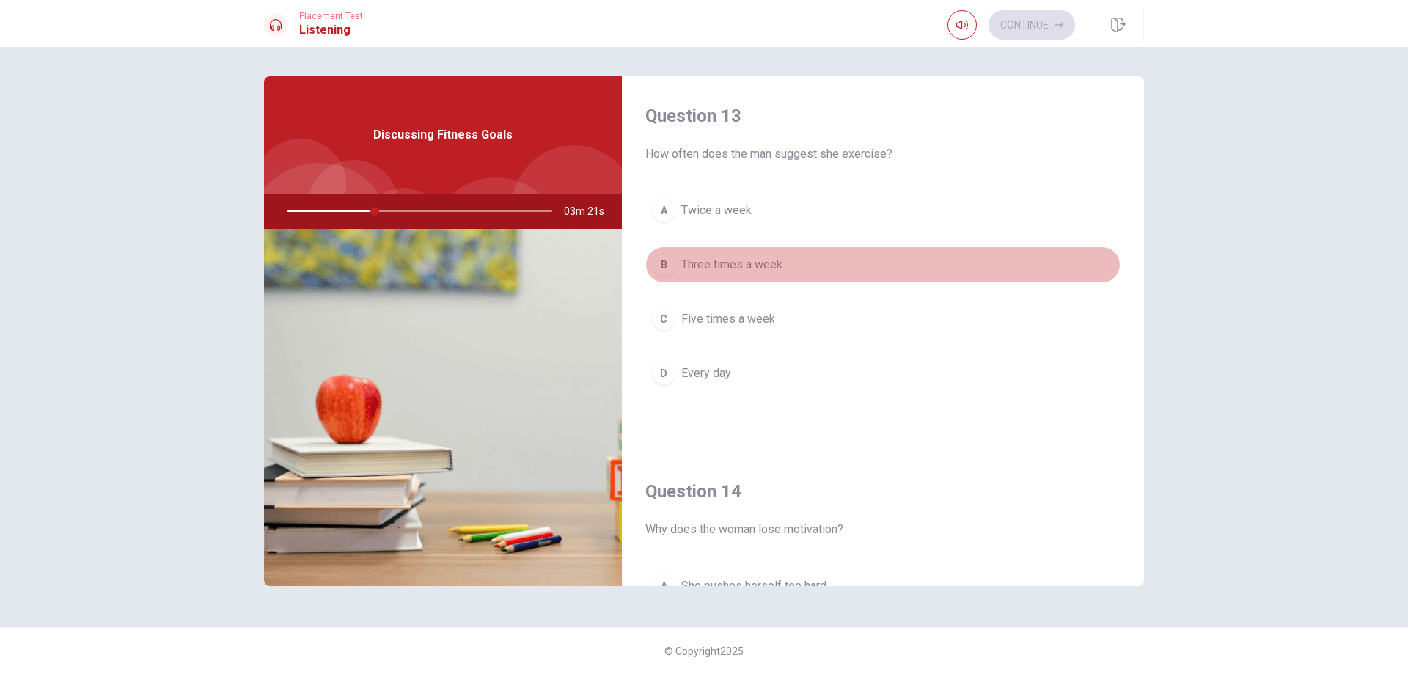
click at [666, 271] on div "B" at bounding box center [663, 264] width 23 height 23
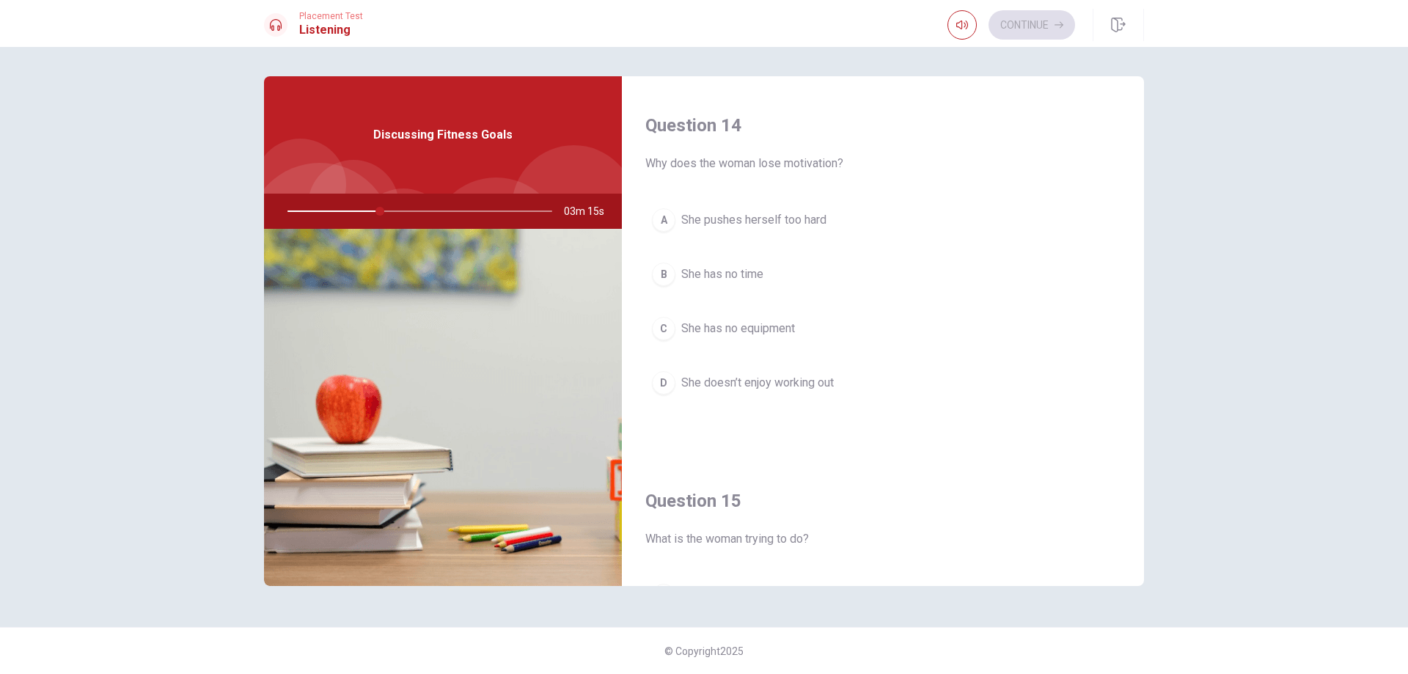
scroll to position [1117, 0]
click at [699, 221] on span "She pushes herself too hard" at bounding box center [753, 222] width 145 height 18
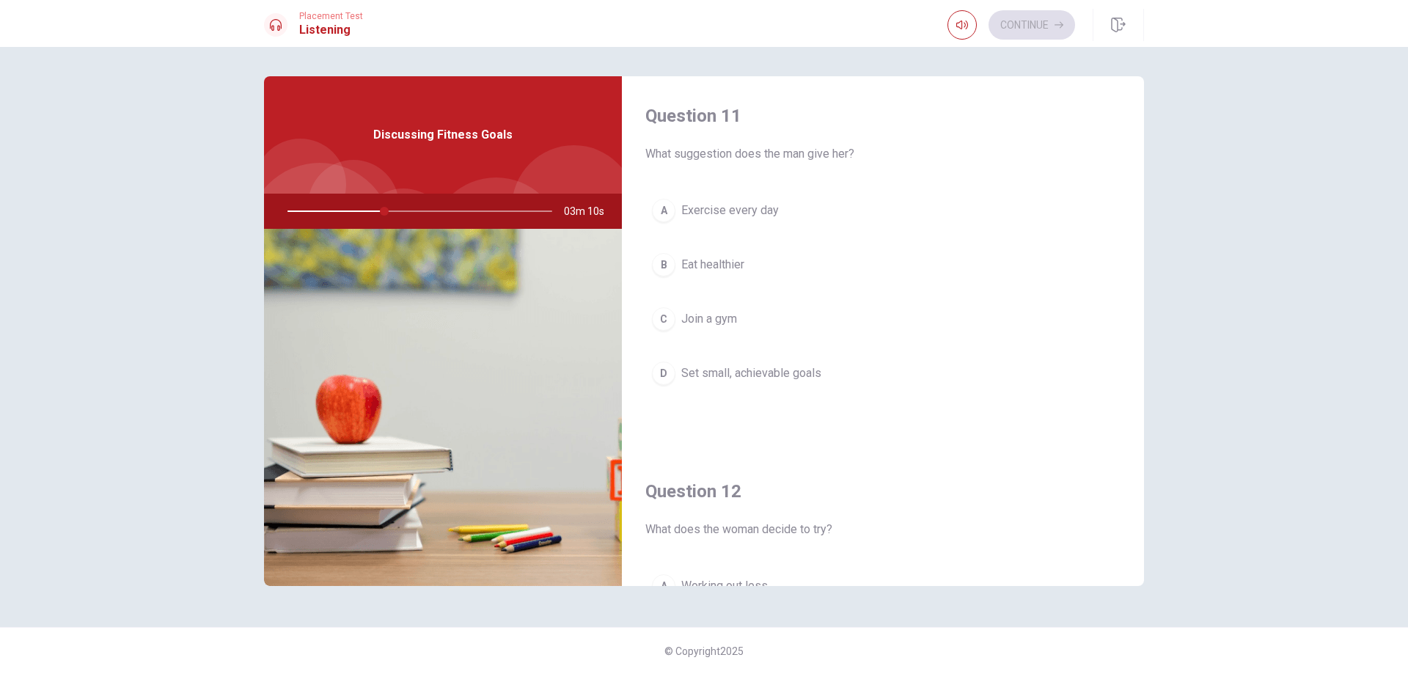
scroll to position [0, 0]
click at [664, 375] on div "D" at bounding box center [663, 374] width 23 height 23
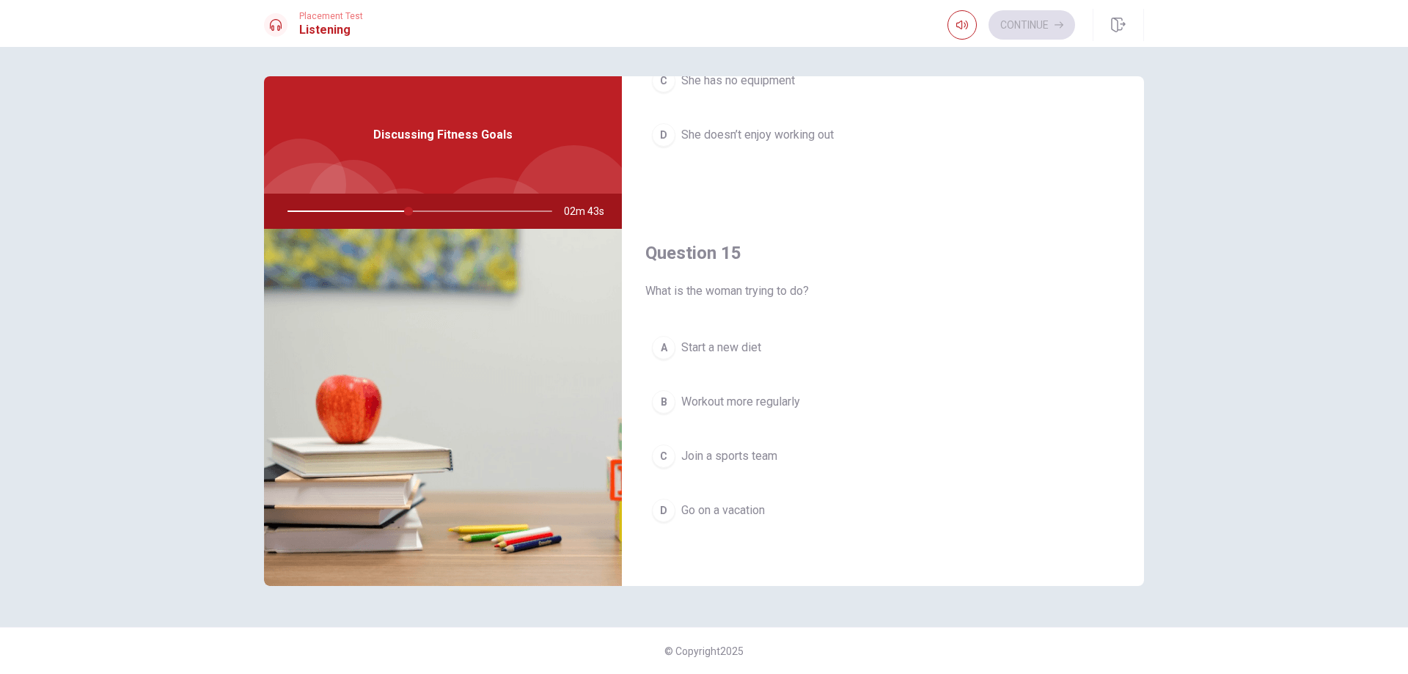
scroll to position [1367, 0]
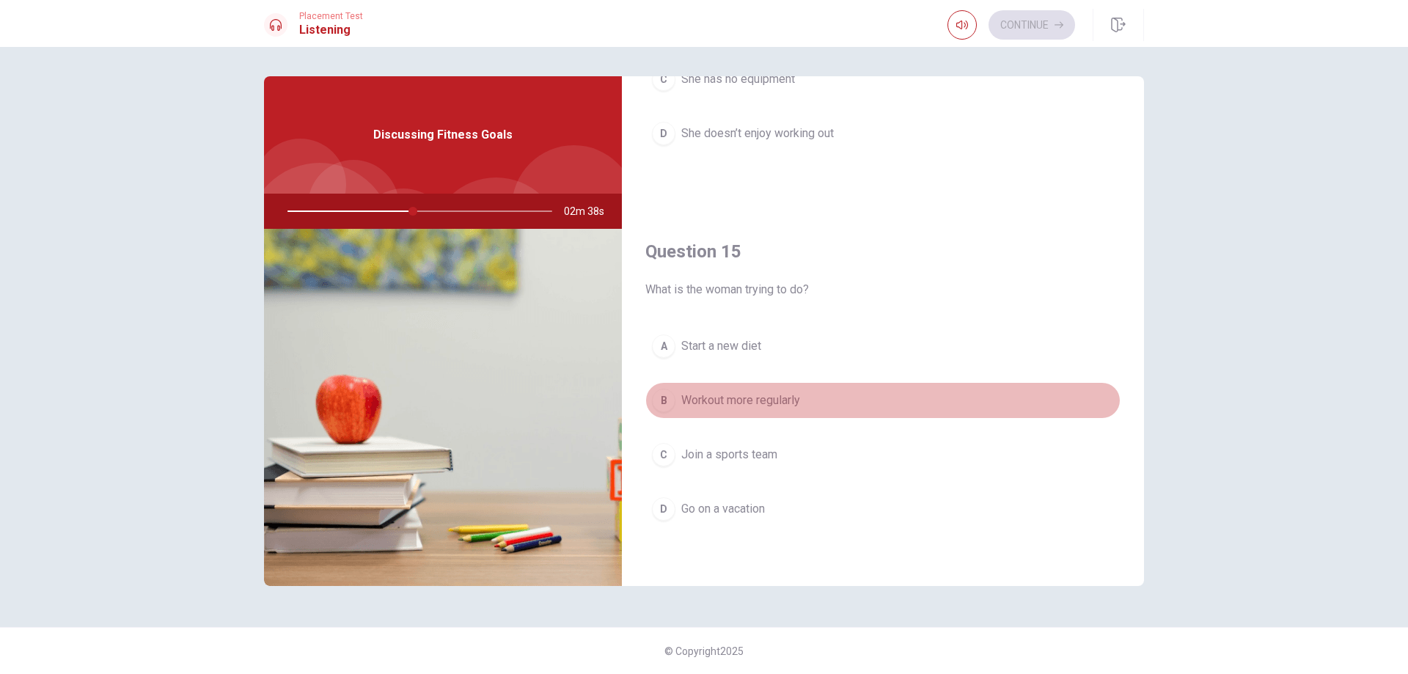
click at [691, 399] on span "Workout more regularly" at bounding box center [740, 401] width 119 height 18
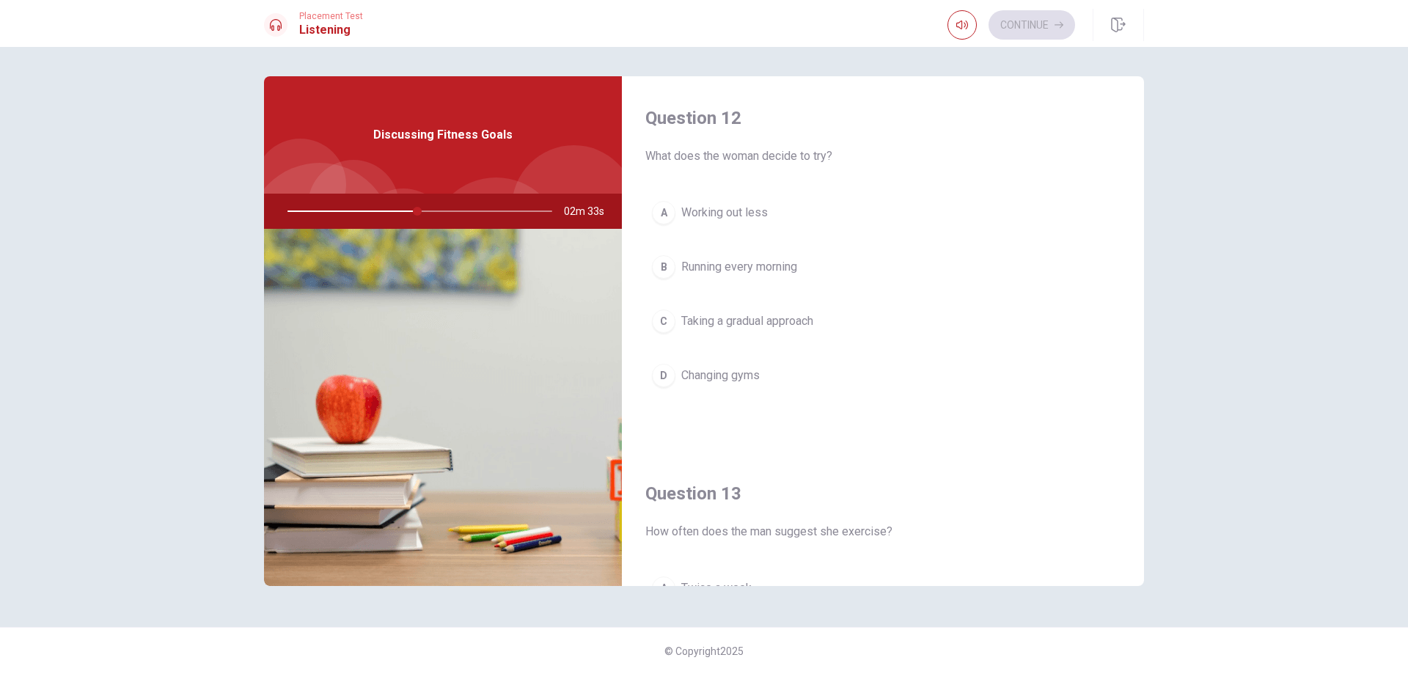
scroll to position [364, 0]
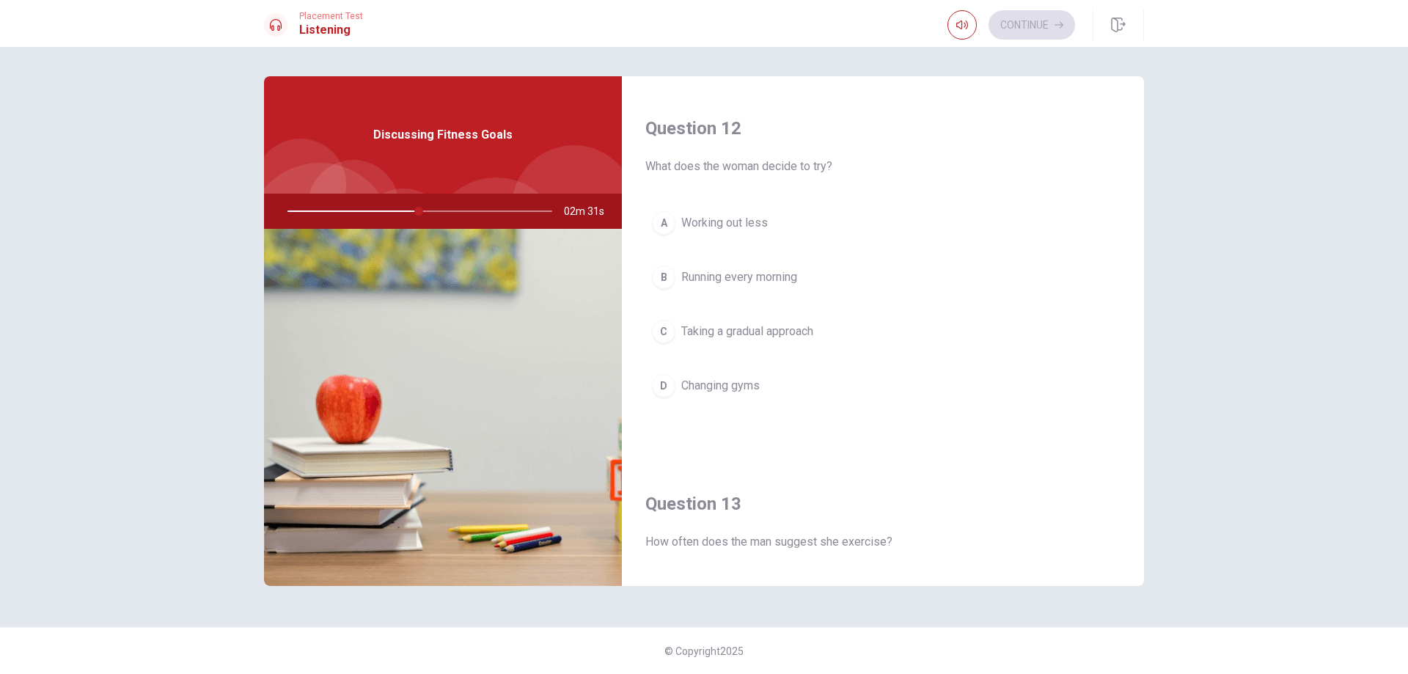
click at [722, 330] on span "Taking a gradual approach" at bounding box center [747, 332] width 132 height 18
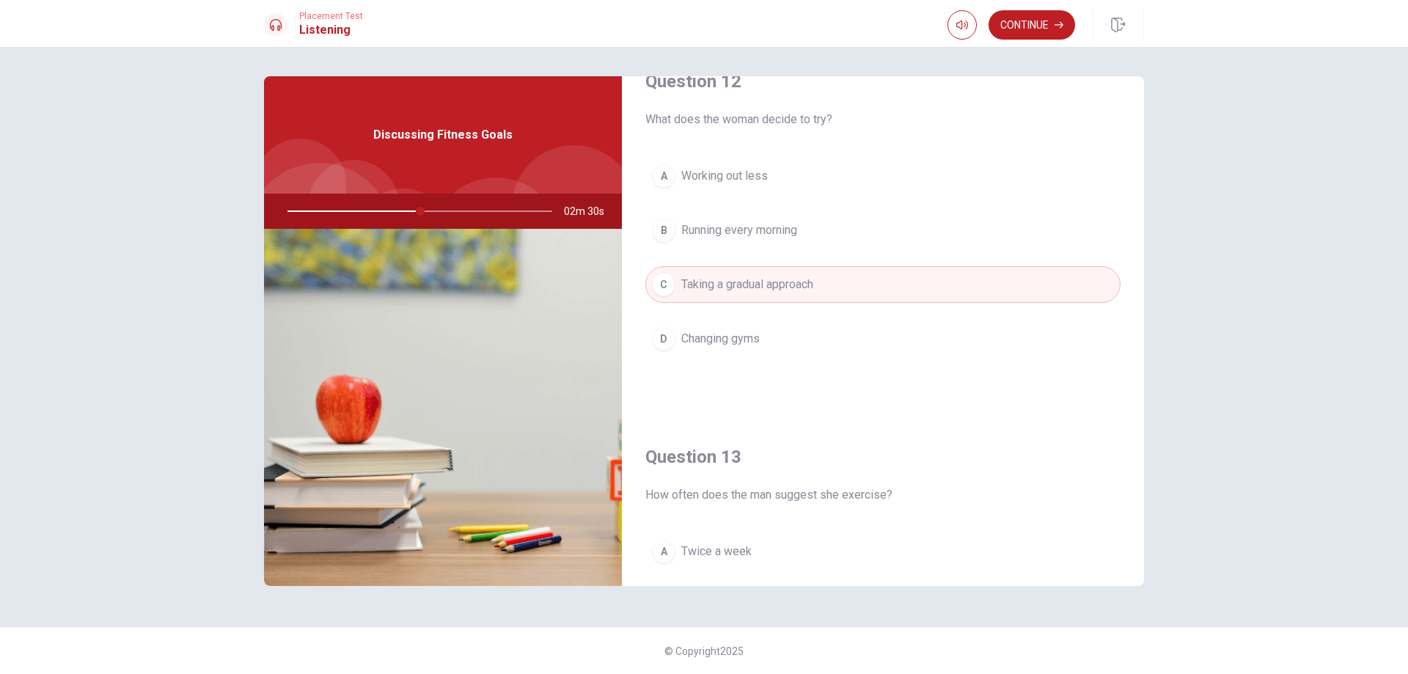
scroll to position [448, 0]
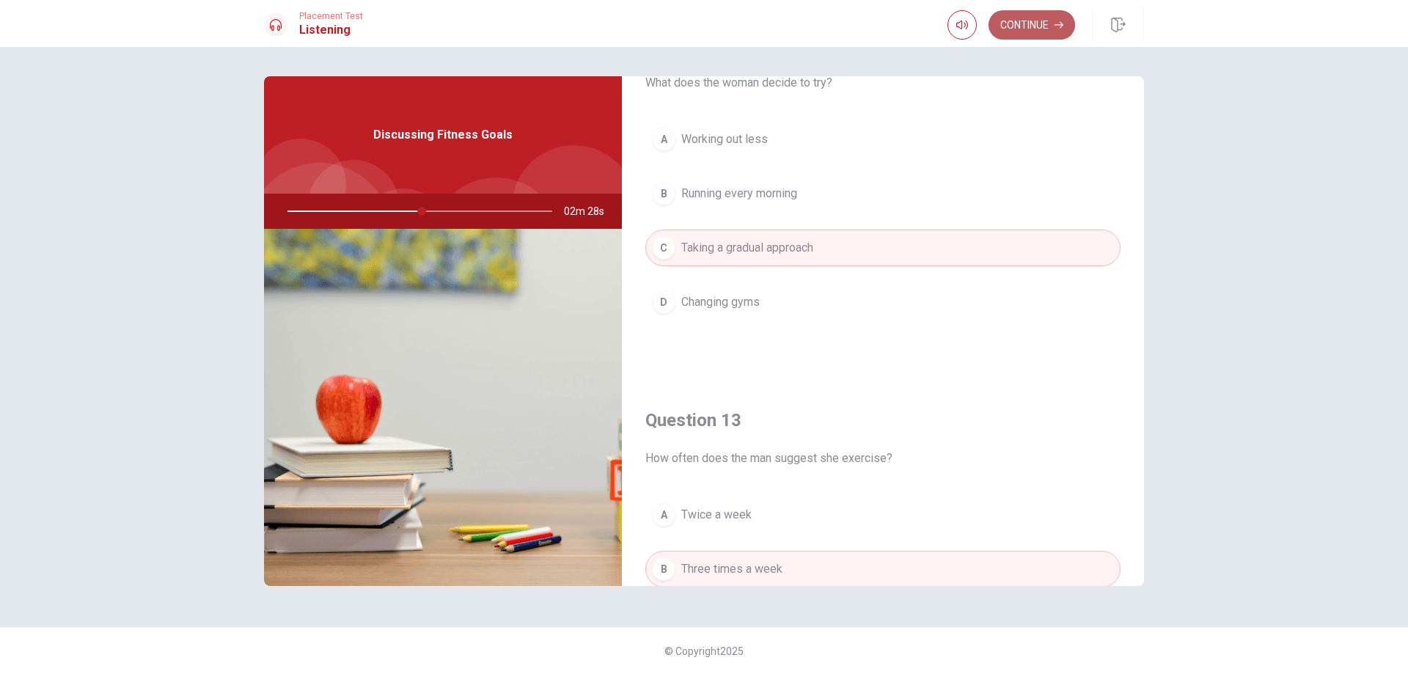
click at [1010, 20] on button "Continue" at bounding box center [1031, 24] width 87 height 29
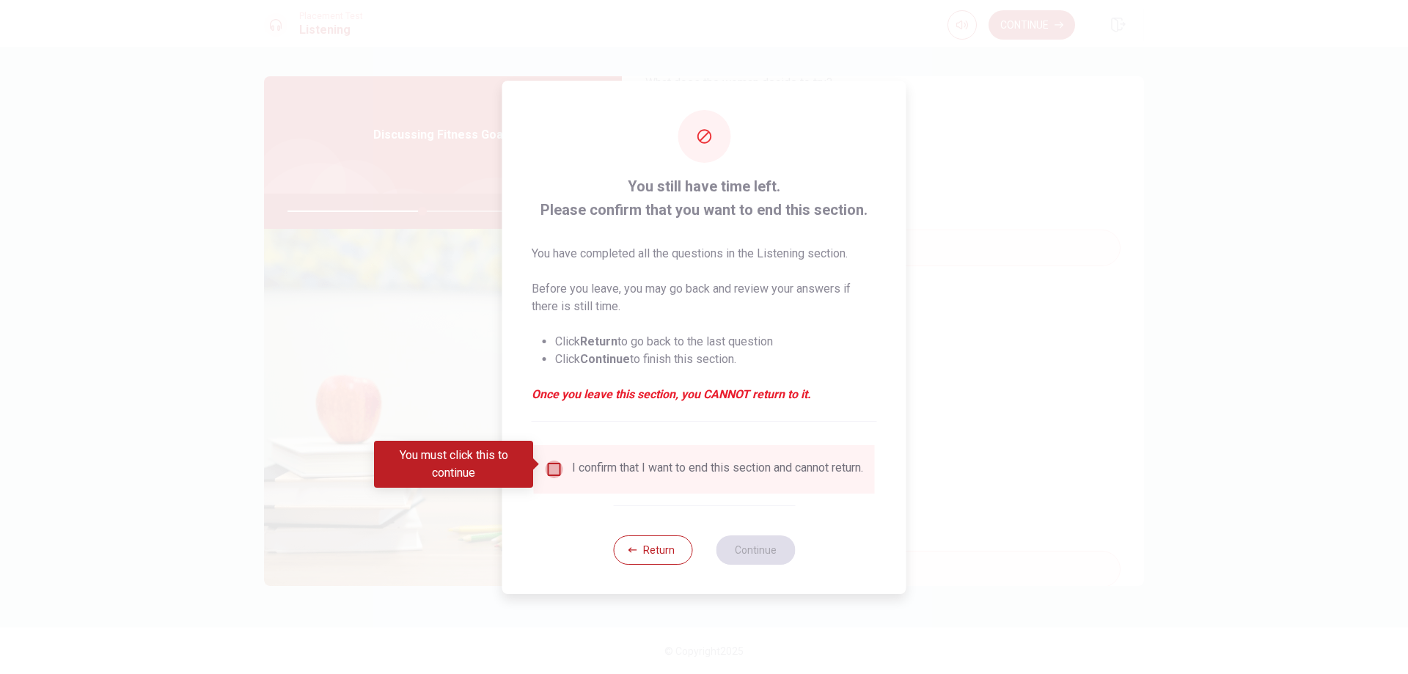
click at [548, 460] on input "You must click this to continue" at bounding box center [554, 469] width 18 height 18
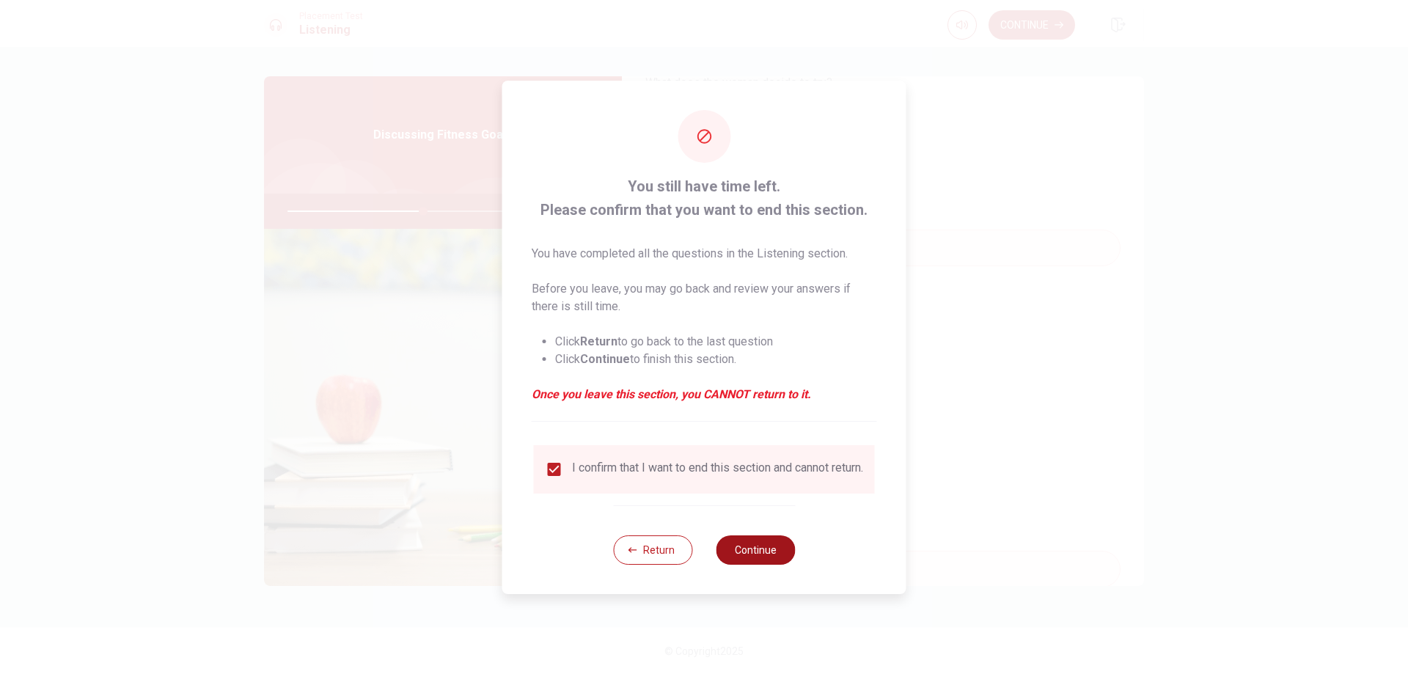
click at [747, 552] on button "Continue" at bounding box center [755, 549] width 79 height 29
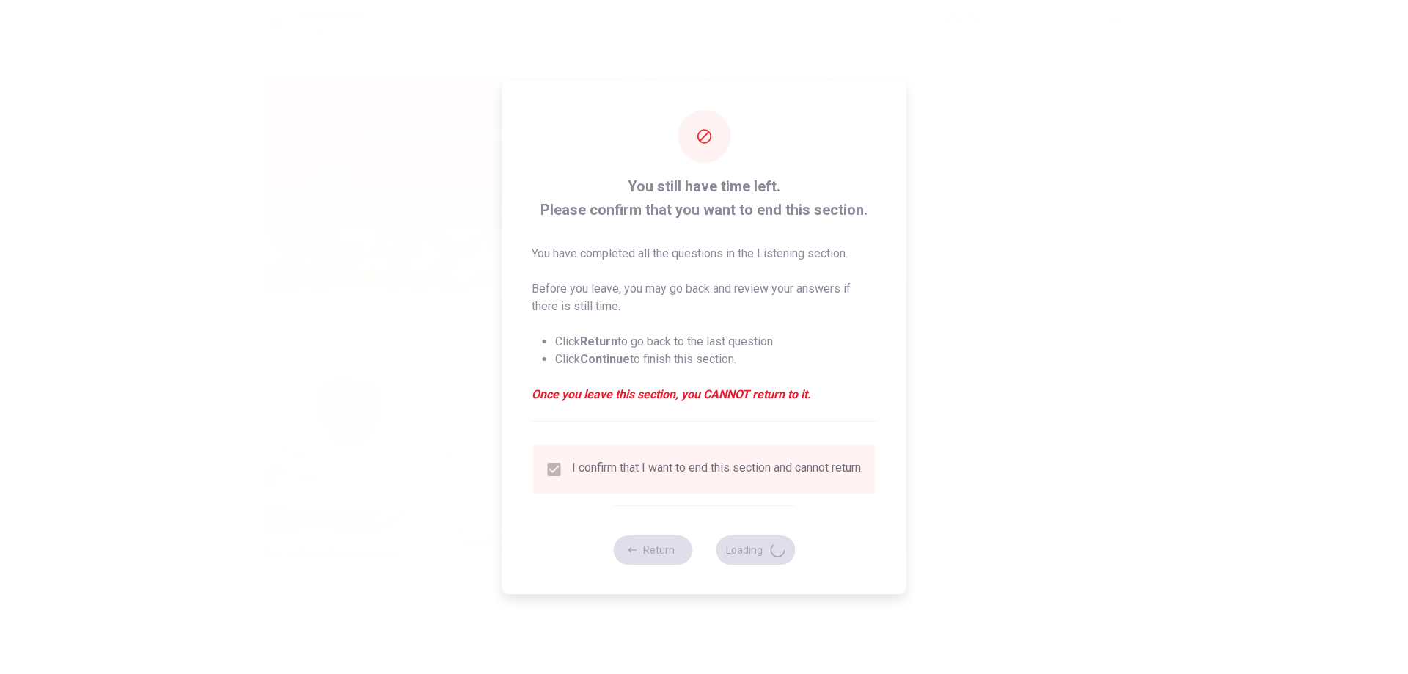
type input "52"
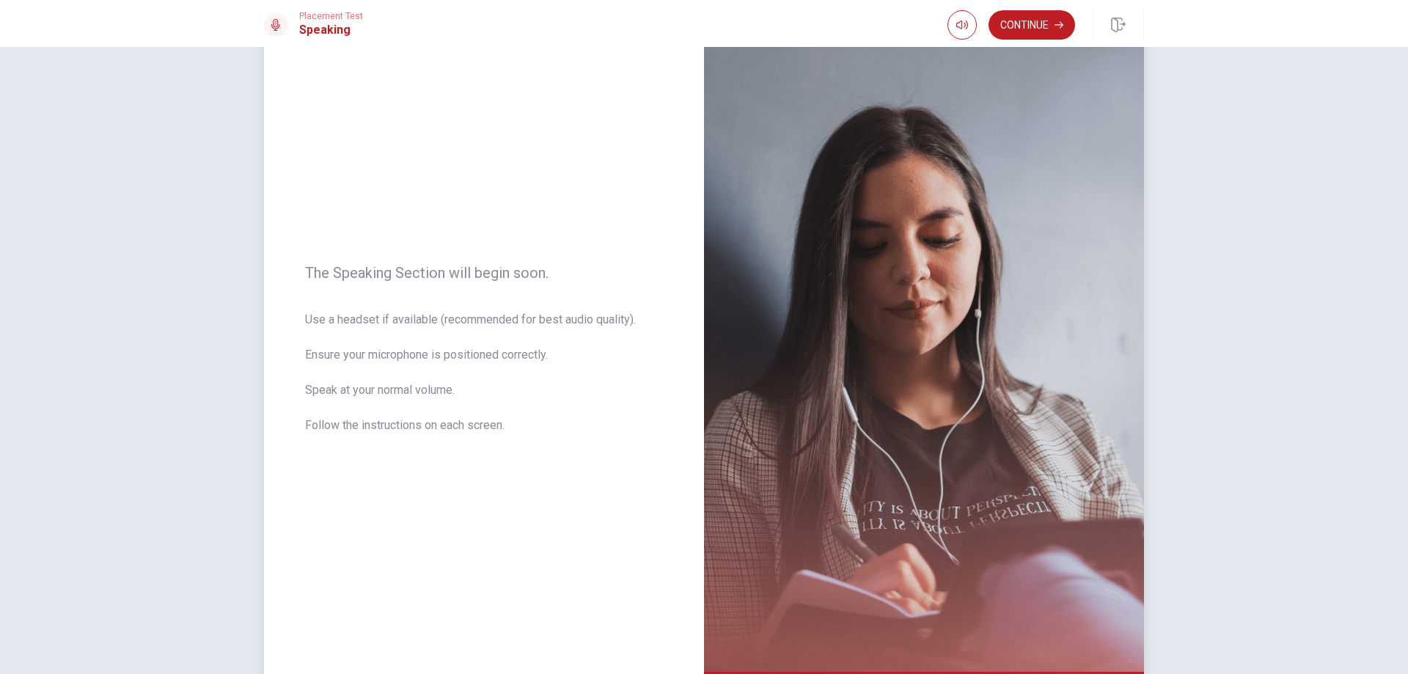
scroll to position [34, 0]
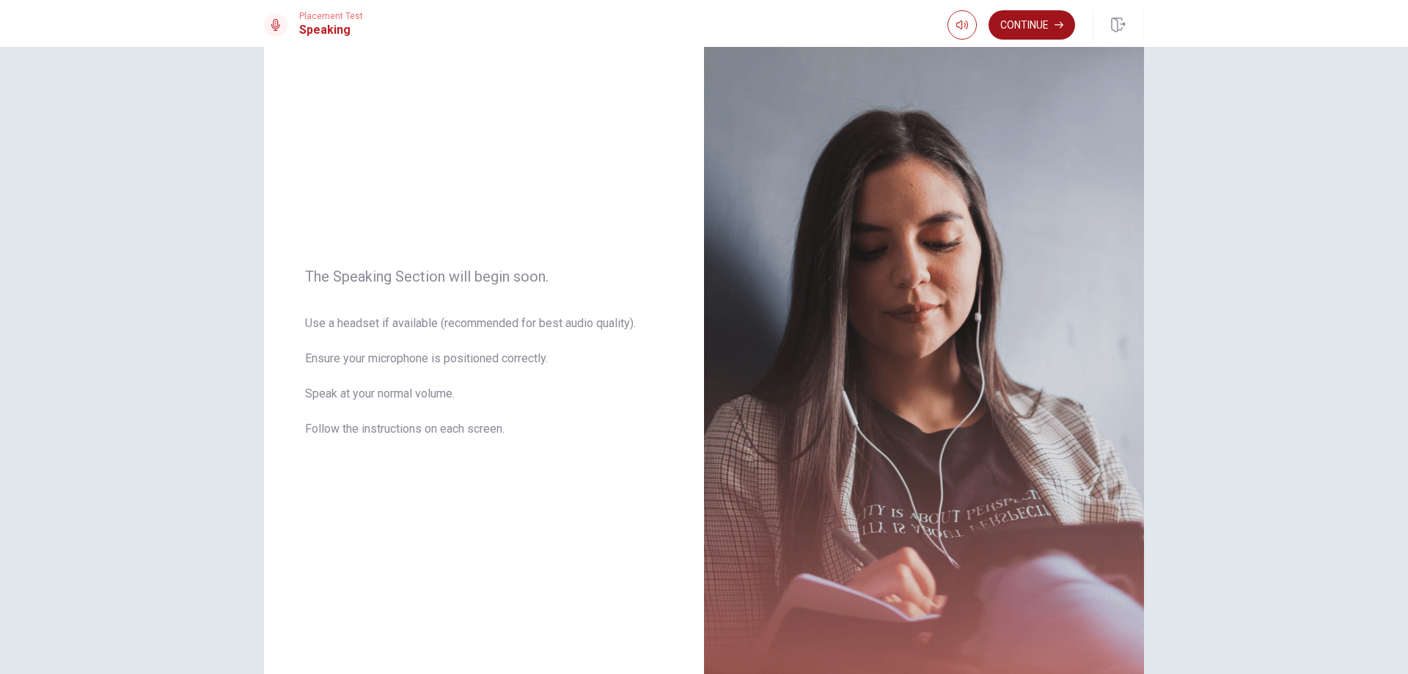
click at [1038, 16] on button "Continue" at bounding box center [1031, 24] width 87 height 29
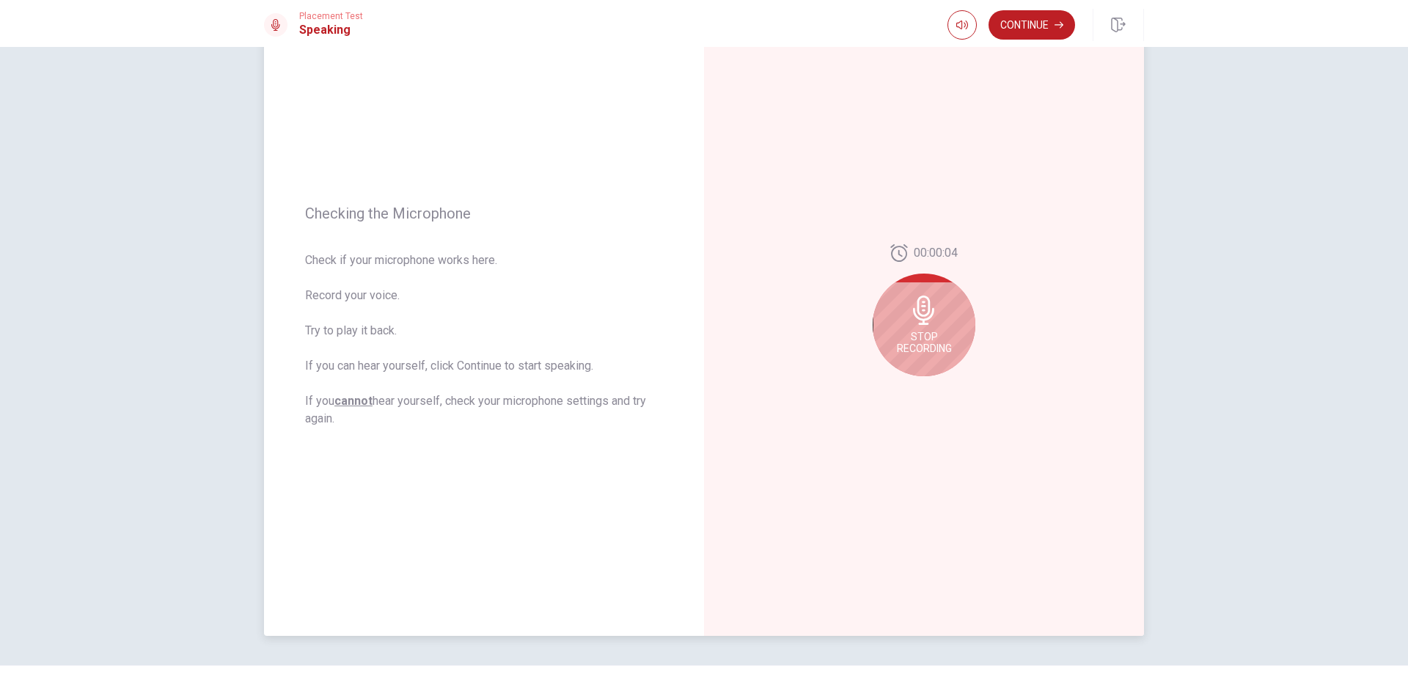
scroll to position [118, 0]
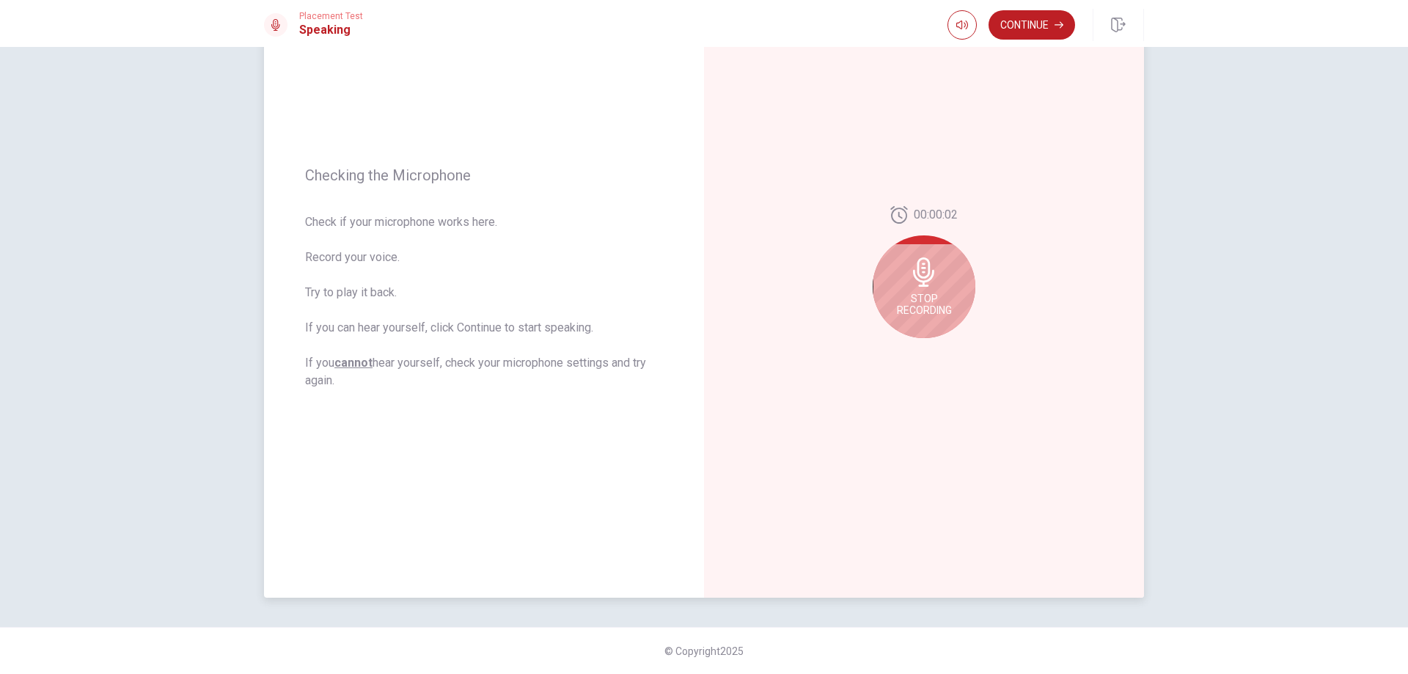
click at [911, 282] on icon at bounding box center [923, 271] width 29 height 29
click at [941, 350] on icon "Play Audio" at bounding box center [939, 349] width 7 height 9
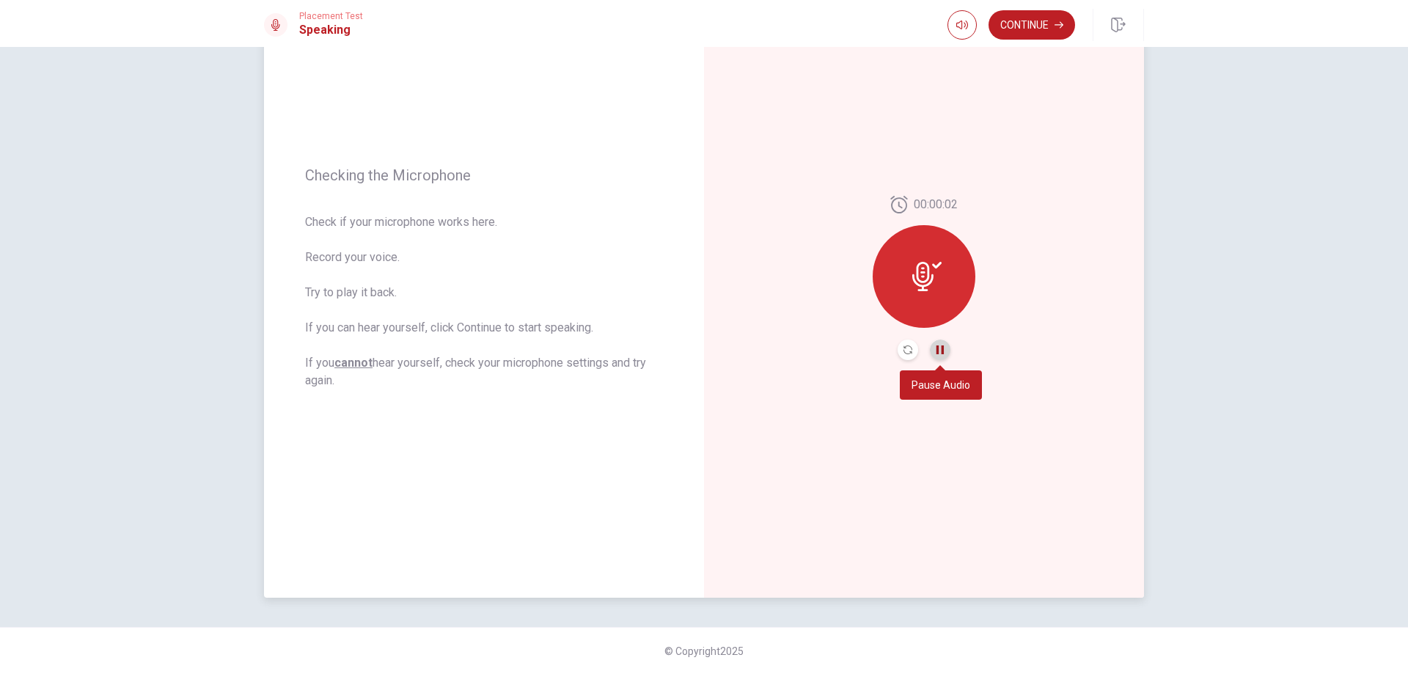
click at [937, 352] on icon "Pause Audio" at bounding box center [939, 349] width 7 height 9
click at [1014, 24] on button "Continue" at bounding box center [1031, 24] width 87 height 29
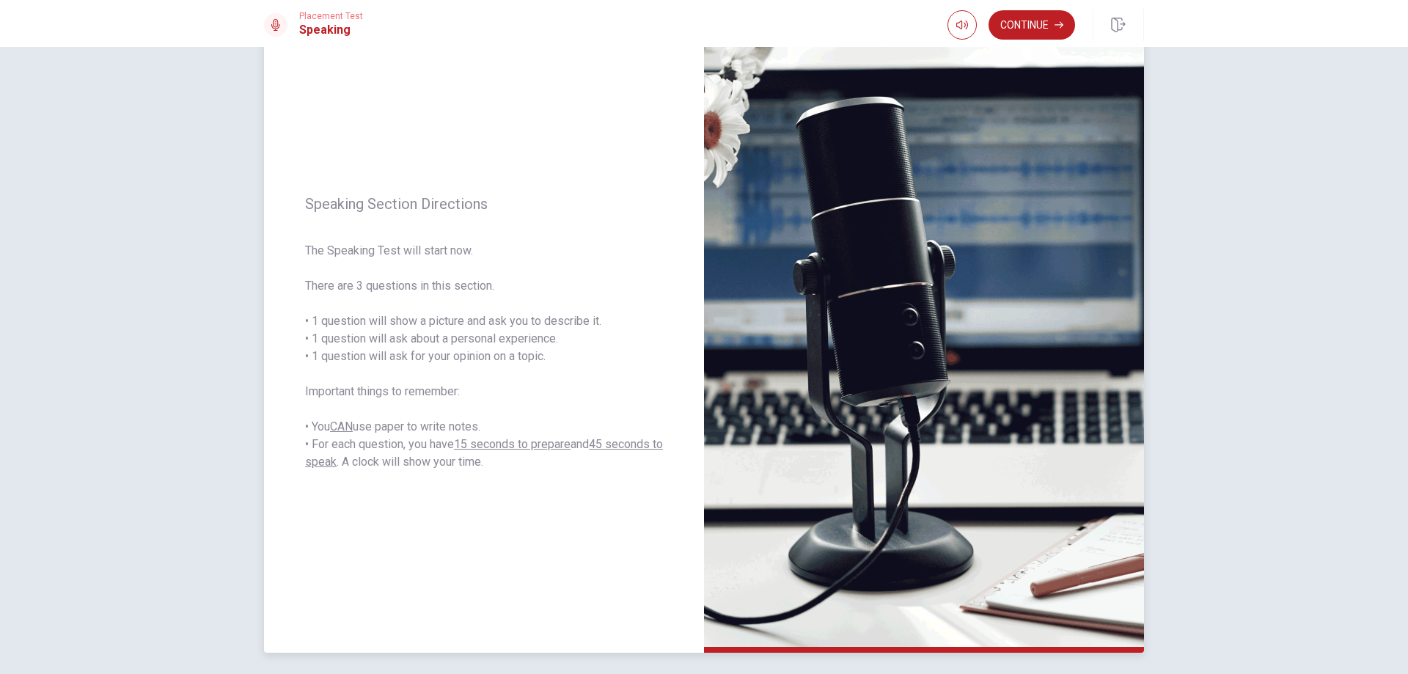
scroll to position [0, 0]
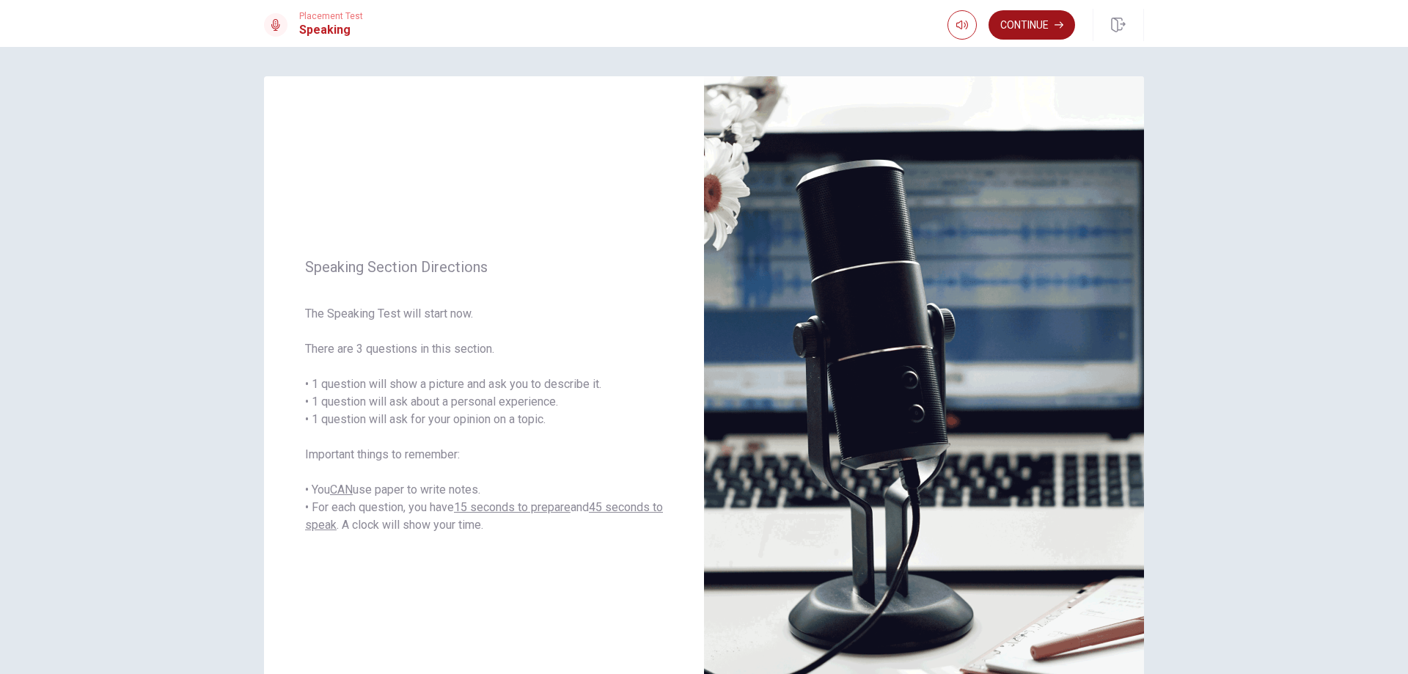
click at [1029, 18] on button "Continue" at bounding box center [1031, 24] width 87 height 29
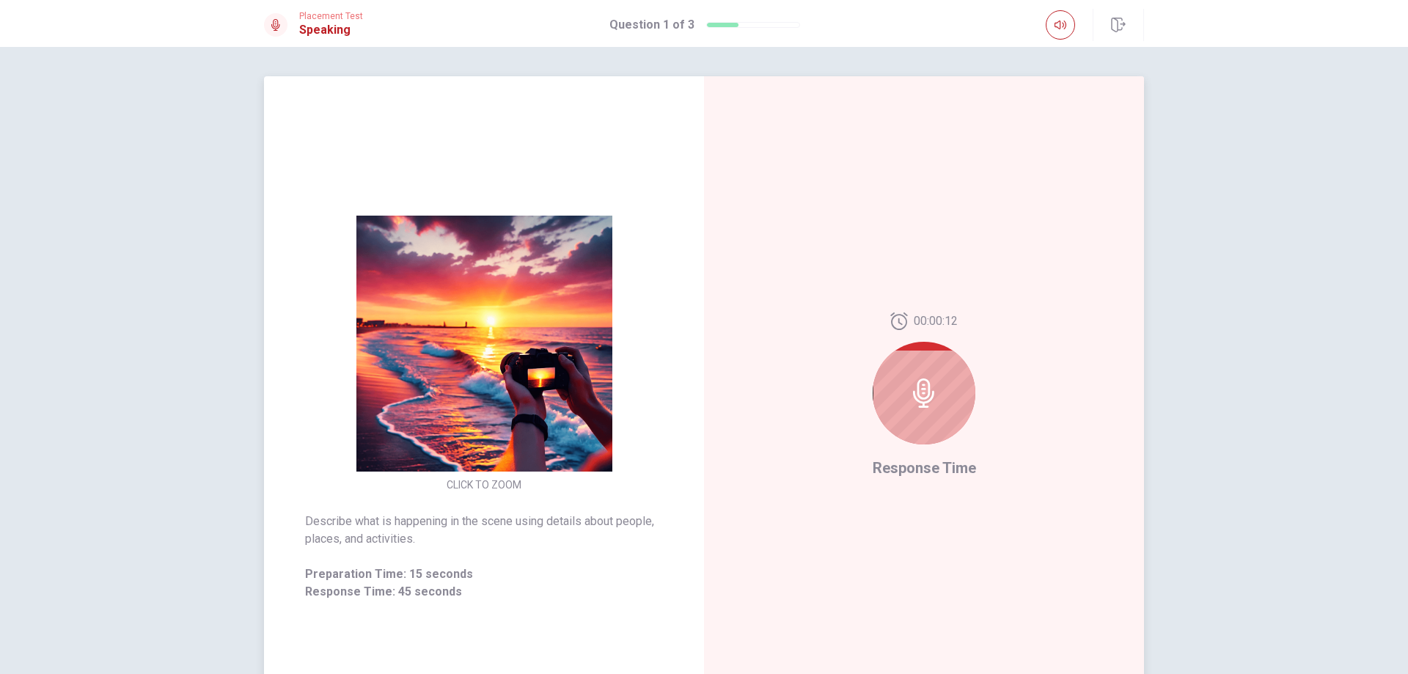
click at [941, 397] on div at bounding box center [923, 393] width 103 height 103
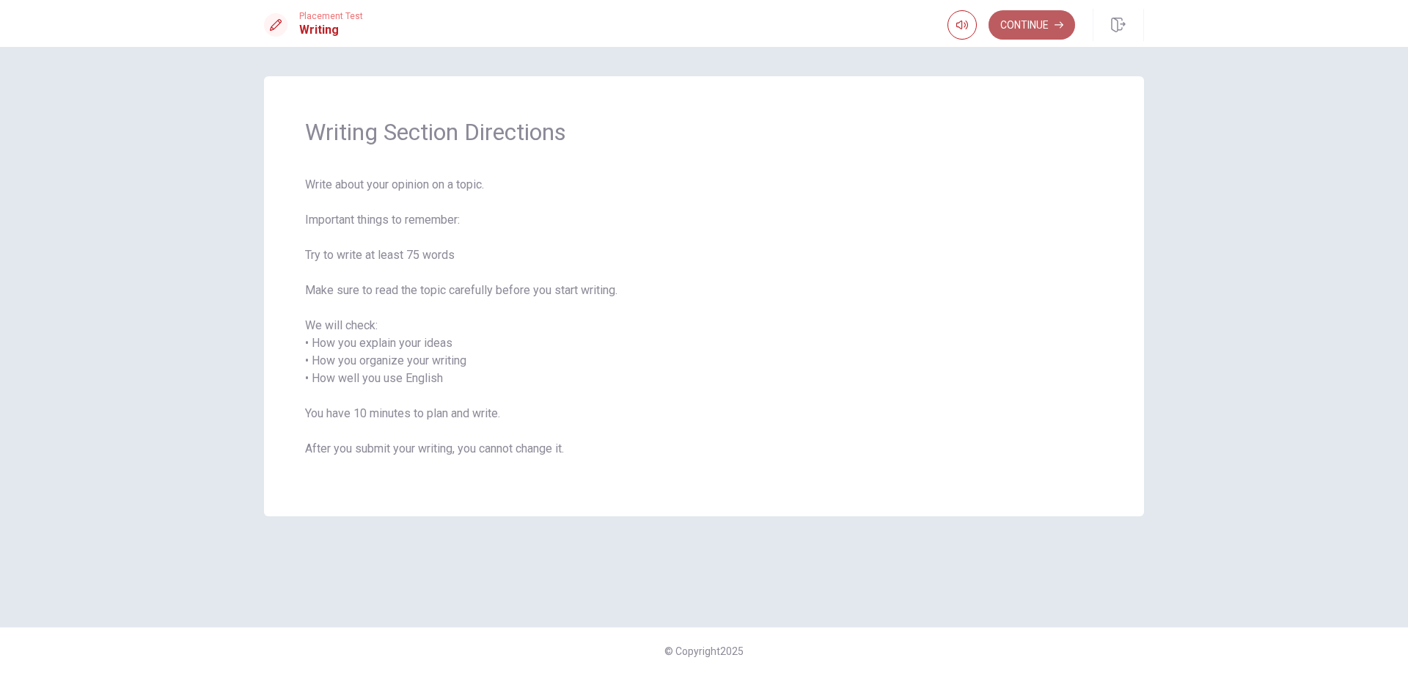
click at [1024, 19] on button "Continue" at bounding box center [1031, 24] width 87 height 29
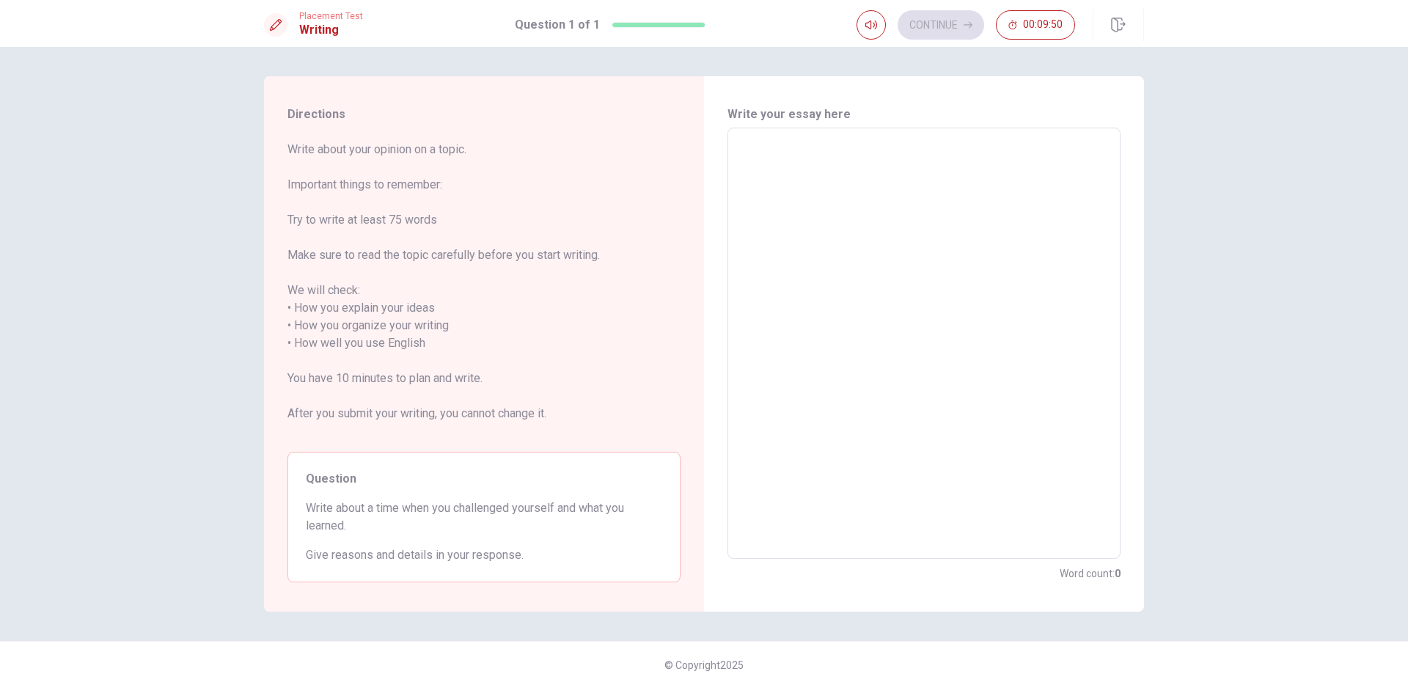
click at [820, 173] on textarea at bounding box center [924, 343] width 372 height 407
type textarea "o"
type textarea "x"
type textarea "ok"
type textarea "x"
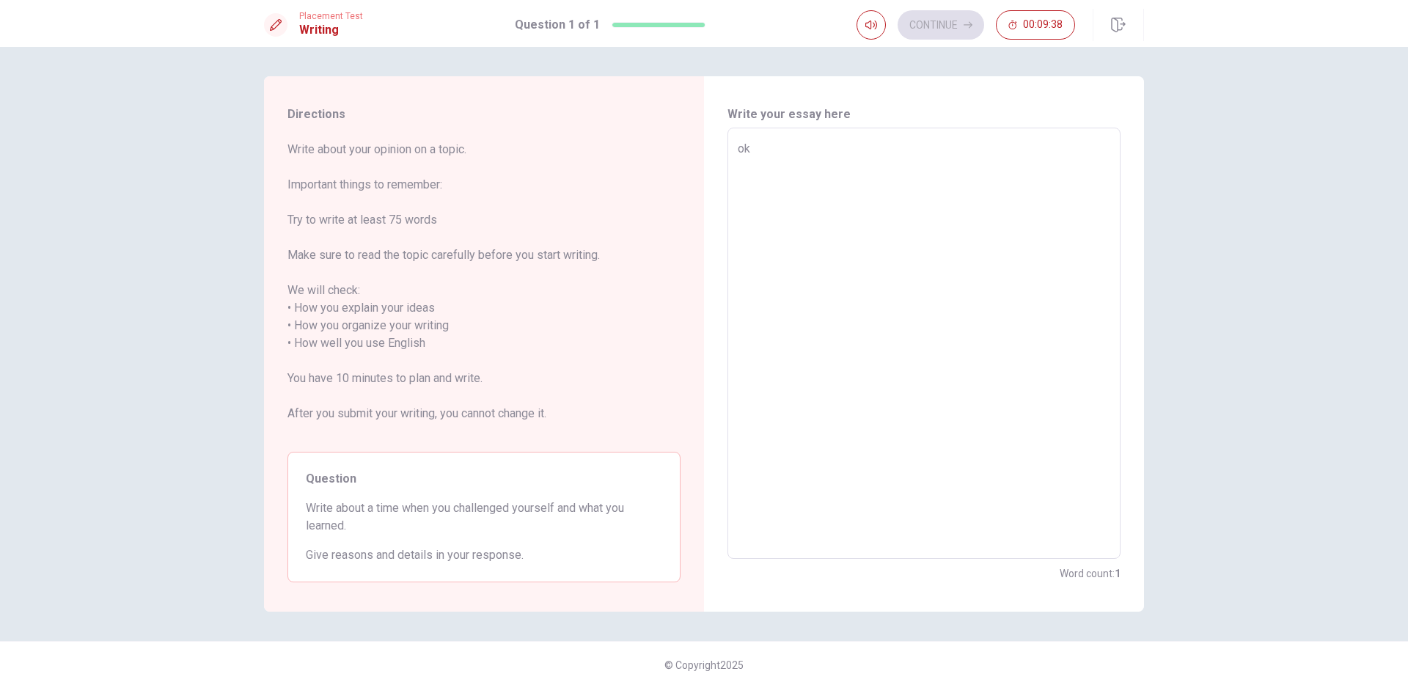
type textarea "ok"
type textarea "x"
type textarea "ok"
type textarea "x"
type textarea "o"
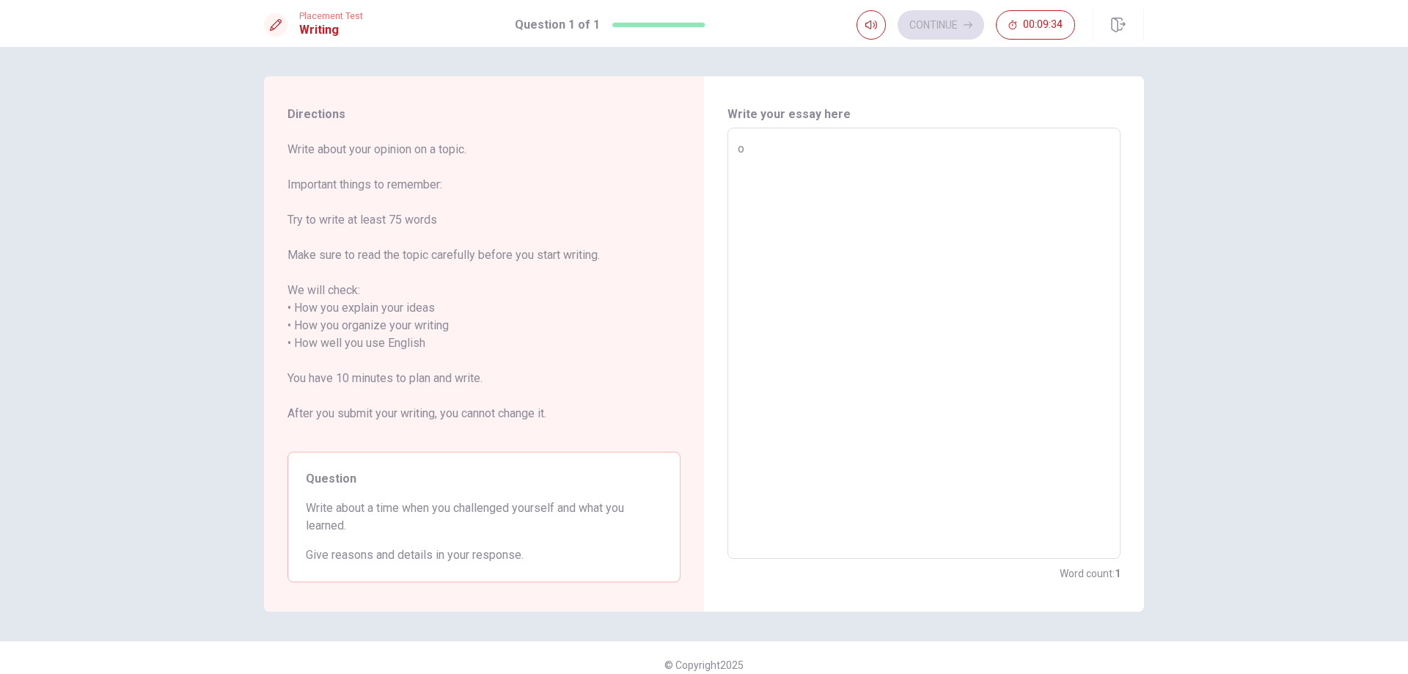
type textarea "x"
type textarea "I"
type textarea "x"
type textarea "I"
type textarea "x"
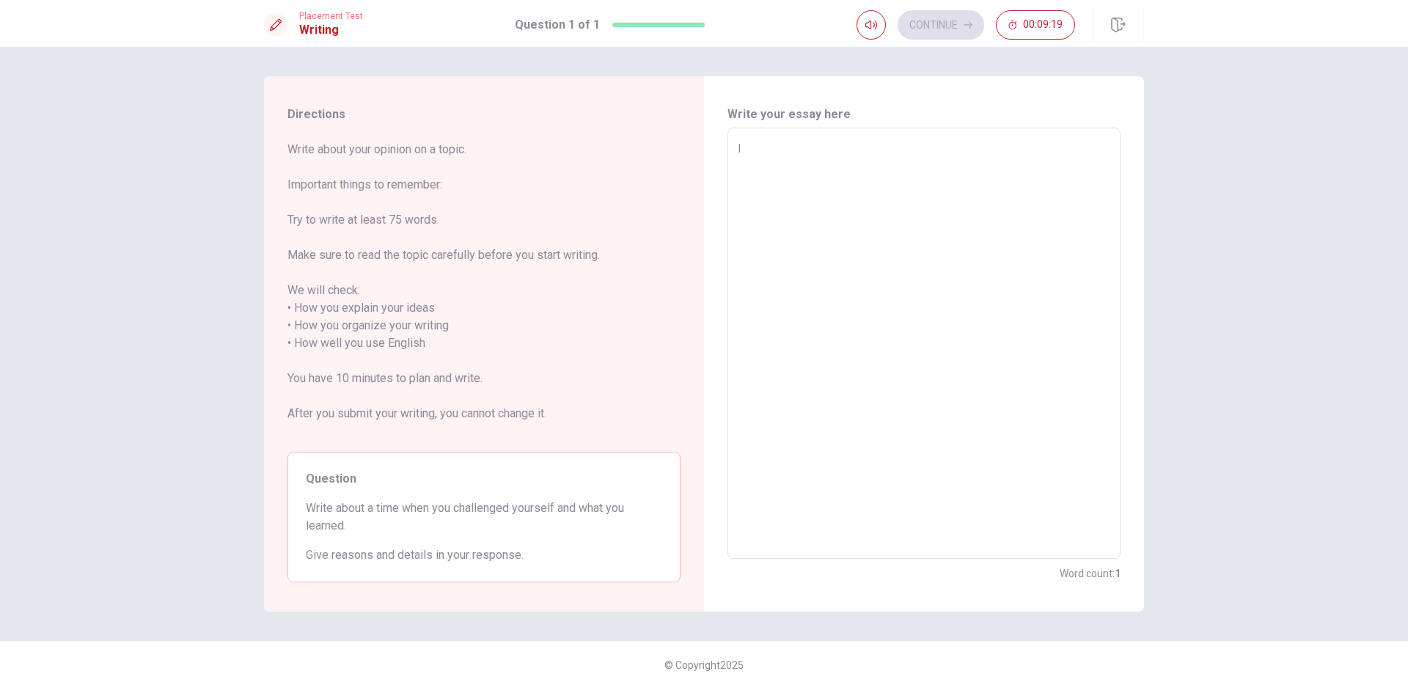
type textarea "I c"
type textarea "x"
type textarea "I ch"
type textarea "x"
type textarea "I cha"
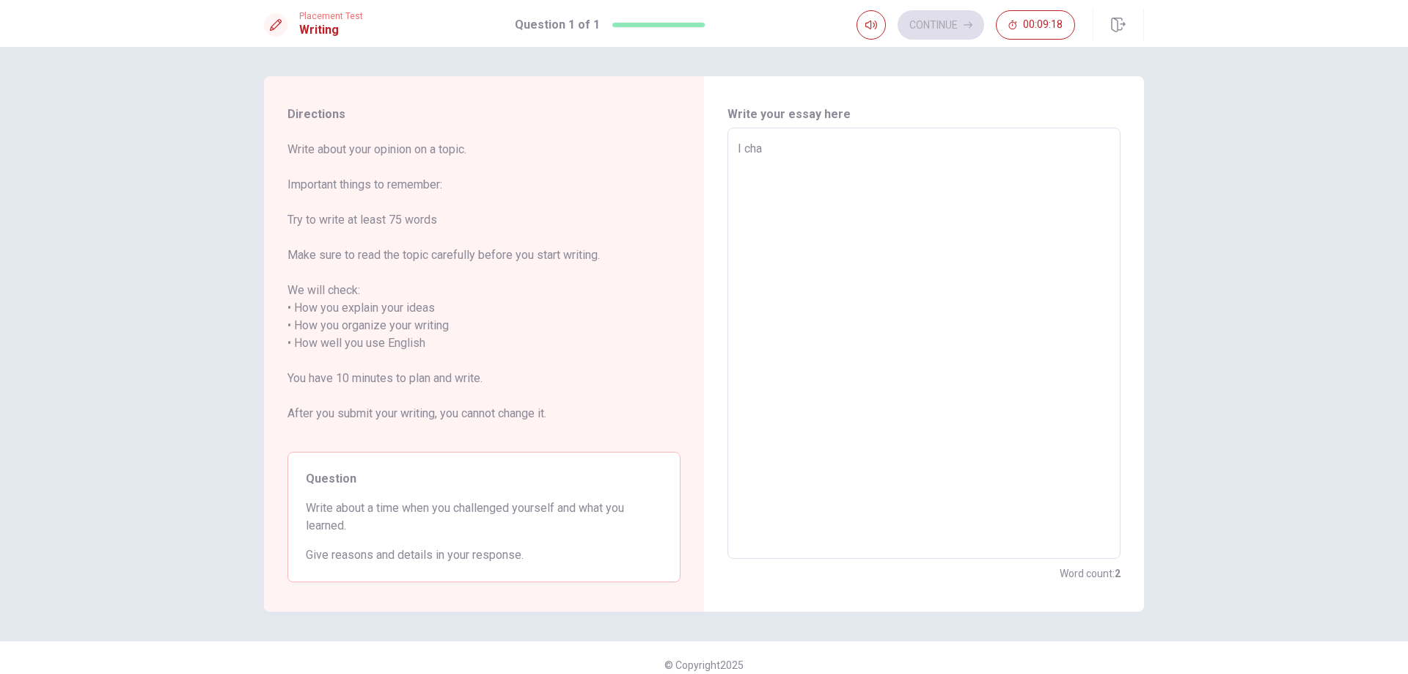
type textarea "x"
type textarea "I chal"
type textarea "x"
type textarea "I chall"
type textarea "x"
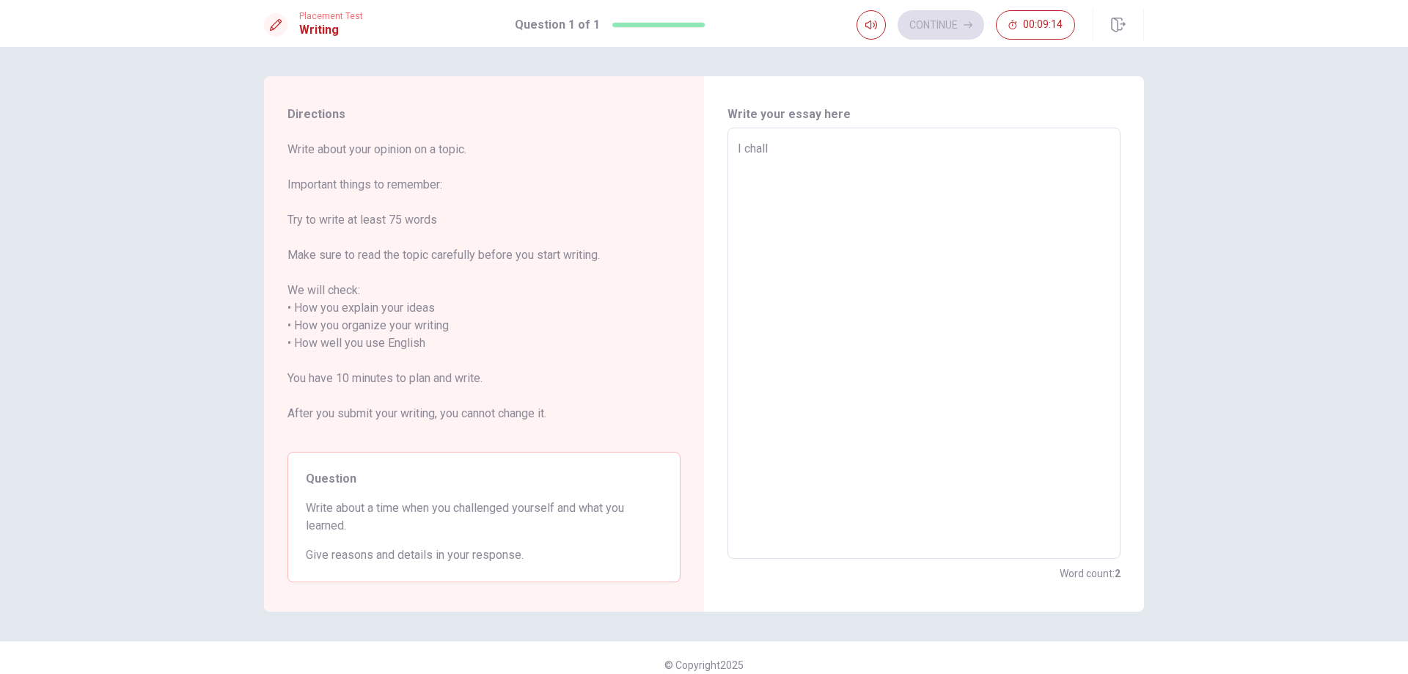
type textarea "I challe"
type textarea "x"
type textarea "I challen"
type textarea "x"
type textarea "I challeng"
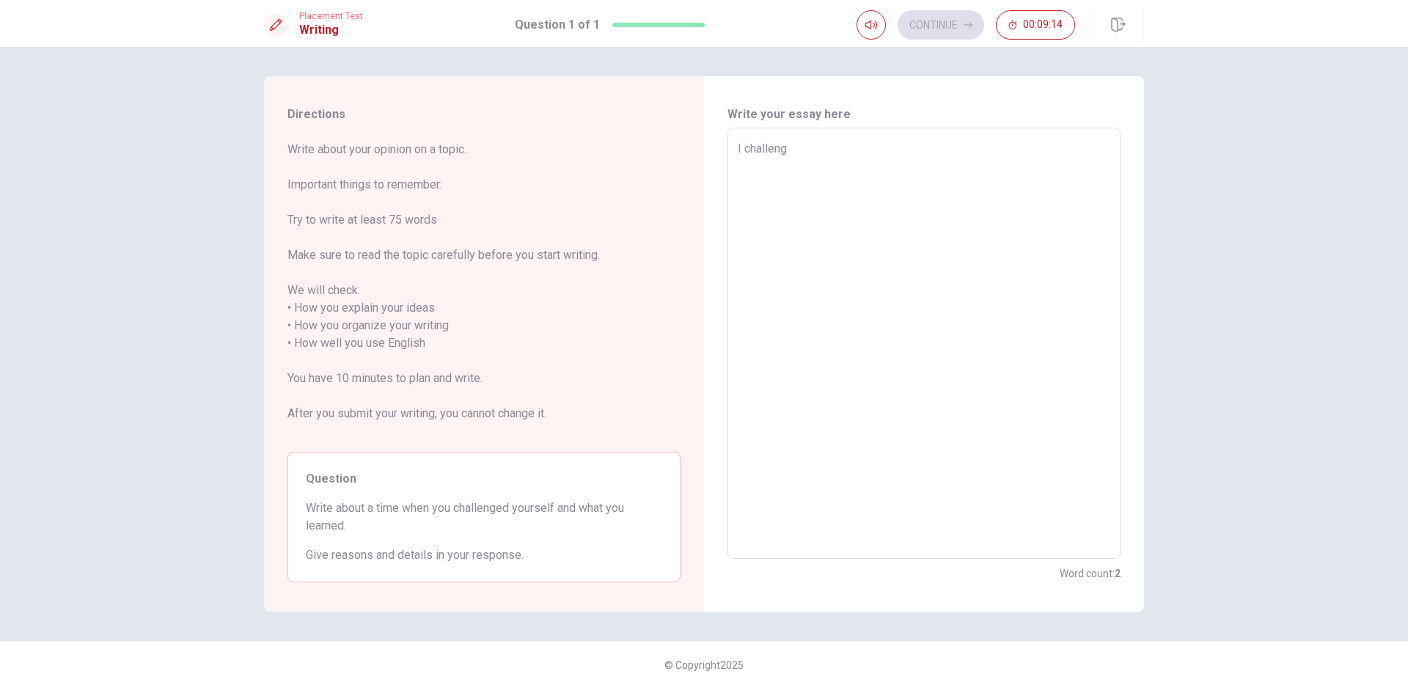
type textarea "x"
type textarea "I challenge"
type textarea "x"
type textarea "I challenged"
type textarea "x"
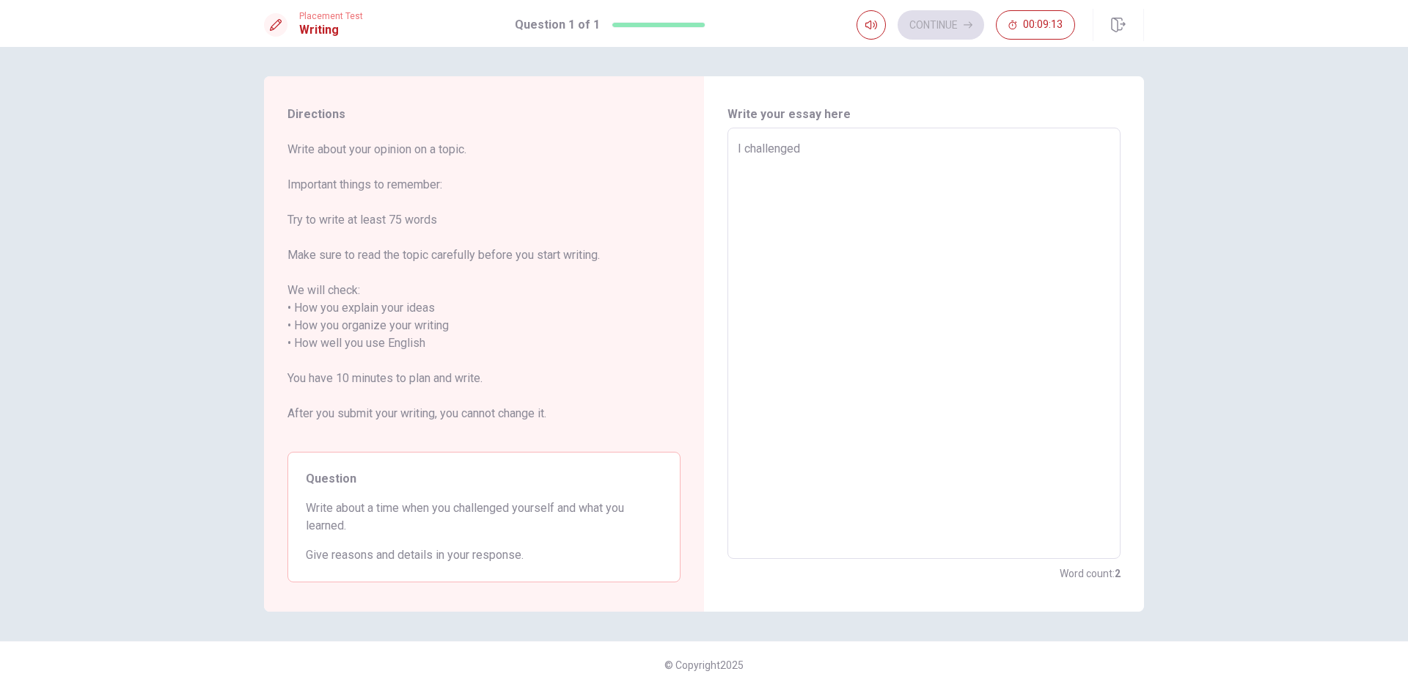
type textarea "I challenged"
type textarea "x"
type textarea "I challenged m"
type textarea "x"
type textarea "I challenged my"
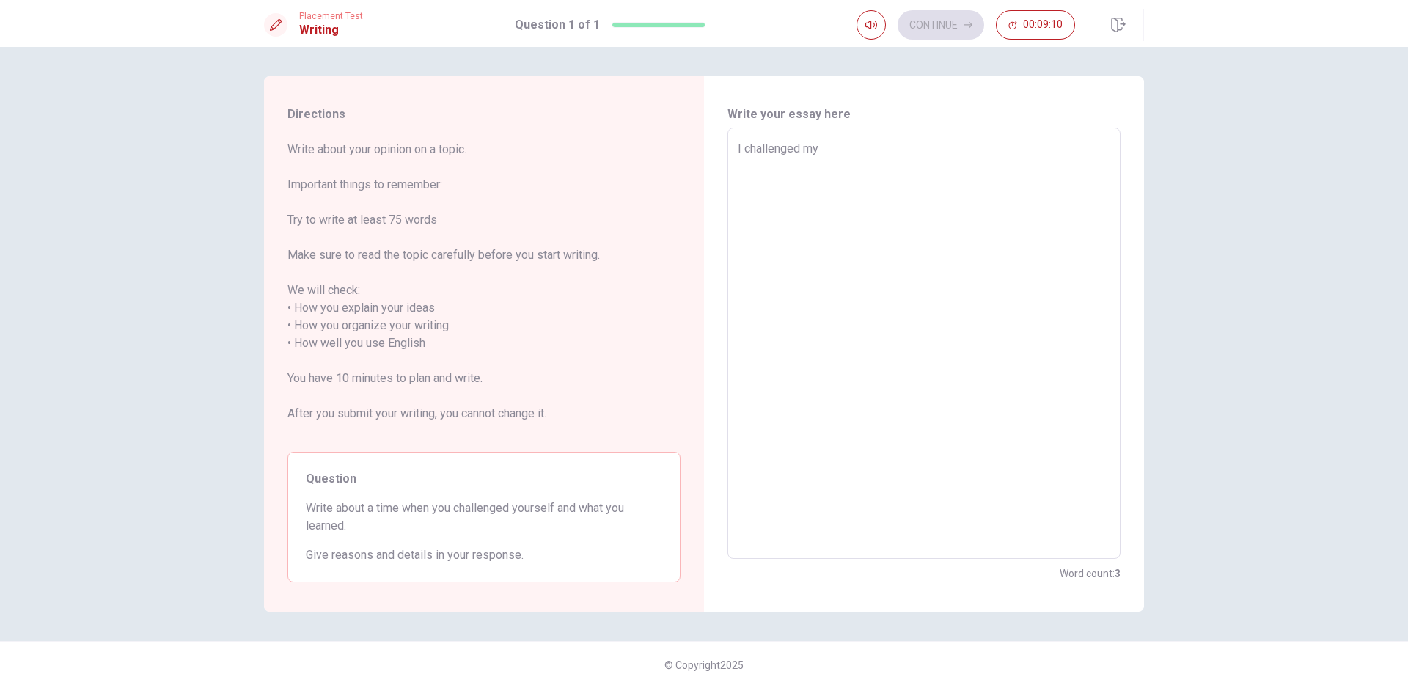
type textarea "x"
type textarea "I challenged mys"
type textarea "x"
type textarea "I challenged myse"
type textarea "x"
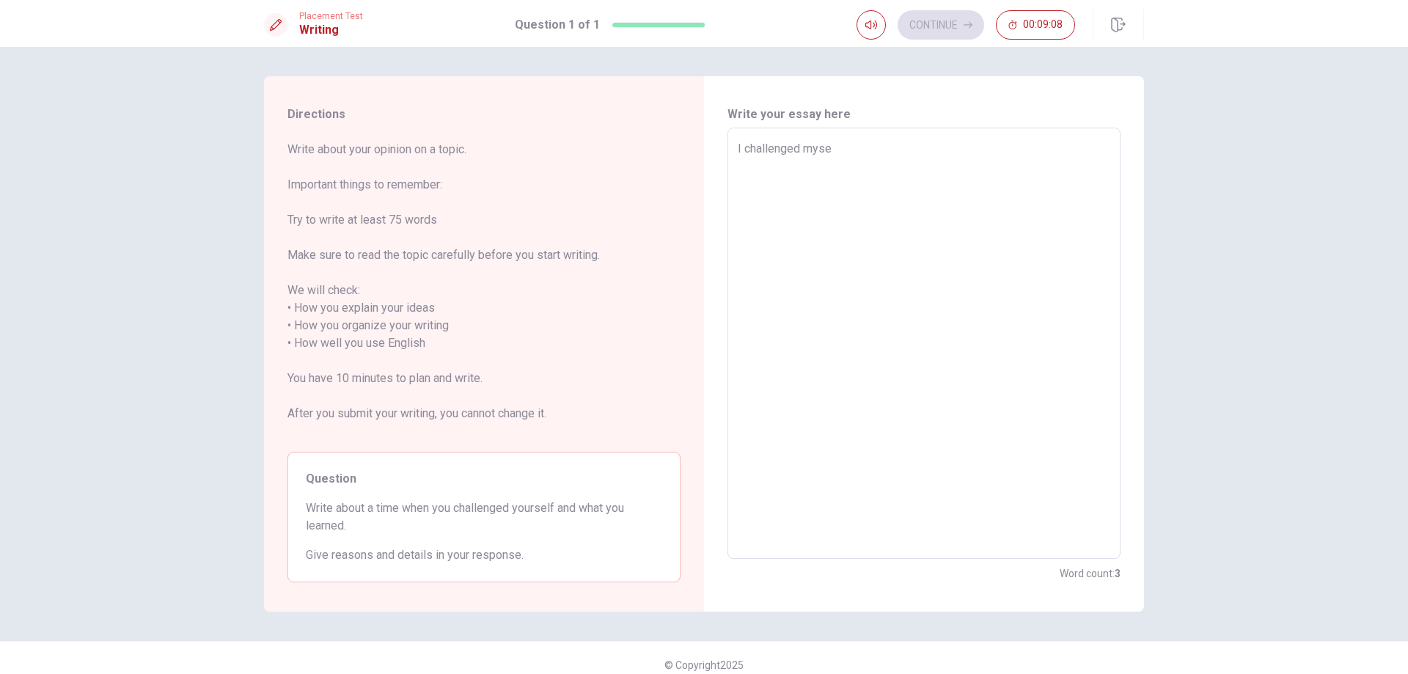
type textarea "I challenged [PERSON_NAME]"
type textarea "x"
type textarea "I challenged myself"
type textarea "x"
type textarea "I challenged myself"
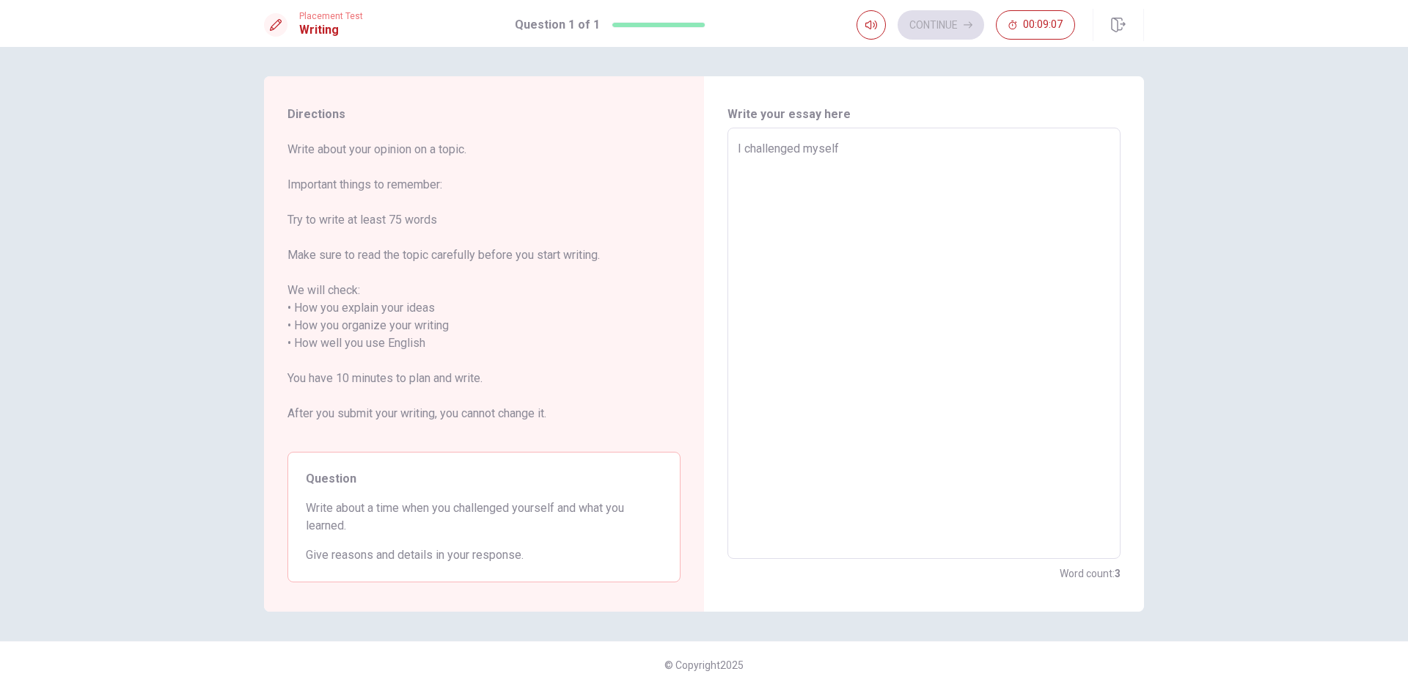
type textarea "x"
type textarea "I challenged myself t"
type textarea "x"
type textarea "I challenged myself tw"
type textarea "x"
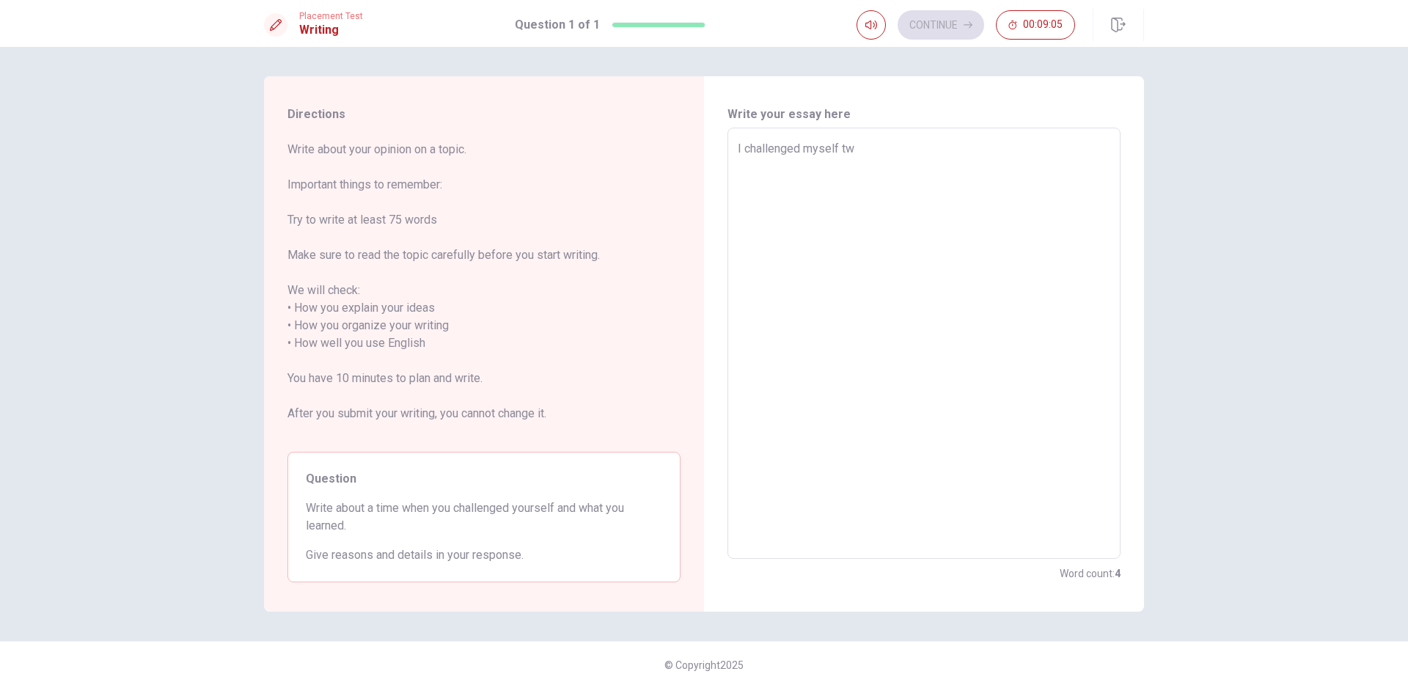
type textarea "I challenged myself two"
type textarea "x"
type textarea "I challenged myself two"
type textarea "x"
type textarea "I challenged myself two"
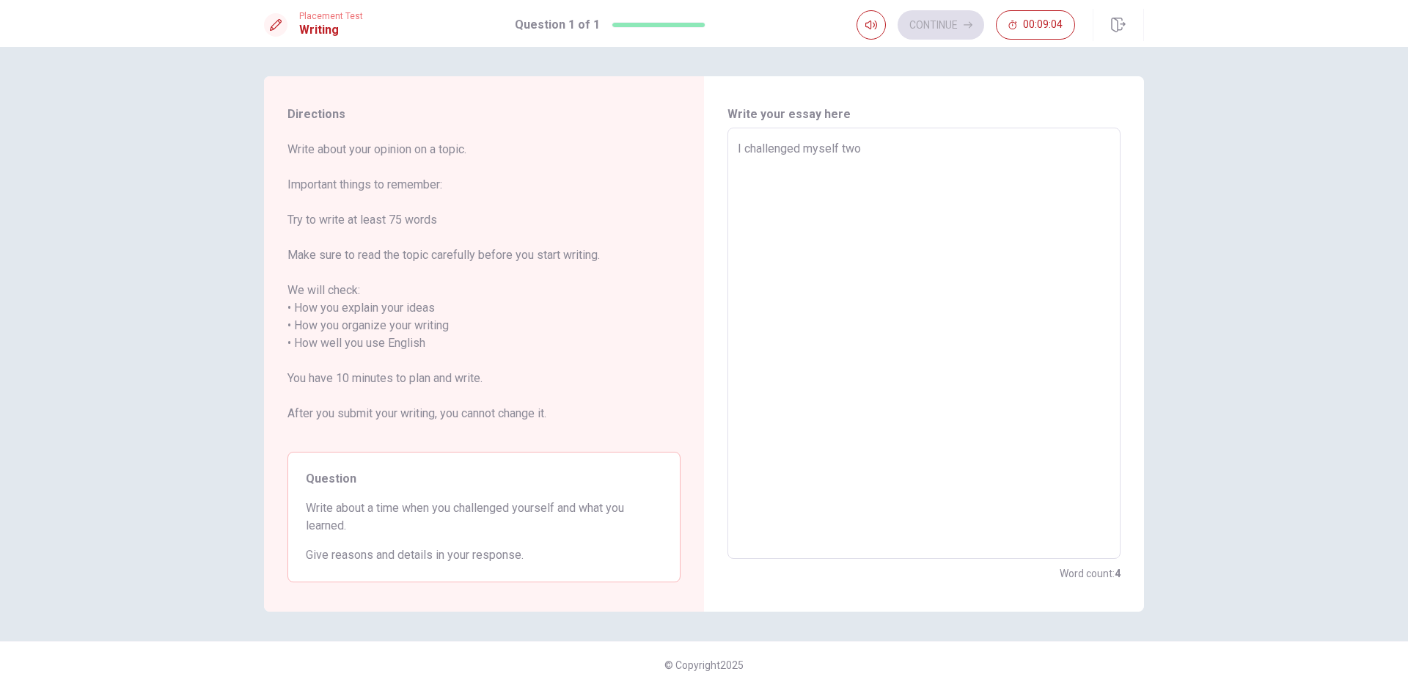
type textarea "x"
type textarea "I challenged myself tw"
type textarea "x"
type textarea "I challenged myself t"
type textarea "x"
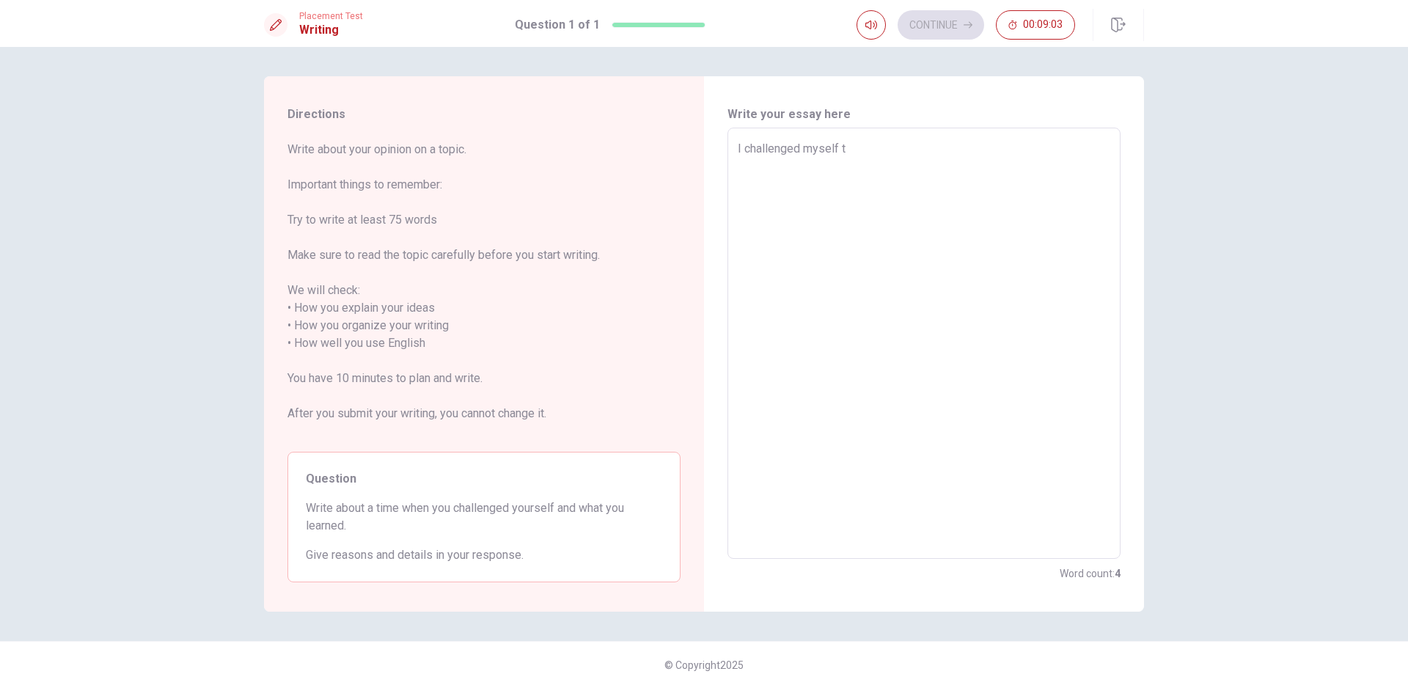
type textarea "I challenged myself"
type textarea "x"
type textarea "I challenged myself o"
type textarea "x"
type textarea "I challenged myself on"
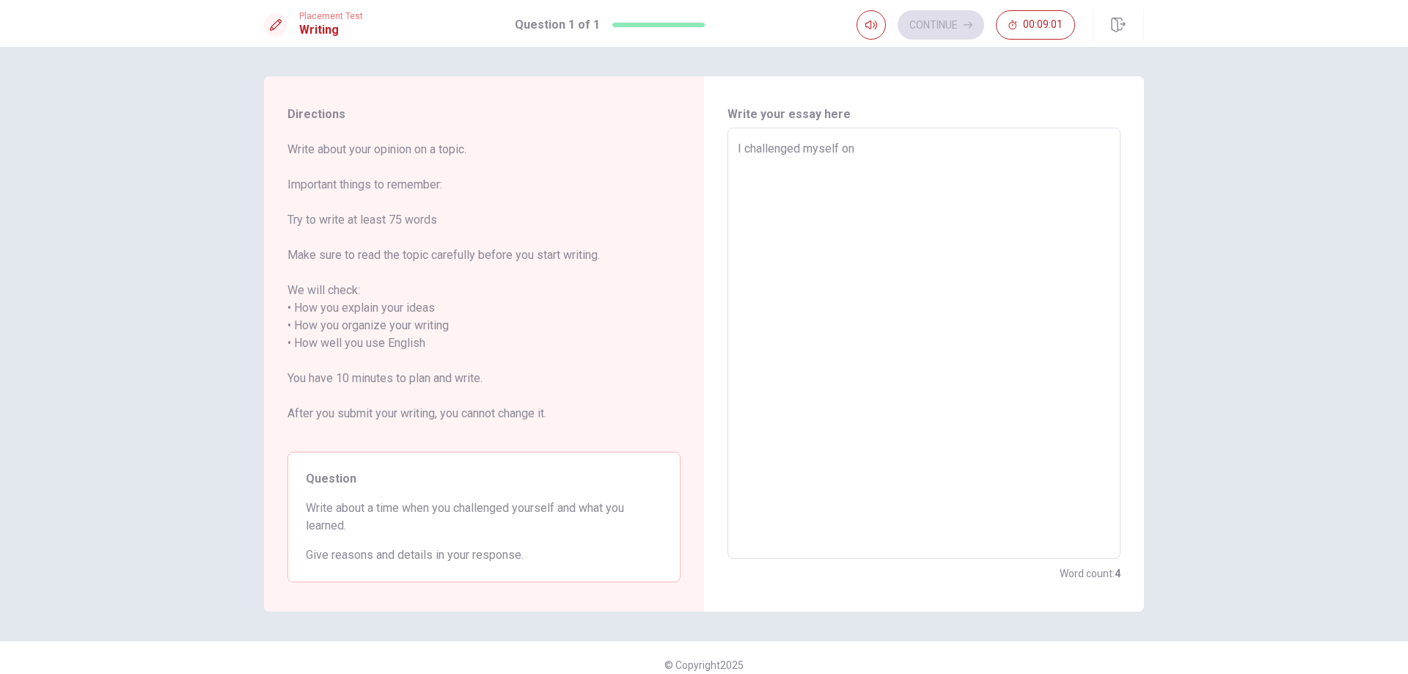
type textarea "x"
type textarea "I challenged myself one"
type textarea "x"
type textarea "I challenged myself one"
type textarea "x"
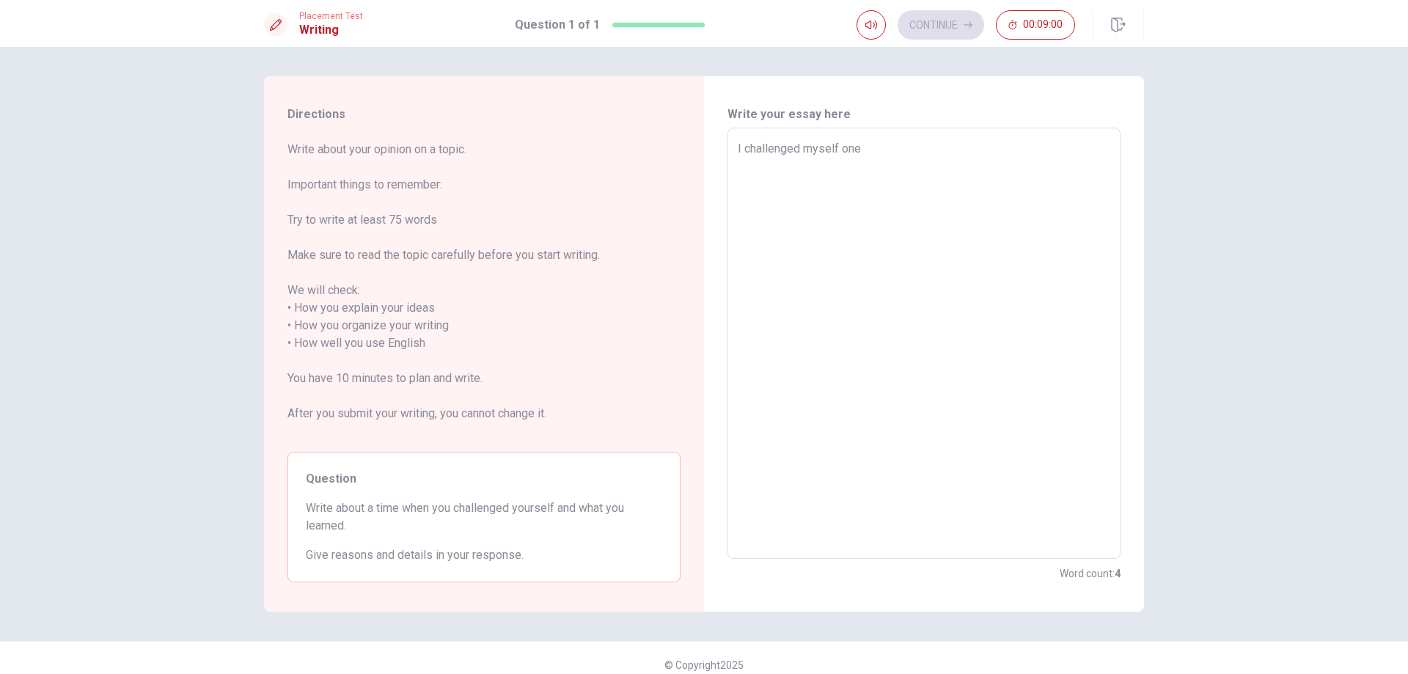
type textarea "I challenged myself one y"
type textarea "x"
type textarea "I challenged myself one ye"
type textarea "x"
type textarea "I challenged myself one yea"
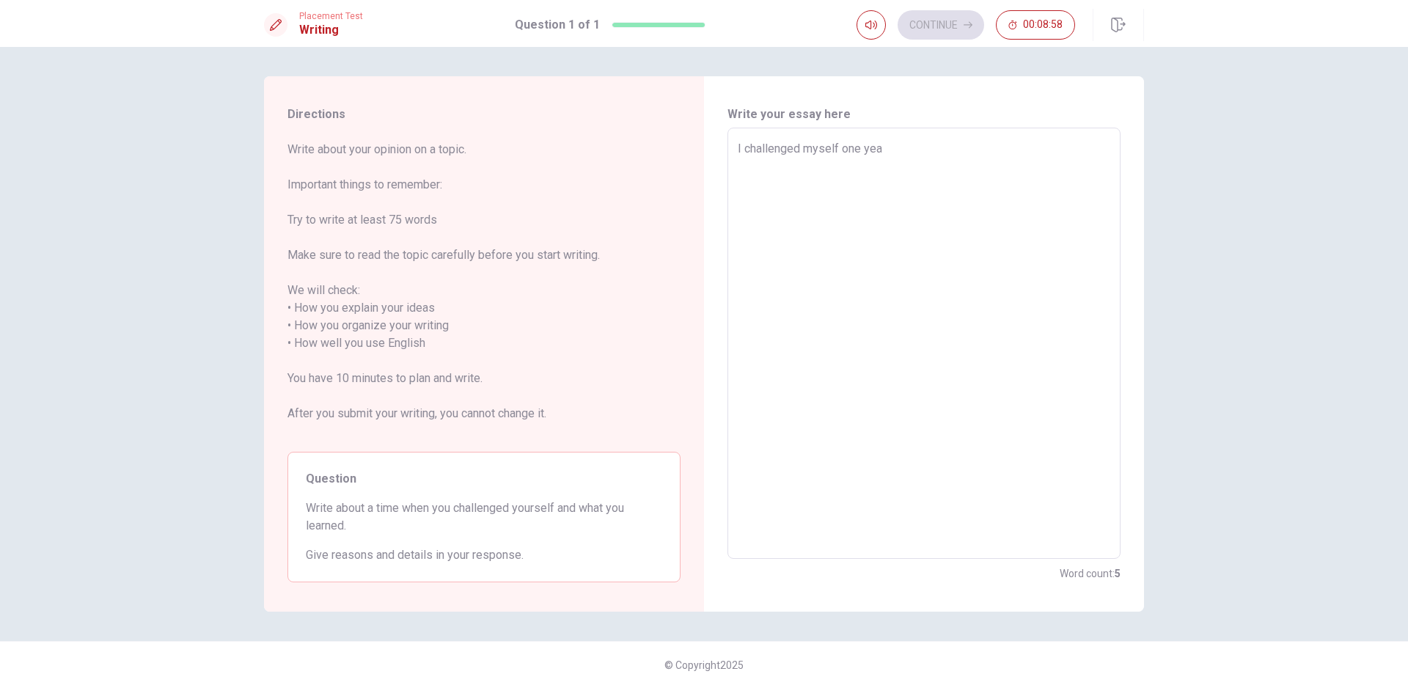
type textarea "x"
type textarea "I challenged myself one year"
type textarea "x"
type textarea "I challenged myself one years"
type textarea "x"
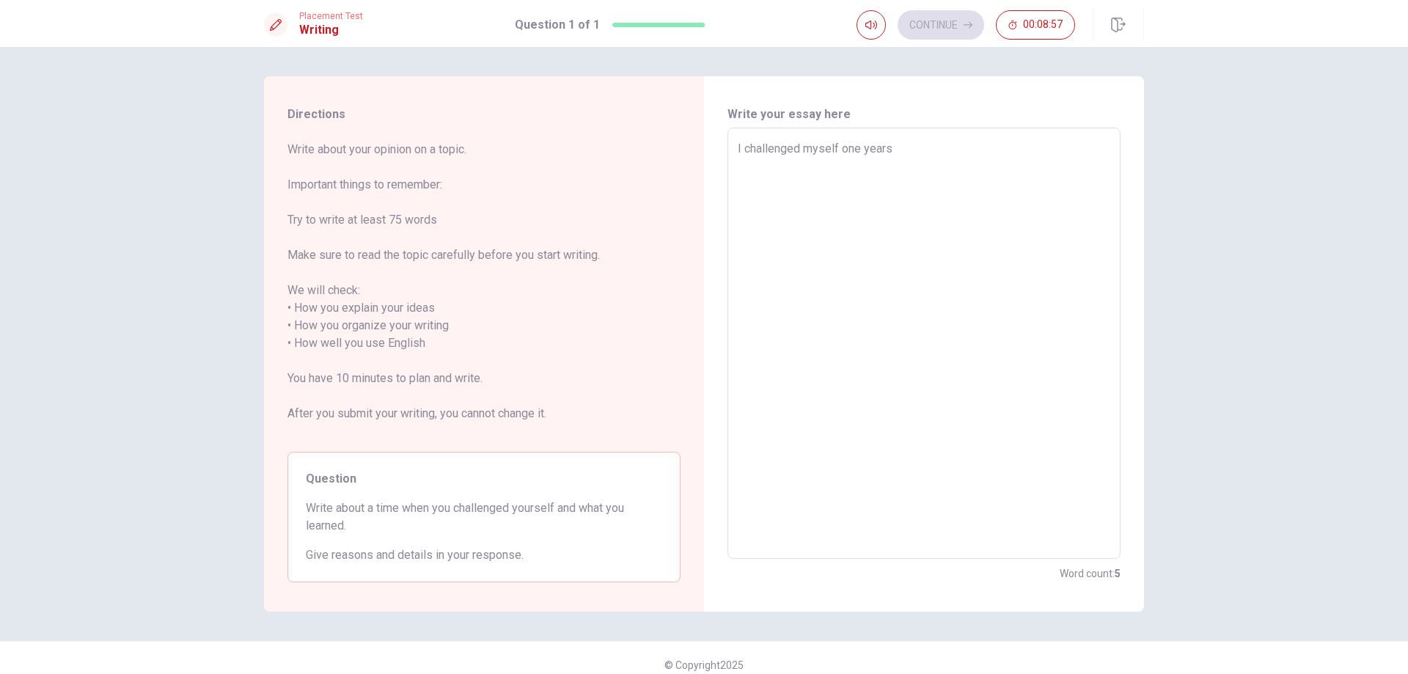
type textarea "I challenged myself one years"
type textarea "x"
type textarea "I challenged myself one years a"
type textarea "x"
type textarea "I challenged myself one years ag"
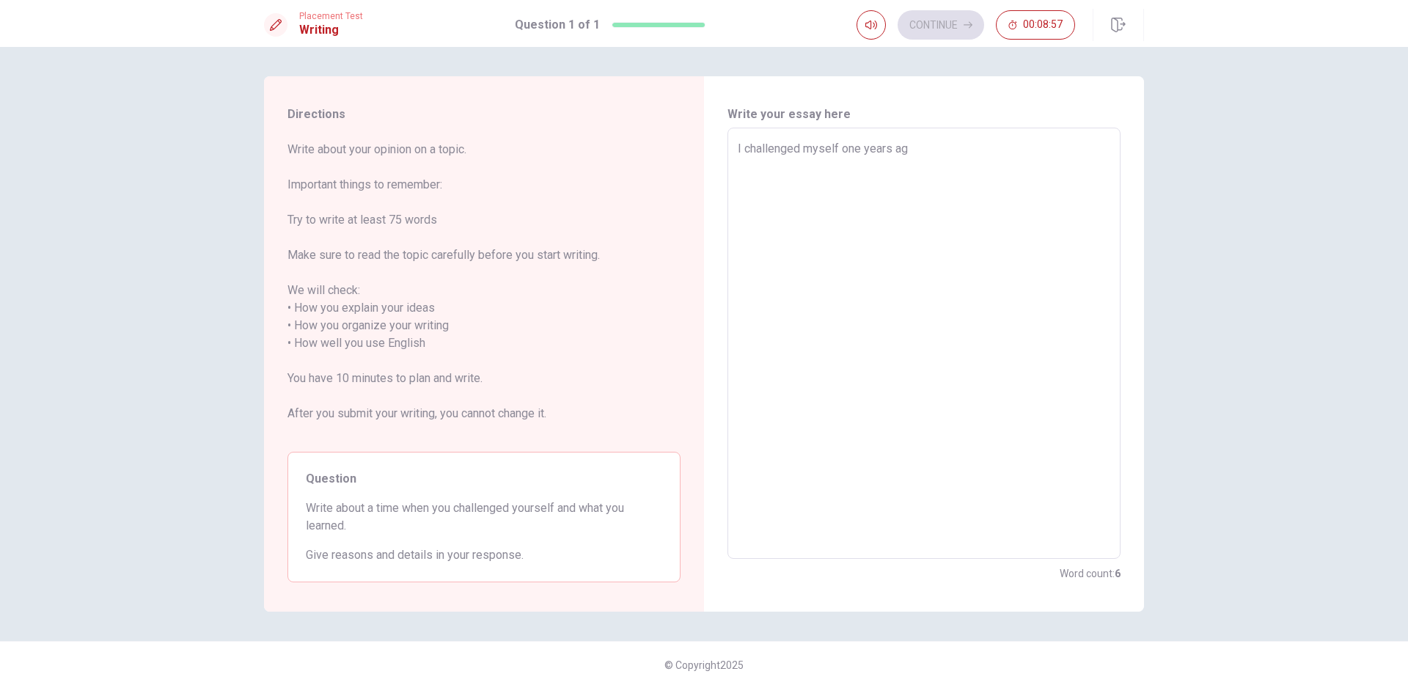
type textarea "x"
type textarea "I challenged myself [DATE]"
type textarea "x"
type textarea "I challenged myself [DATE]"
type textarea "x"
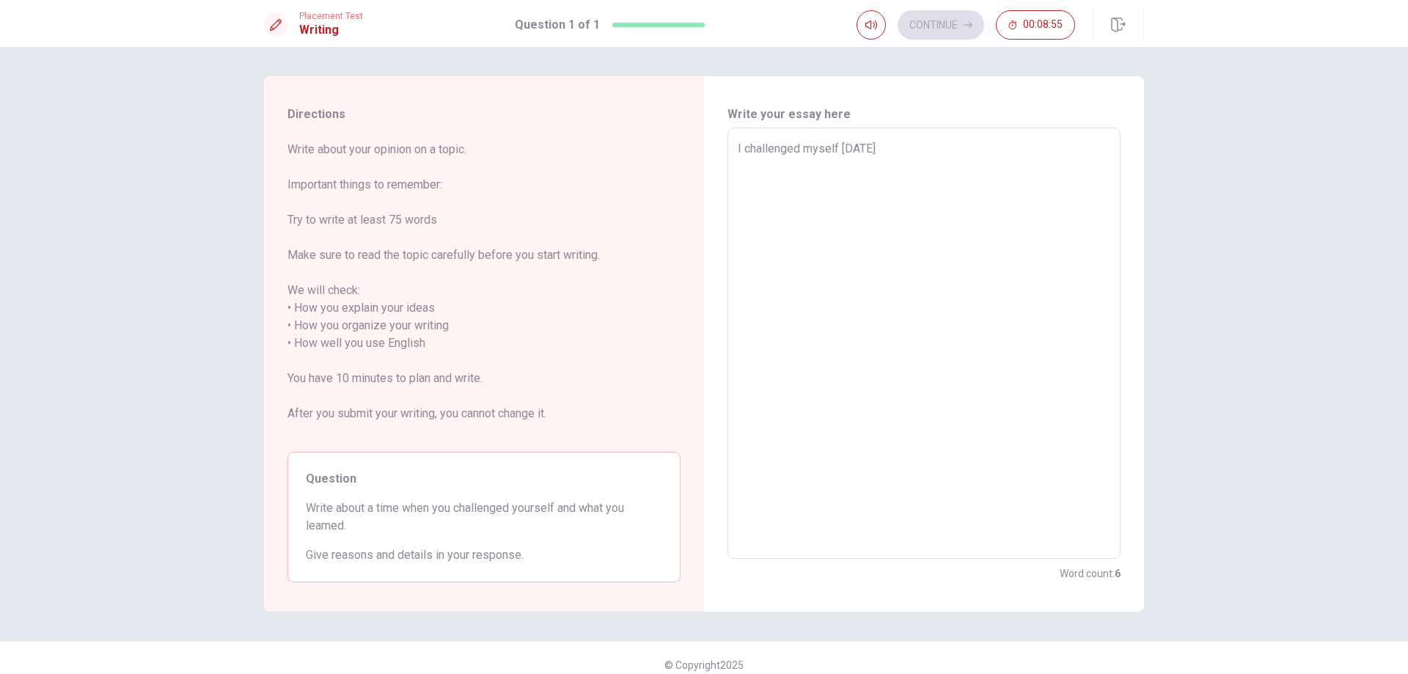
type textarea "I challenged myself [DATE] w"
type textarea "x"
type textarea "I challenged myself [DATE] wh"
type textarea "x"
type textarea "I challenged myself [DATE] whi"
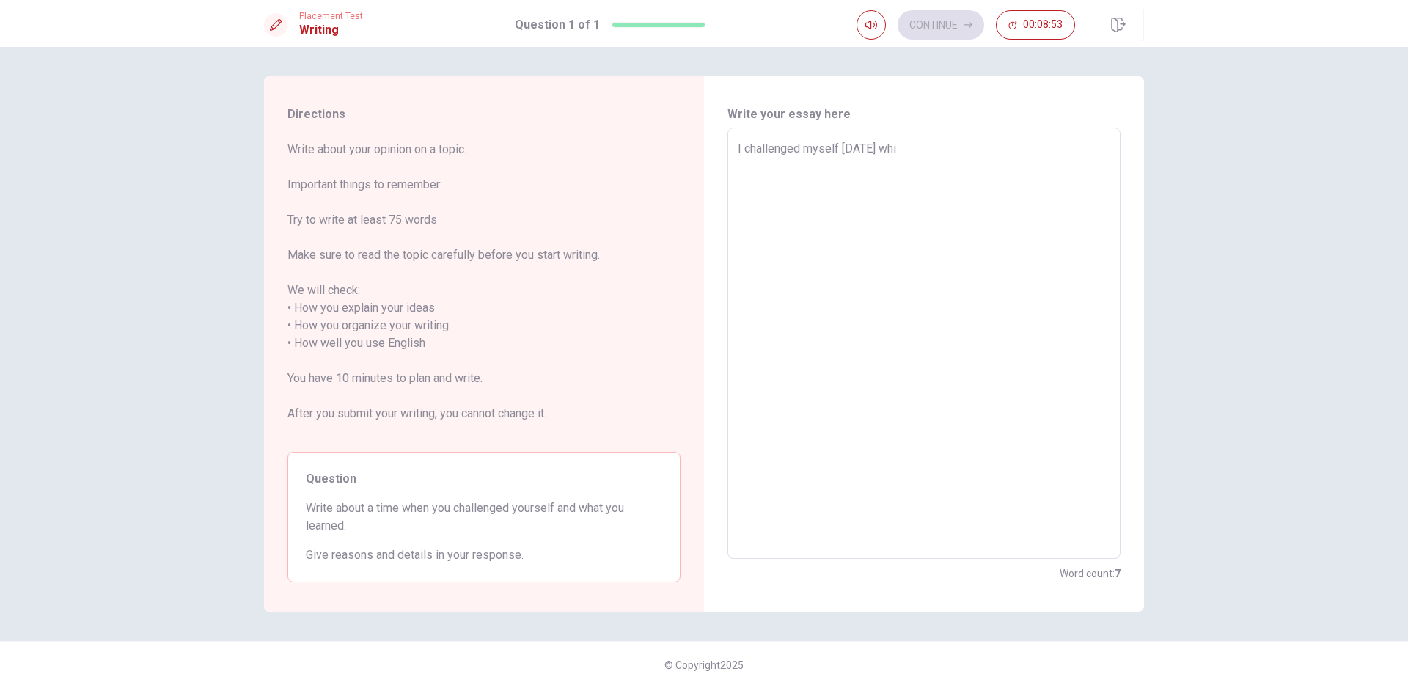
type textarea "x"
type textarea "I challenged myself [DATE] [PERSON_NAME]"
type textarea "x"
type textarea "I challenged myself [DATE] [PERSON_NAME]"
type textarea "x"
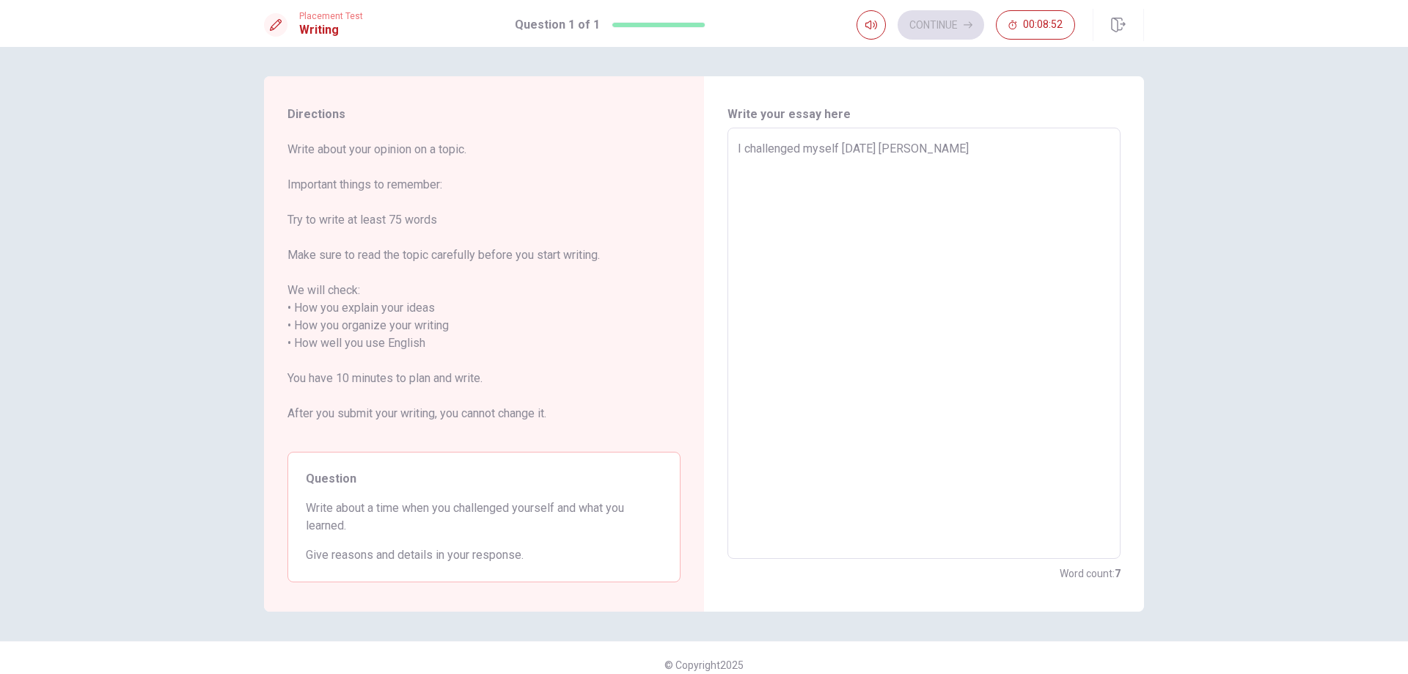
type textarea "I challenged myself [DATE] [PERSON_NAME]"
type textarea "x"
type textarea "I challenged myself [DATE] [PERSON_NAME]"
type textarea "x"
type textarea "I challenged myself [DATE] [PERSON_NAME] m"
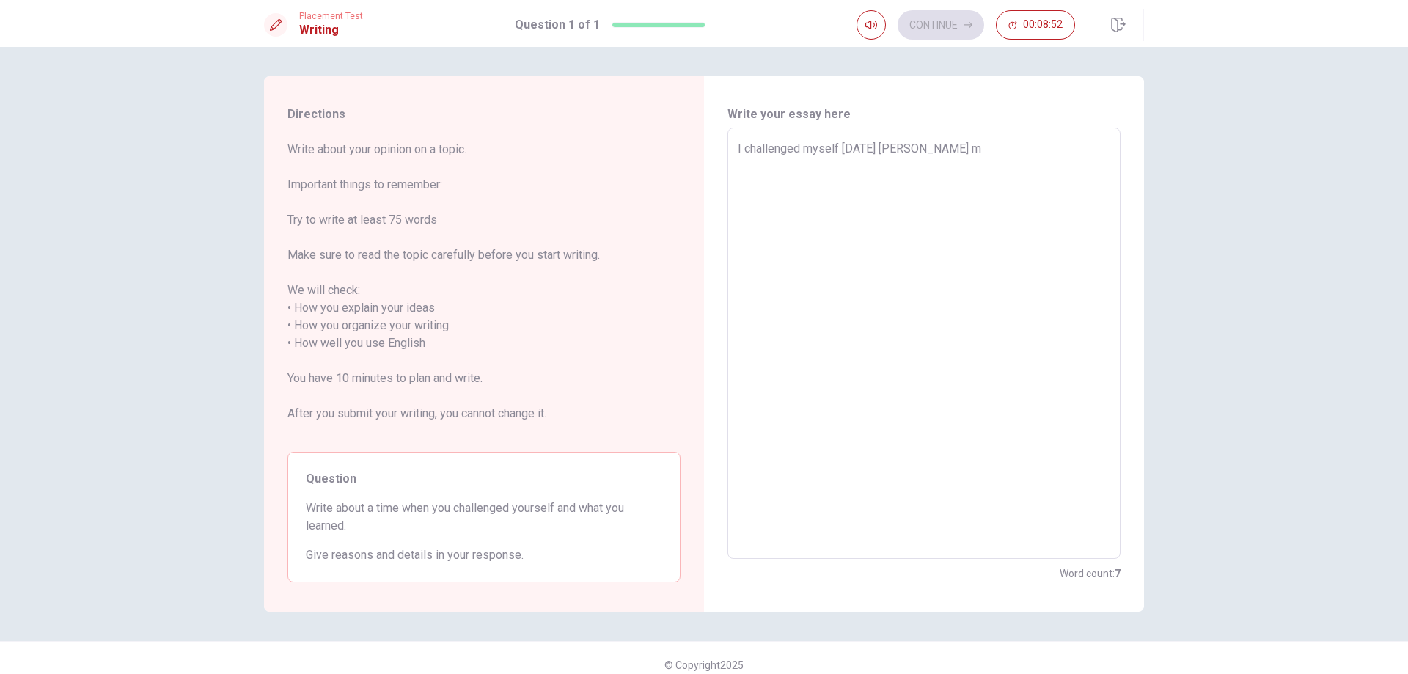
type textarea "x"
type textarea "I challenged myself [DATE] whithe my"
type textarea "x"
type textarea "I challenged myself [DATE] whithe my"
type textarea "x"
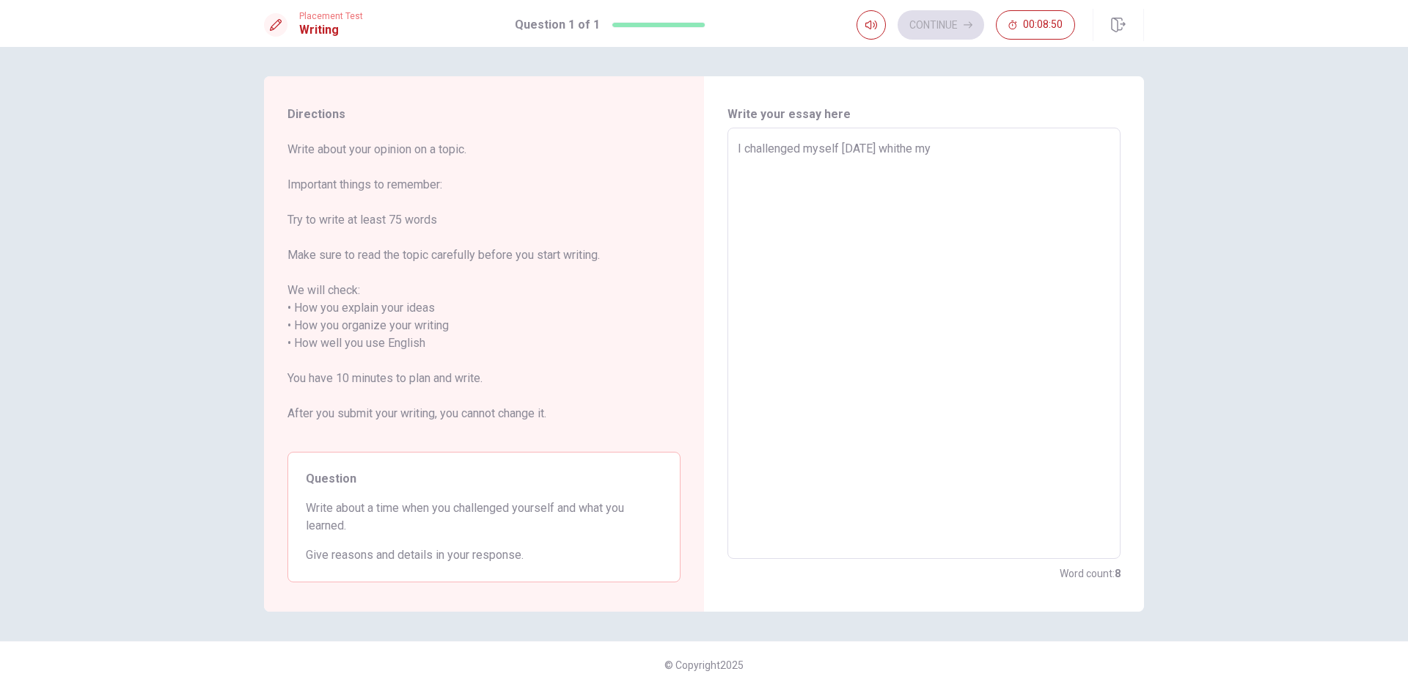
type textarea "I challenged myself [DATE] whithe my f"
type textarea "x"
type textarea "I challenged myself [DATE] whithe my fr"
type textarea "x"
type textarea "I challenged myself [DATE] whithe my fre"
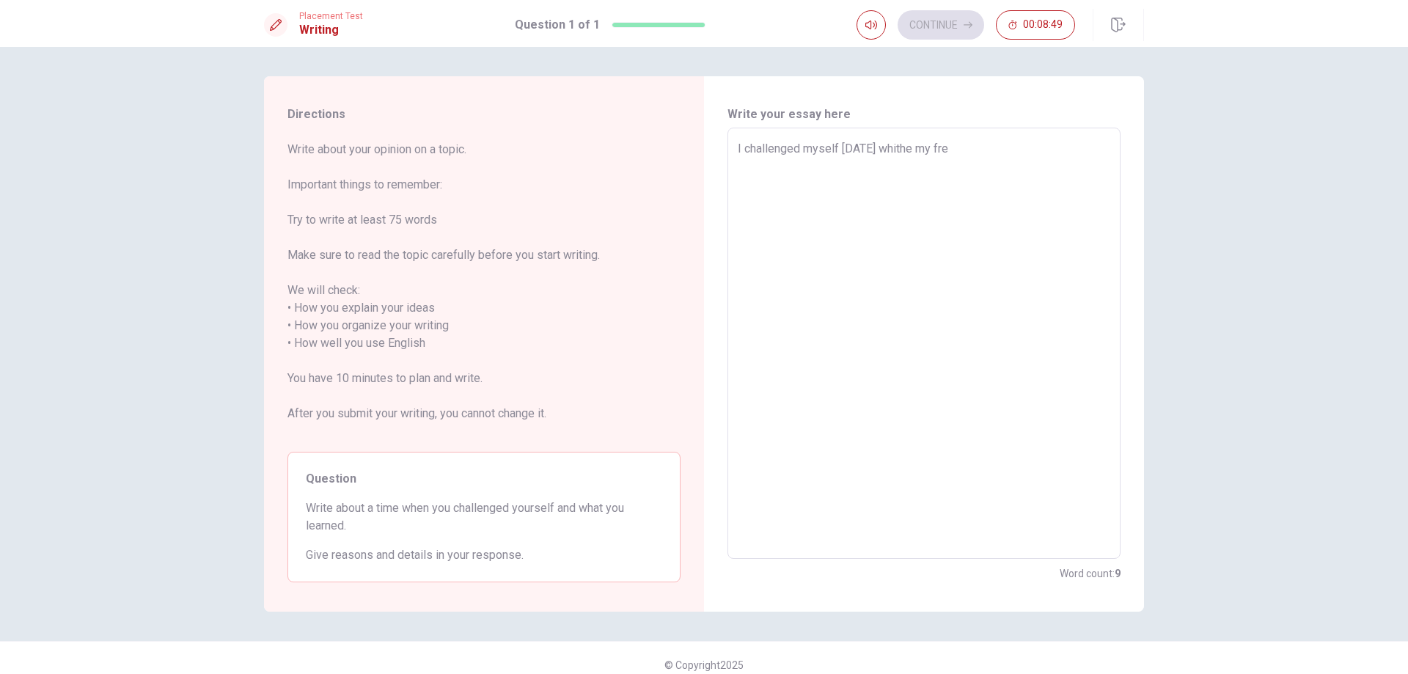
type textarea "x"
type textarea "I challenged myself [DATE] whithe my fren"
type textarea "x"
type textarea "I challenged myself [DATE] whithe my frens"
type textarea "x"
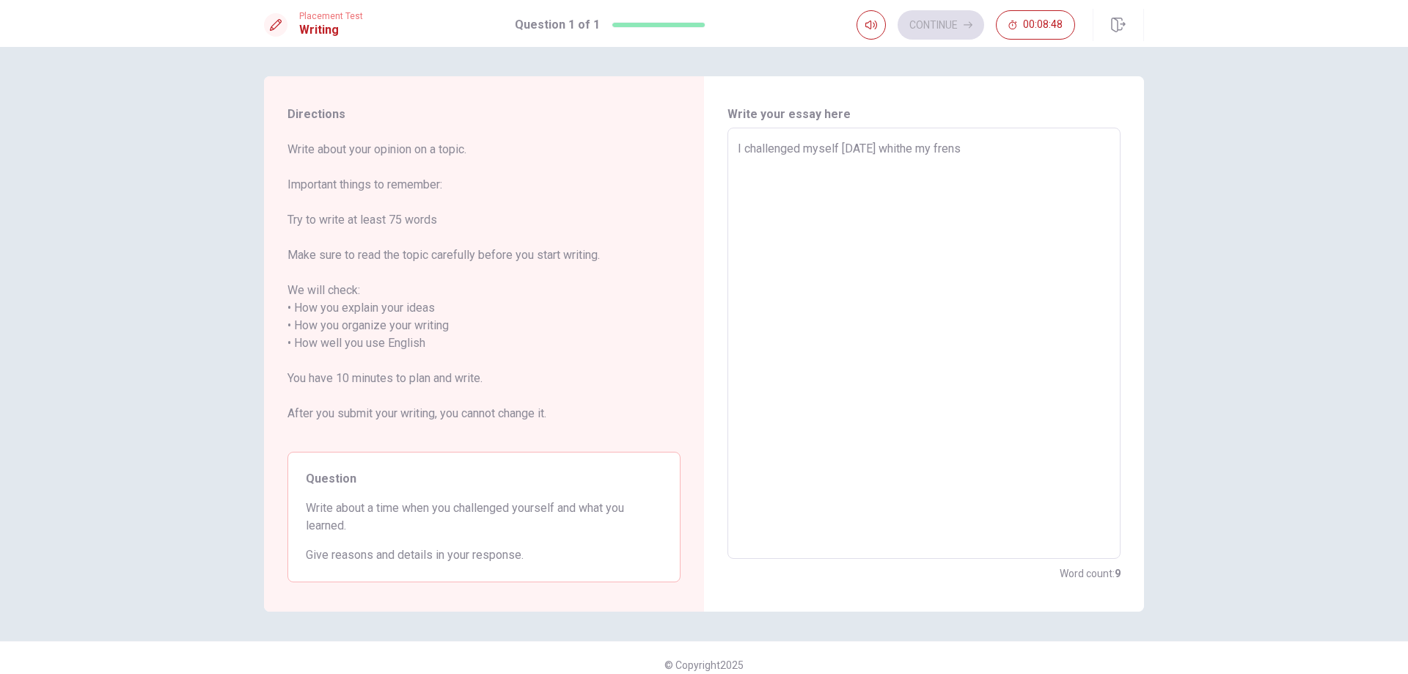
type textarea "I challenged myself [DATE] whithe my fren"
type textarea "x"
type textarea "I challenged myself [DATE] whithe my frend"
type textarea "x"
type textarea "I challenged myself [DATE] whithe my fren"
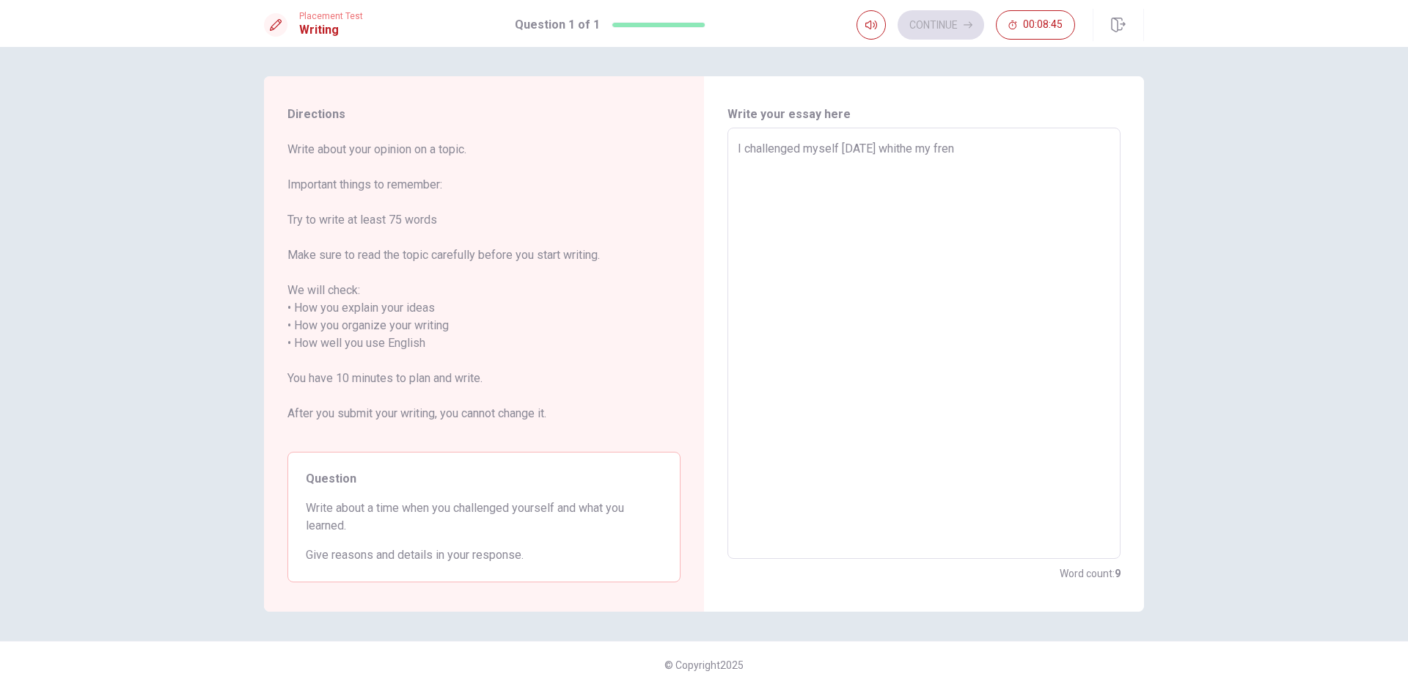
type textarea "x"
type textarea "I challenged myself [DATE] whithe my fre"
type textarea "x"
type textarea "I challenged myself [DATE] whithe my fr"
type textarea "x"
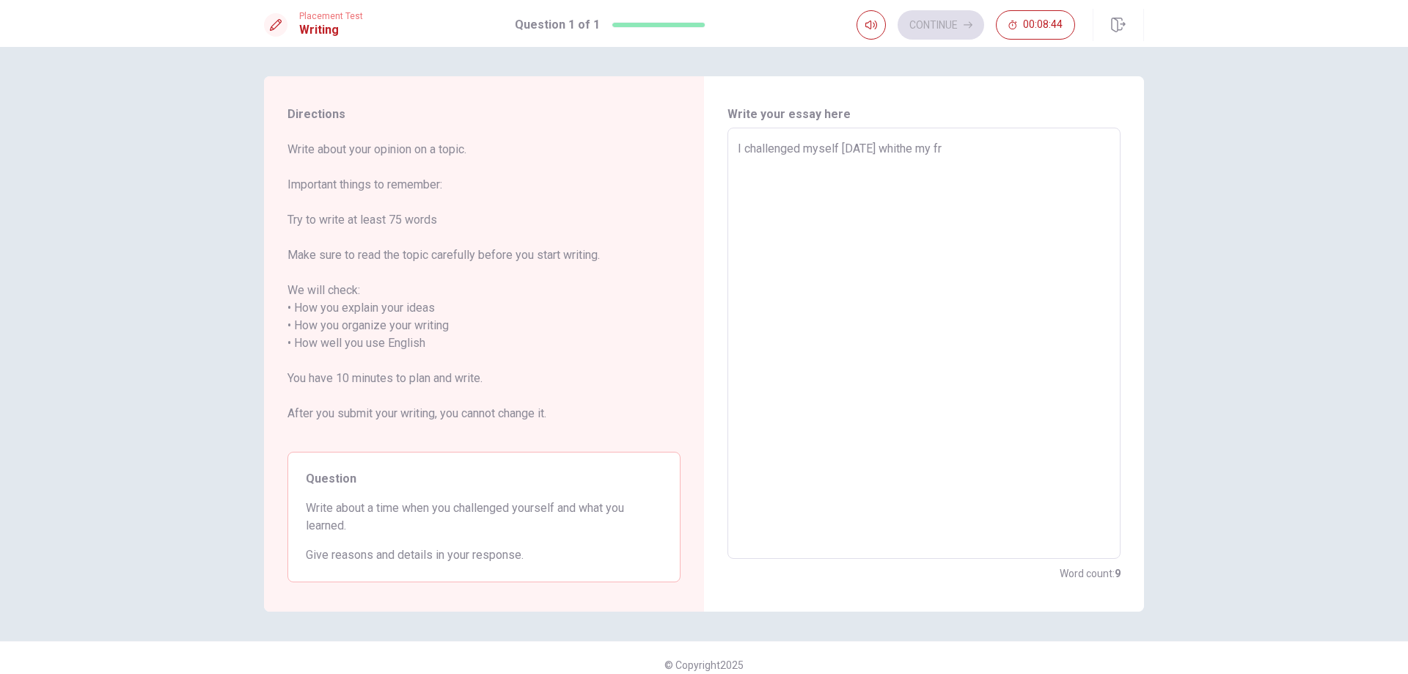
type textarea "I challenged myself [DATE] whithe my fre"
type textarea "x"
type textarea "I challenged myself [DATE] whithe my fren"
type textarea "x"
type textarea "I challenged myself [DATE] whithe my frend"
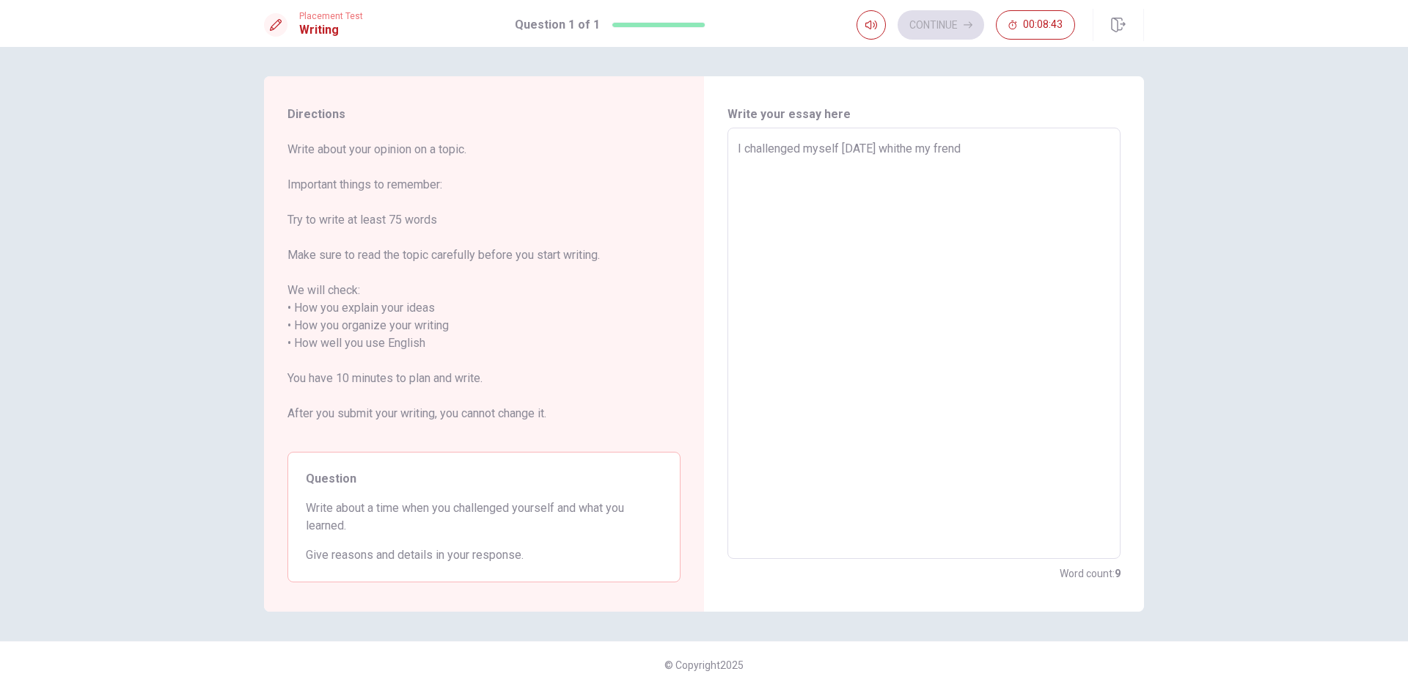
type textarea "x"
type textarea "I challenged myself [DATE] whithe my frend"
type textarea "x"
type textarea "I challenged myself [DATE] whithe my frend a"
type textarea "x"
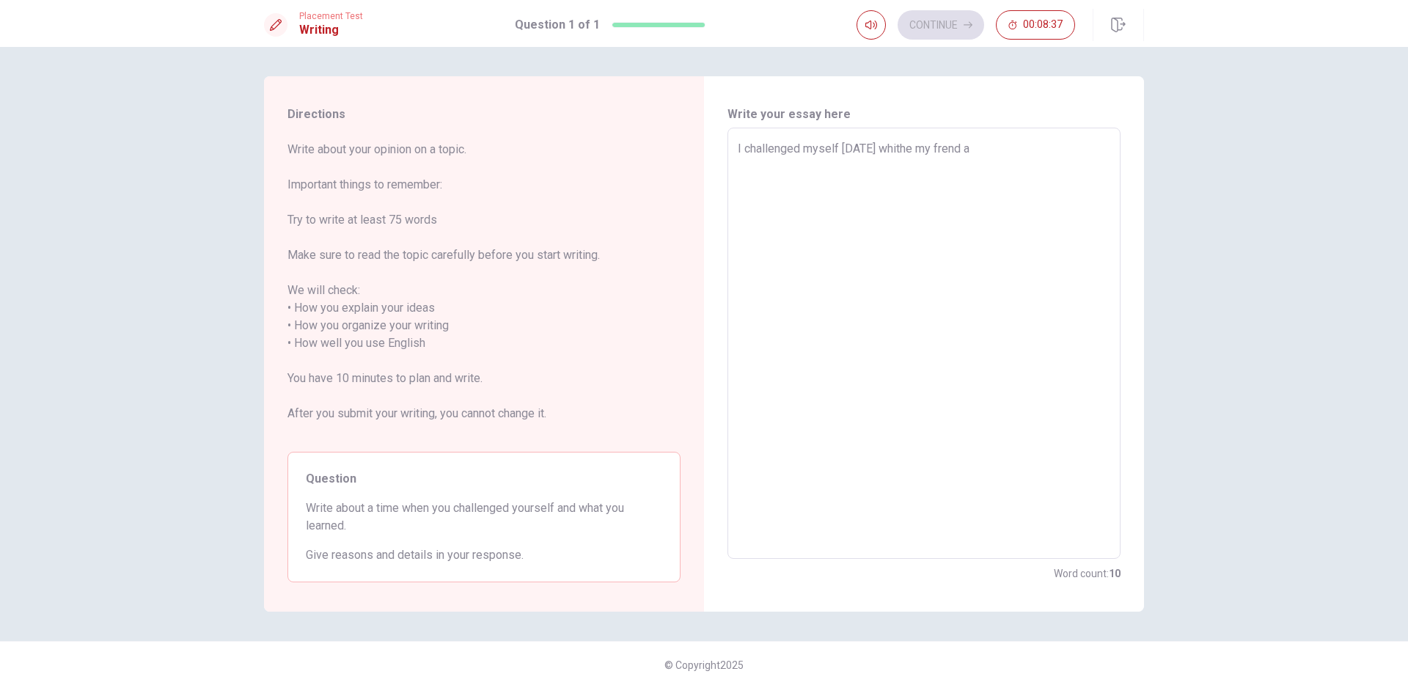
type textarea "I challenged myself [DATE] whithe my frend at"
type textarea "x"
type textarea "I challenged myself [DATE] whithe my frend at"
type textarea "x"
type textarea "I challenged myself [DATE] whithe my frend at t"
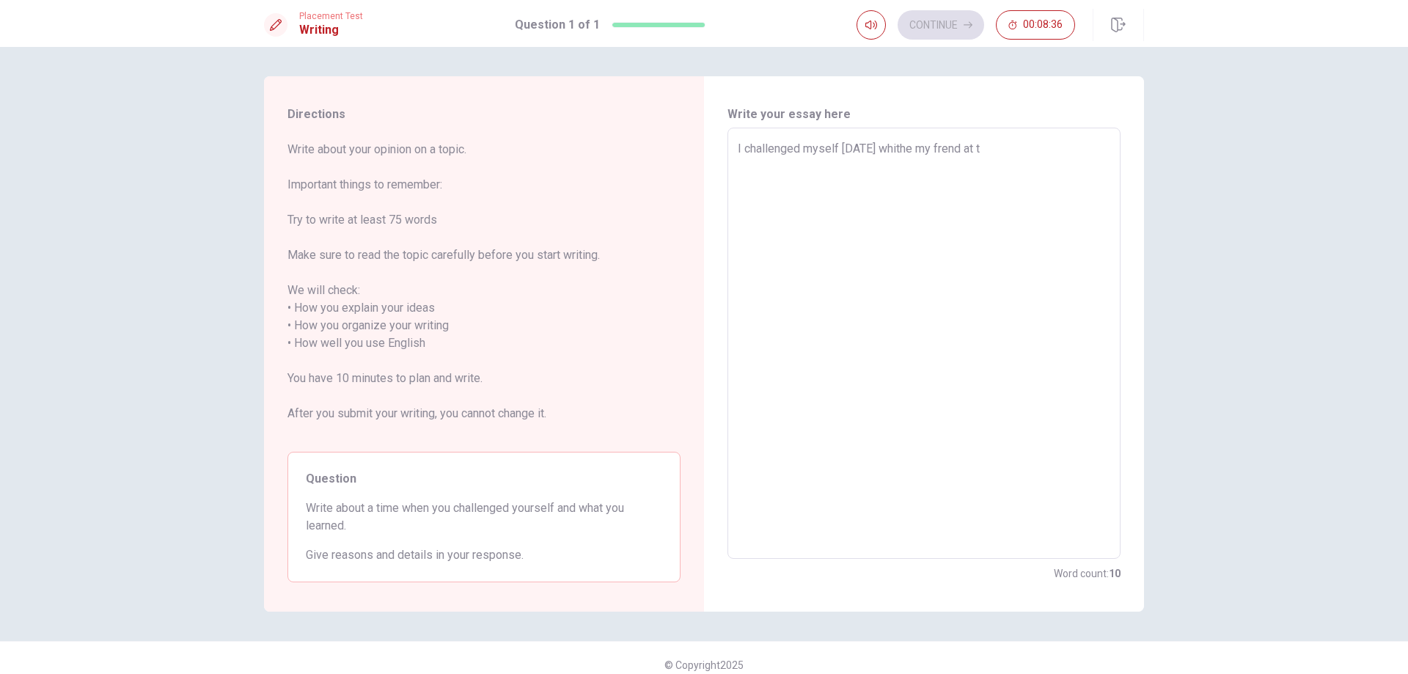
type textarea "x"
type textarea "I challenged myself [DATE] whithe my frend at th"
type textarea "x"
type textarea "I challenged myself [DATE] whithe my frend at the"
type textarea "x"
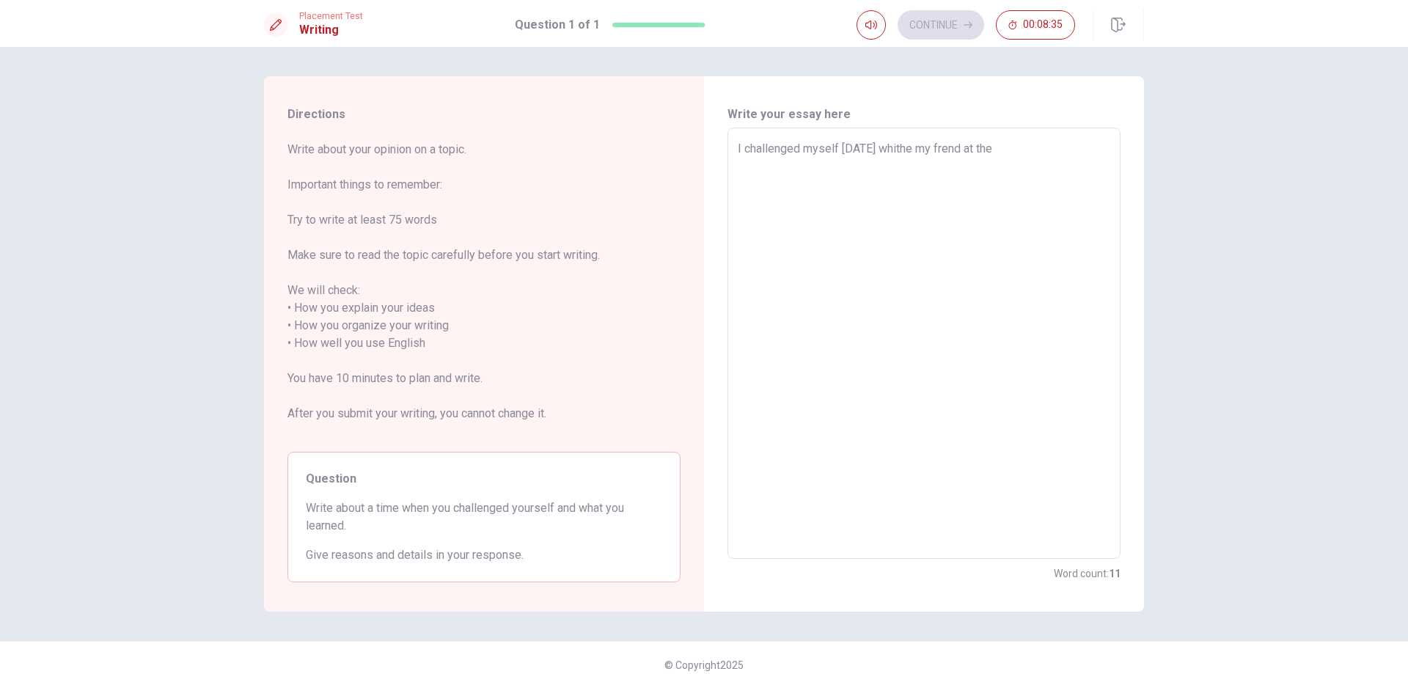
type textarea "I challenged myself [DATE] whithe my frend at the"
type textarea "x"
type textarea "I challenged myself [DATE] whithe my frend at the g"
type textarea "x"
type textarea "I challenged myself [DATE] whithe my frend at the gy"
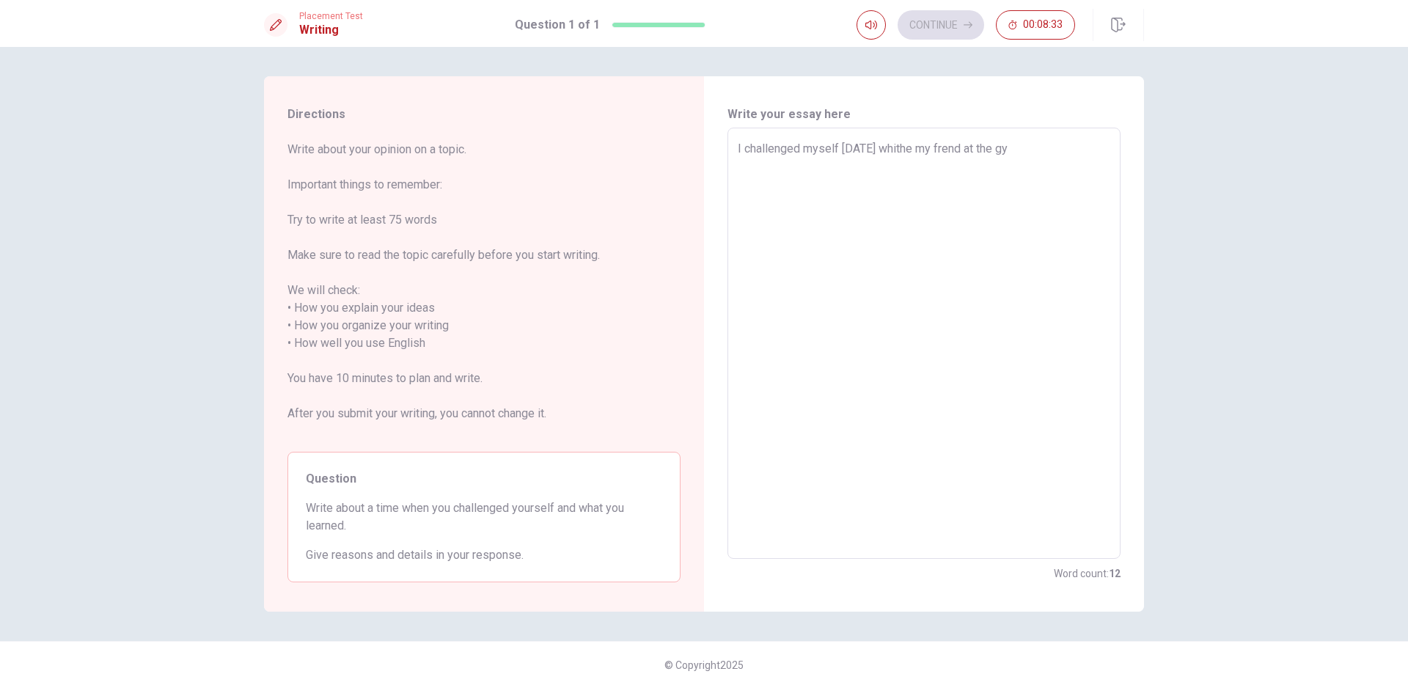
type textarea "x"
type textarea "I challenged myself [DATE] whithe my frend at the gym"
type textarea "x"
type textarea "I challenged myself [DATE] whithe my frend at the gym"
type textarea "x"
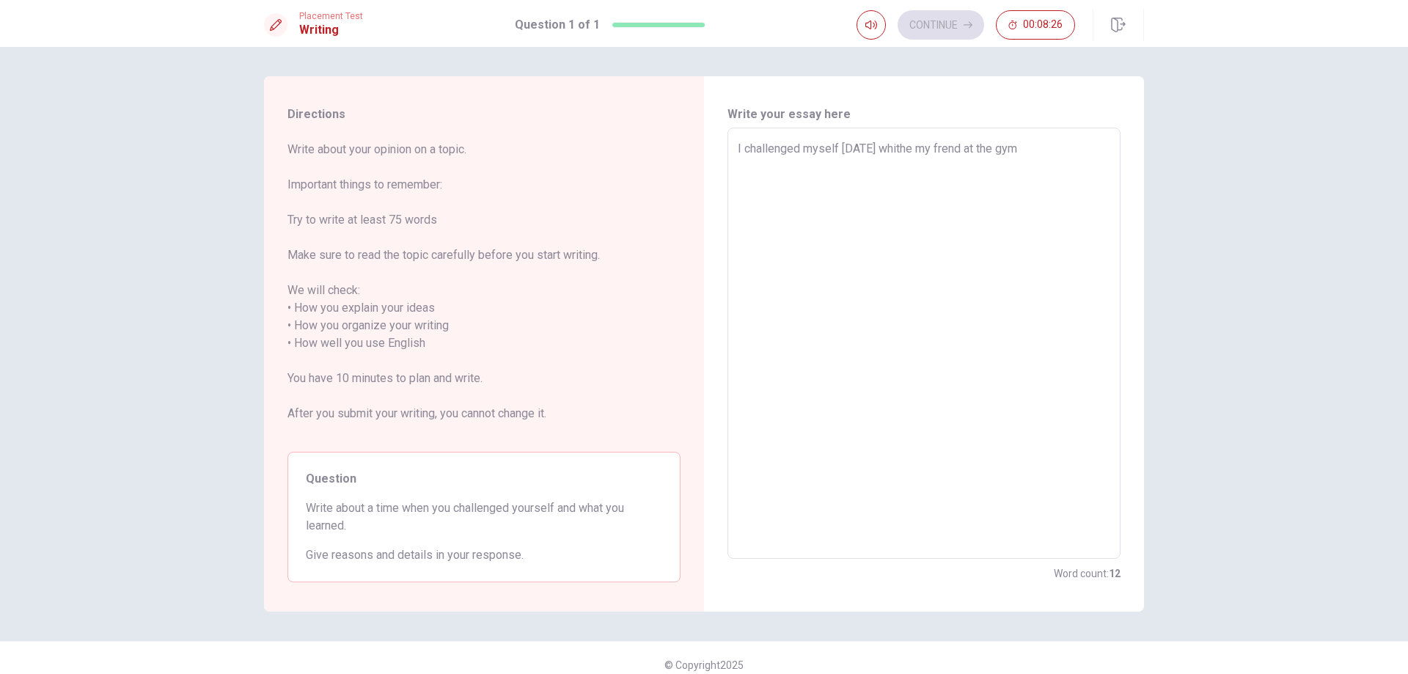
type textarea "I challenged myself [DATE] whithe my frend at the gym"
type textarea "x"
type textarea "I challenged myself [DATE] whithe my frend at the gym,"
type textarea "x"
type textarea "I challenged myself [DATE] whithe my frend at the gym,"
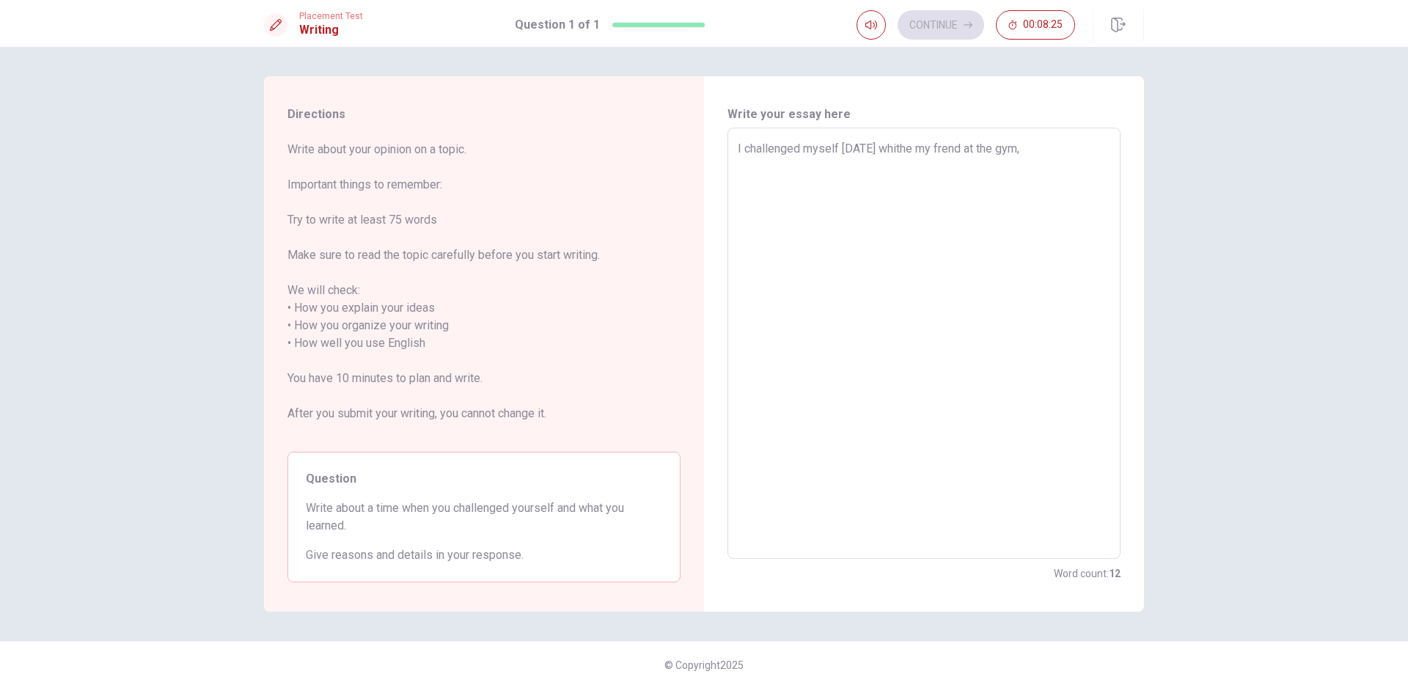
type textarea "x"
type textarea "I challenged myself [DATE] whithe my frend at the gym, b"
type textarea "x"
type textarea "I challenged myself [DATE] whithe my frend at the gym, be"
type textarea "x"
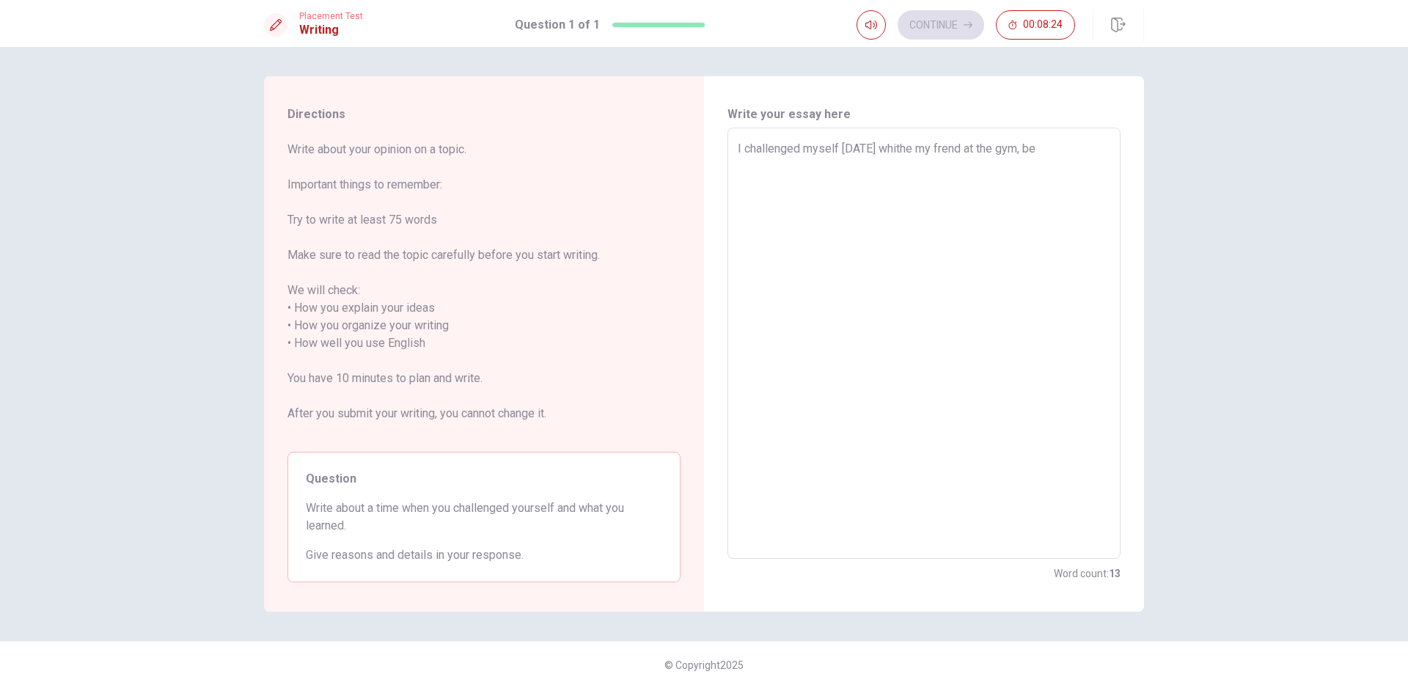
type textarea "I challenged myself [DATE] whithe my frend at the gym, bec"
type textarea "x"
type textarea "I challenged myself [DATE] whithe my frend at the gym, beca"
type textarea "x"
type textarea "I challenged myself [DATE] whithe my frend at the gym, becau"
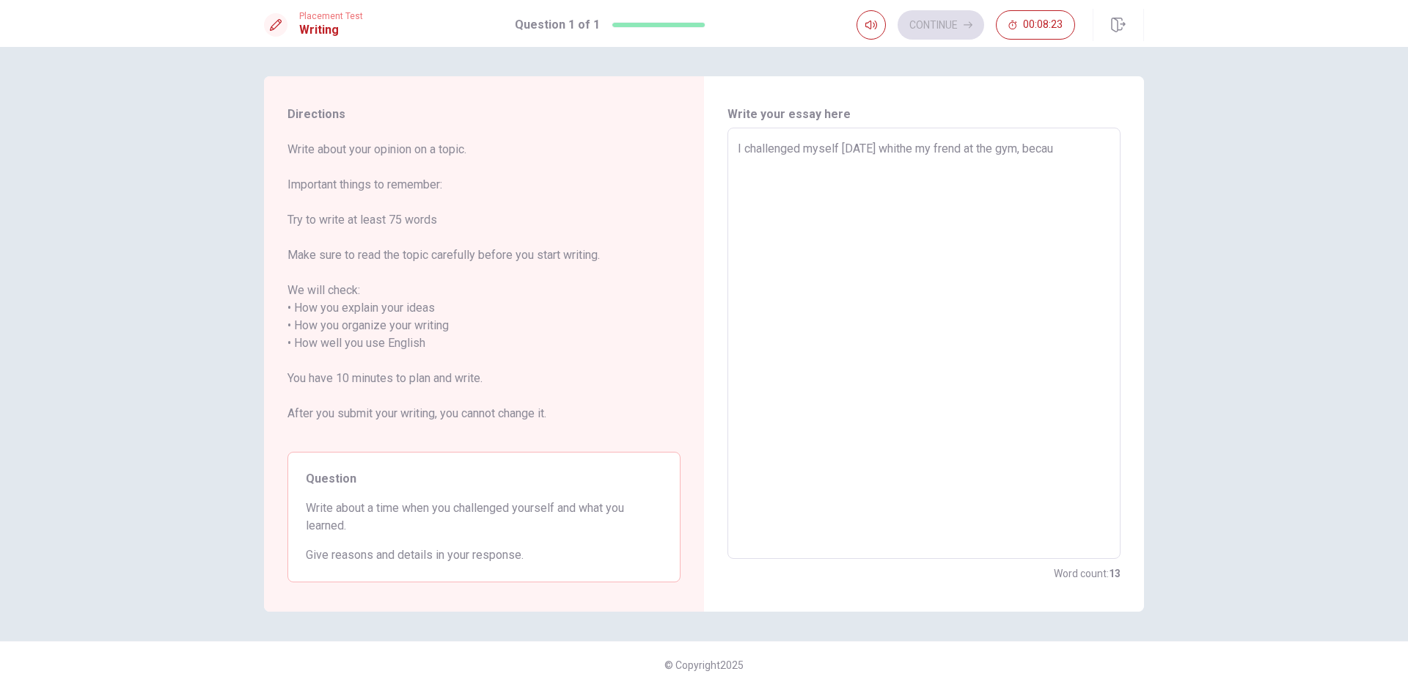
type textarea "x"
type textarea "I challenged myself [DATE] whithe my frend at the gym, becaus"
type textarea "x"
type textarea "I challenged myself [DATE] whithe my frend at the gym, because"
type textarea "x"
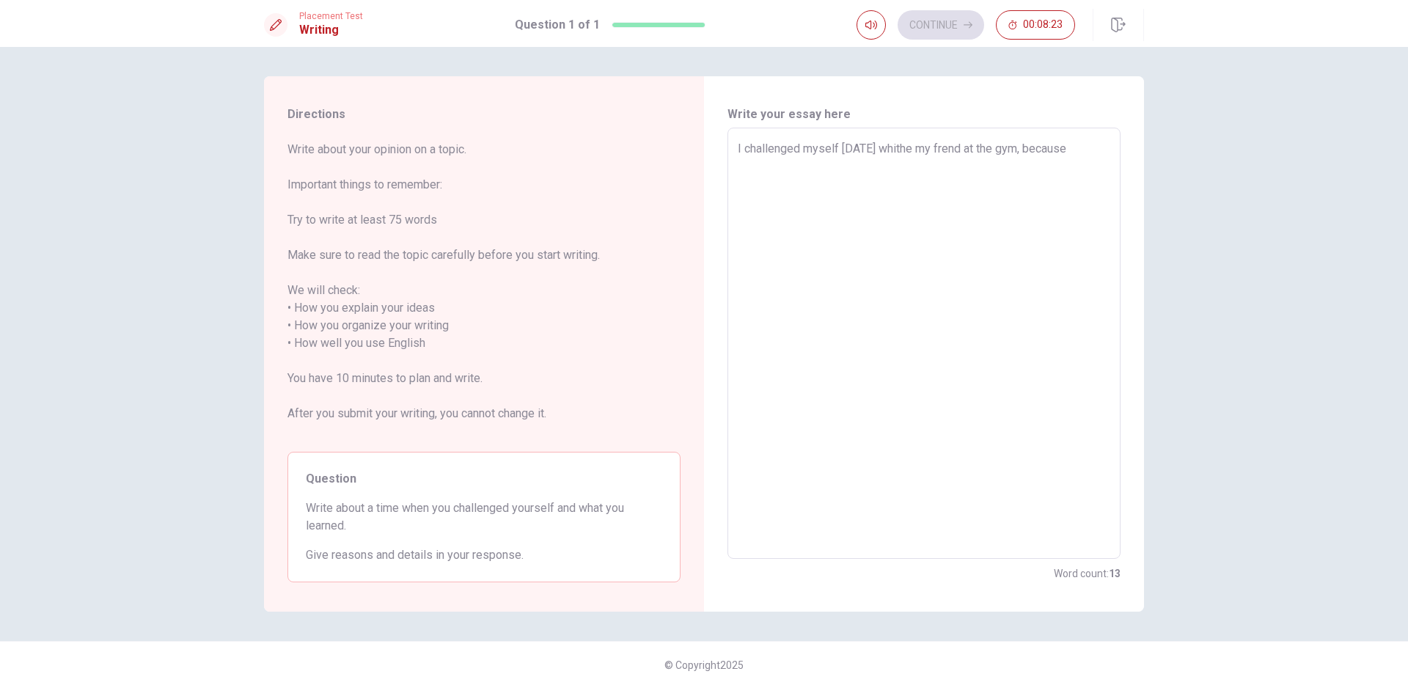
type textarea "I challenged myself [DATE] whithe my frend at the gym, because"
type textarea "x"
type textarea "I challenged myself [DATE] whithe my frend at the gym, because i"
type textarea "x"
type textarea "I challenged myself [DATE] whithe my frend at the gym, because it"
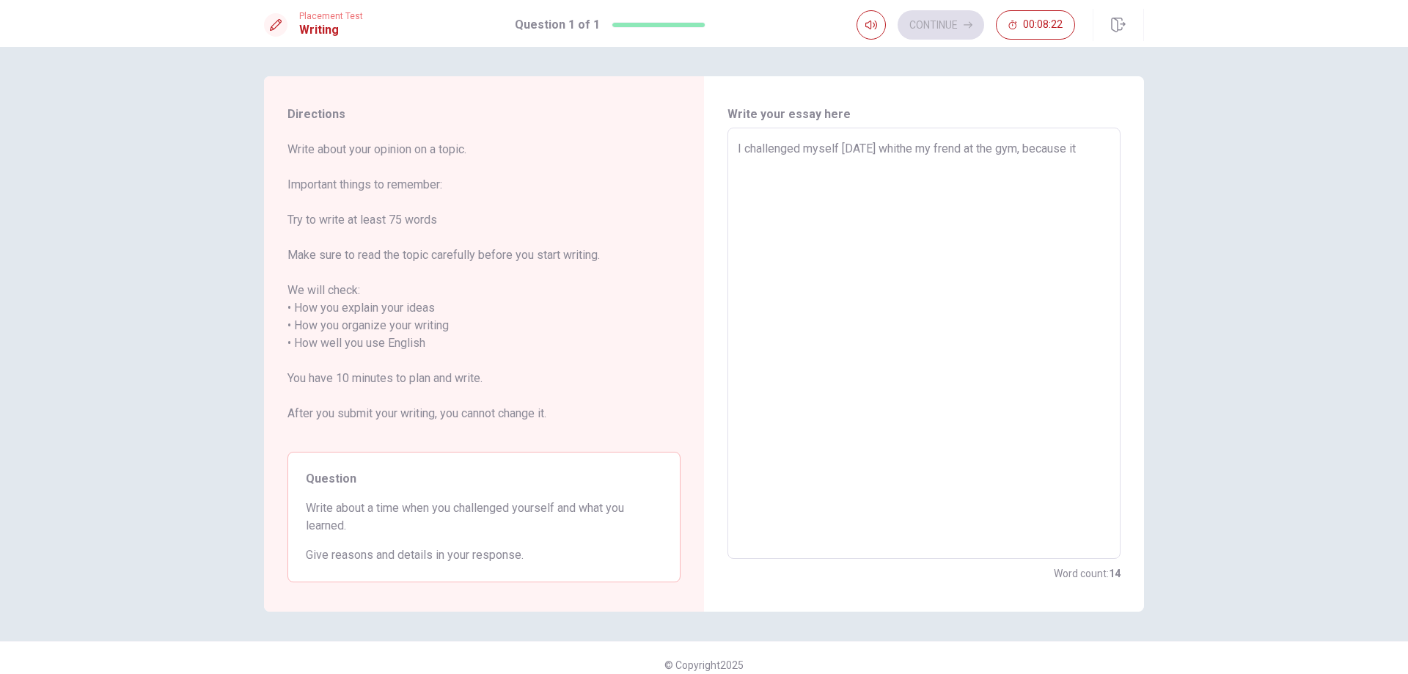
type textarea "x"
type textarea "I challenged myself [DATE] whithe my frend at the gym, because it'"
type textarea "x"
type textarea "I challenged myself [DATE] whithe my frend at the gym, because it's"
type textarea "x"
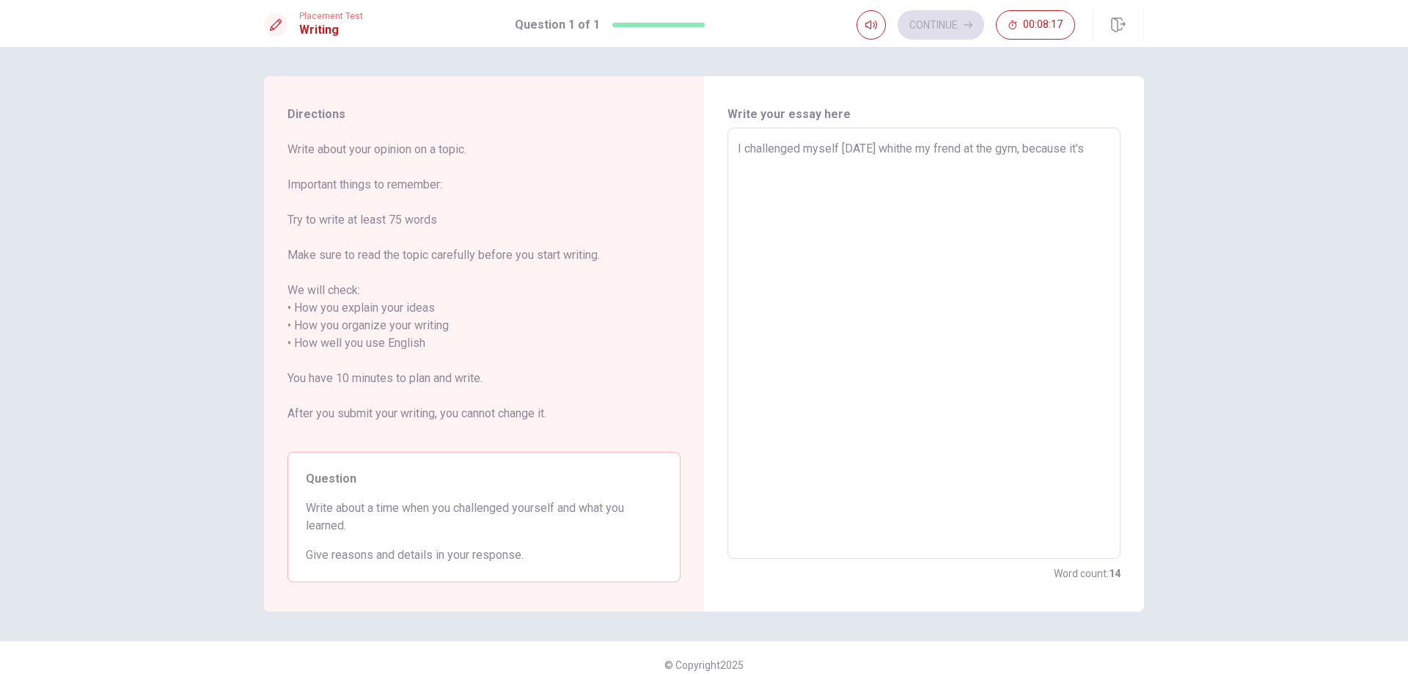
type textarea "I challenged myself [DATE] whithe my frend at the gym, because it's"
type textarea "x"
type textarea "I challenged myself [DATE] whithe my frend at the gym, because it's i"
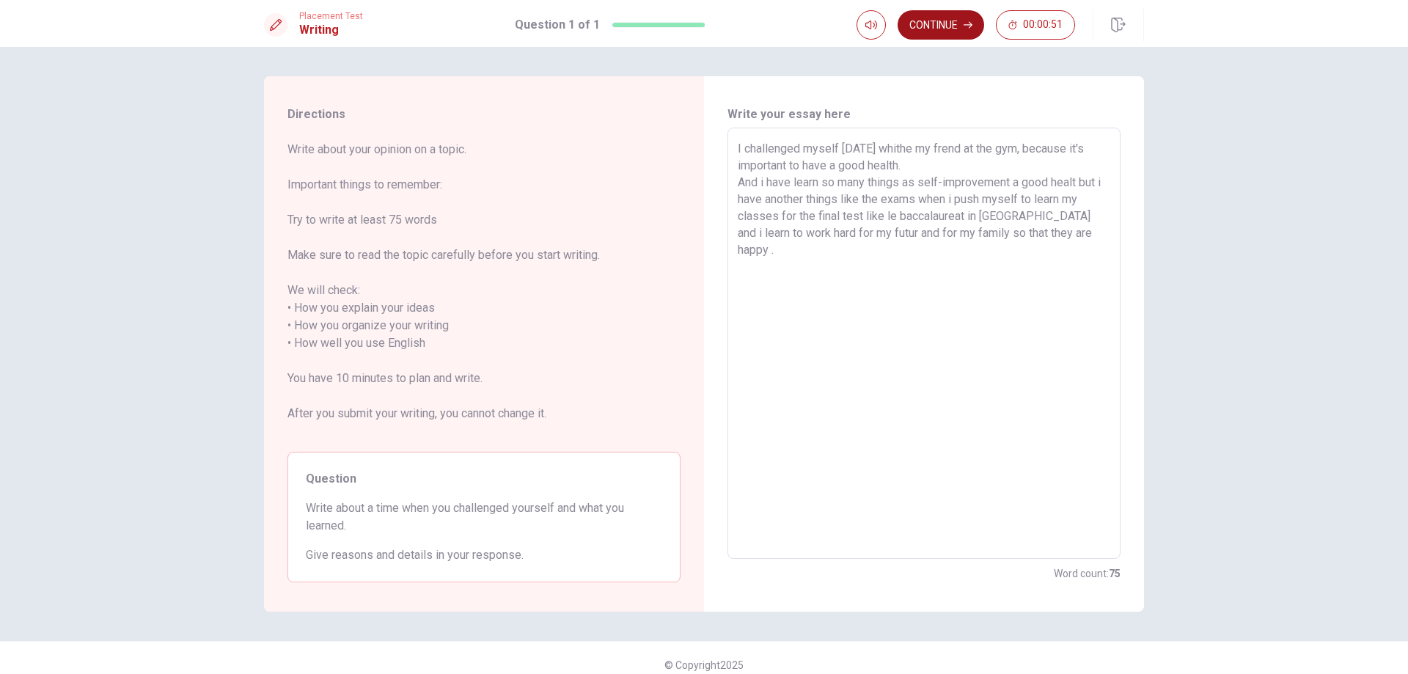
click at [962, 21] on button "Continue" at bounding box center [940, 24] width 87 height 29
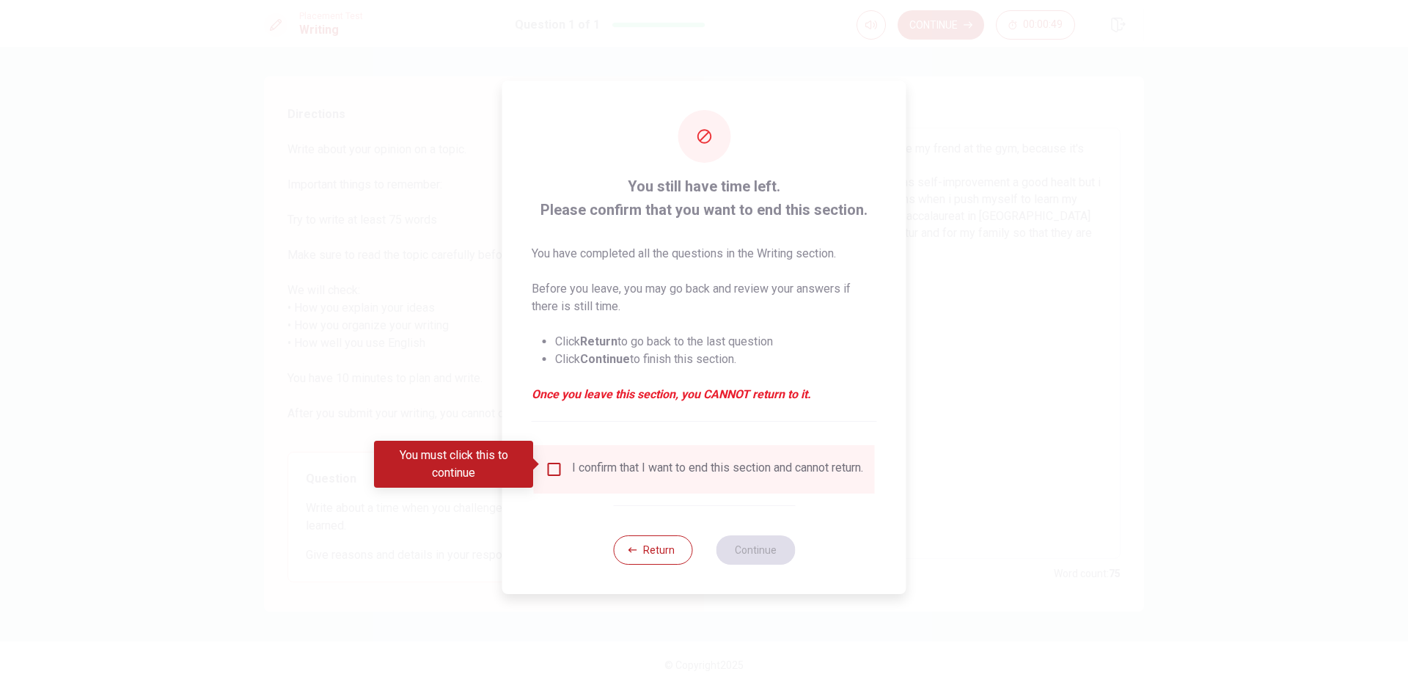
click at [552, 462] on input "You must click this to continue" at bounding box center [554, 469] width 18 height 18
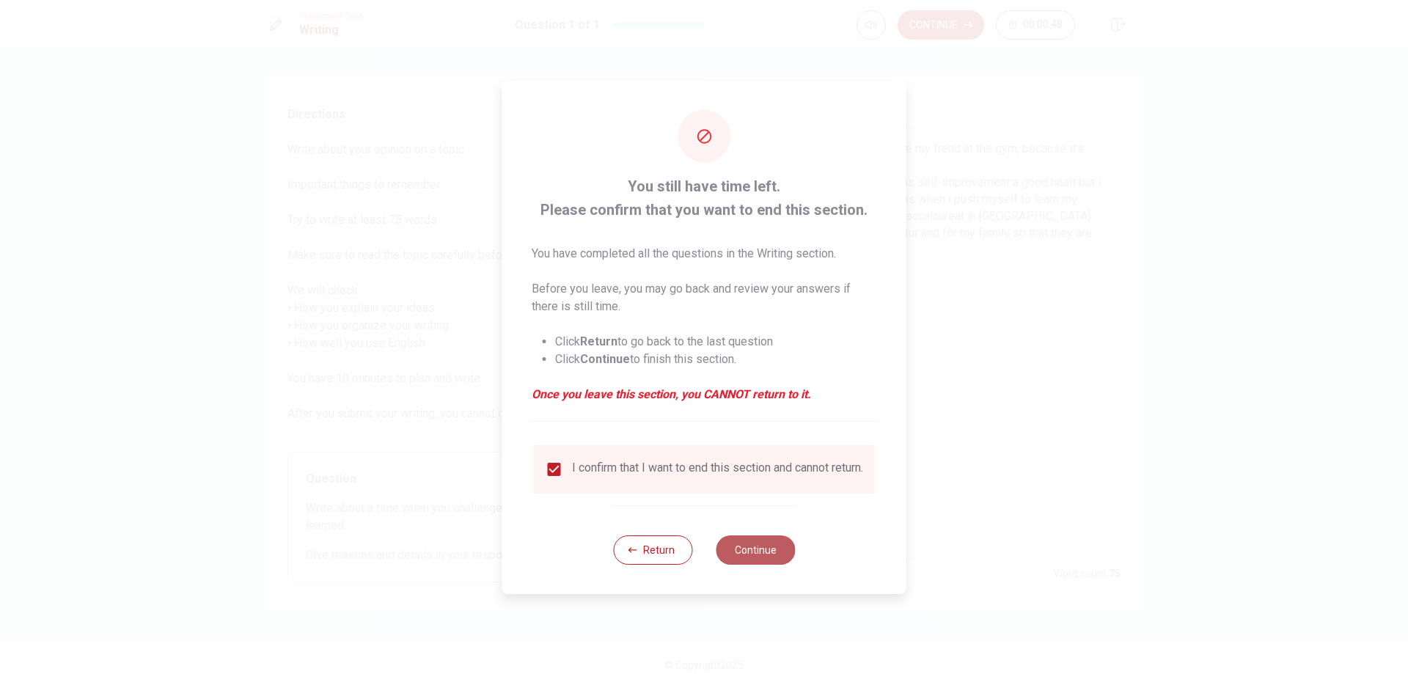
click at [765, 553] on button "Continue" at bounding box center [755, 549] width 79 height 29
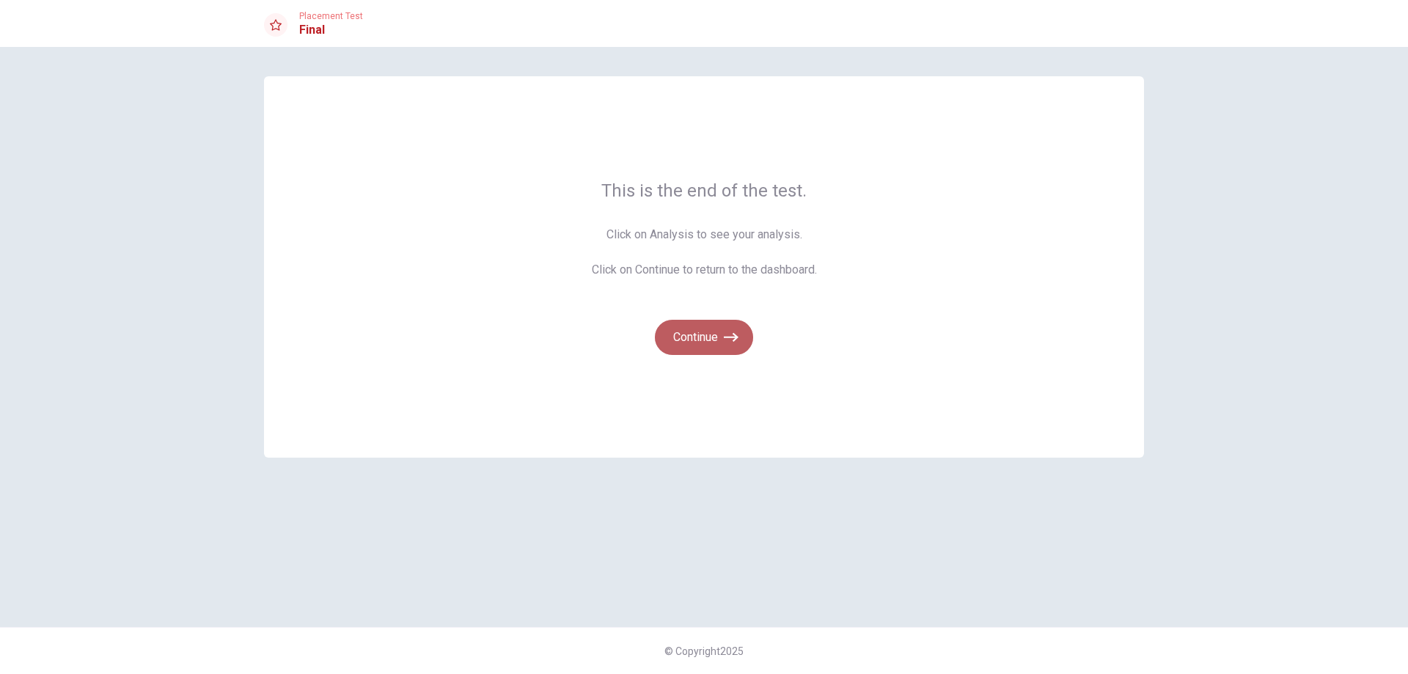
click at [694, 338] on button "Continue" at bounding box center [704, 337] width 98 height 35
